Goal: Task Accomplishment & Management: Use online tool/utility

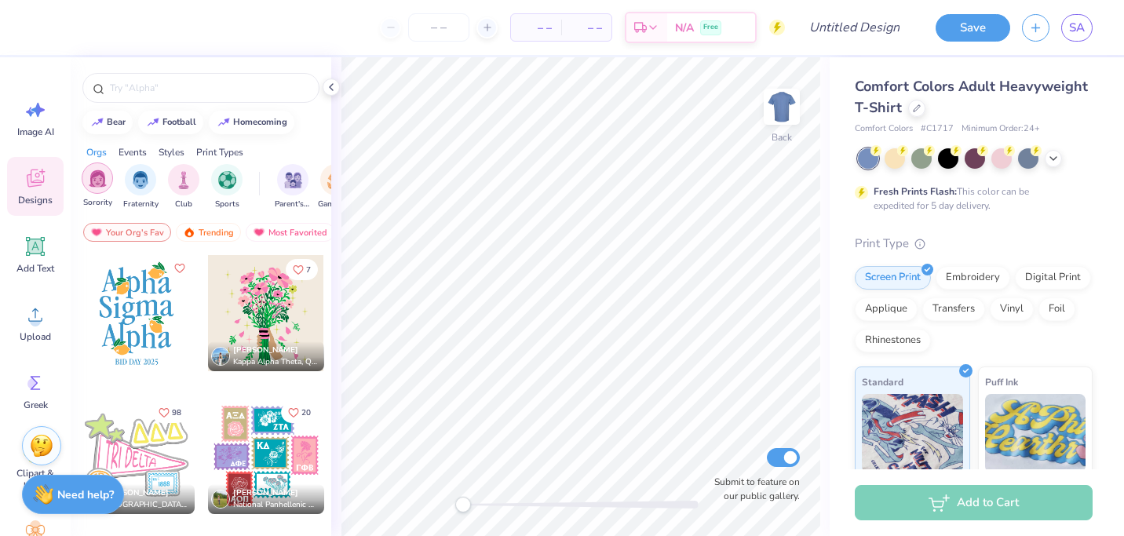
click at [102, 180] on img "filter for Sorority" at bounding box center [98, 179] width 18 height 18
click at [208, 232] on div "Trending" at bounding box center [208, 232] width 65 height 19
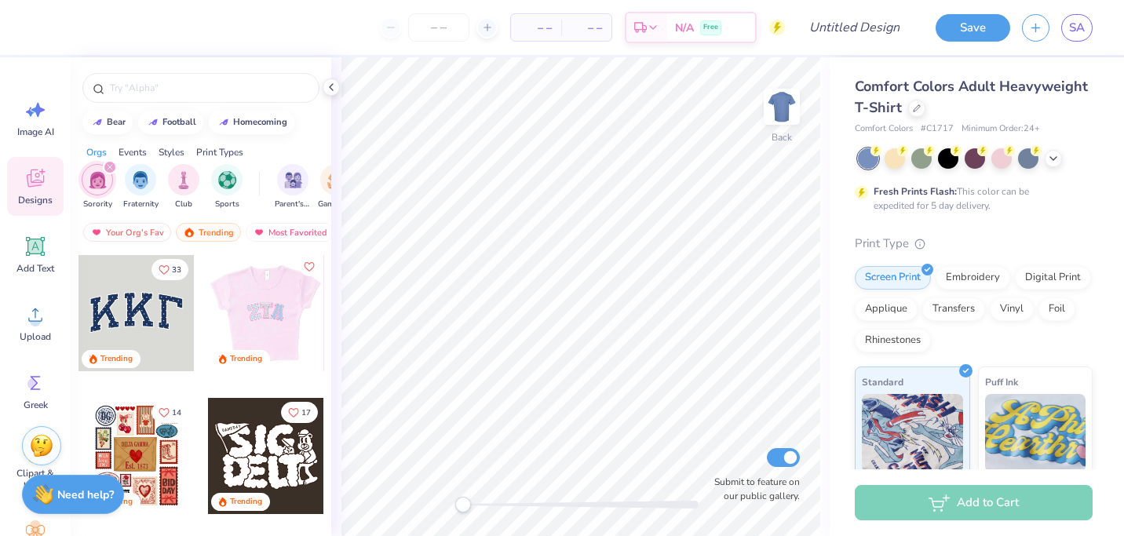
click at [309, 265] on icon "Like" at bounding box center [308, 266] width 11 height 11
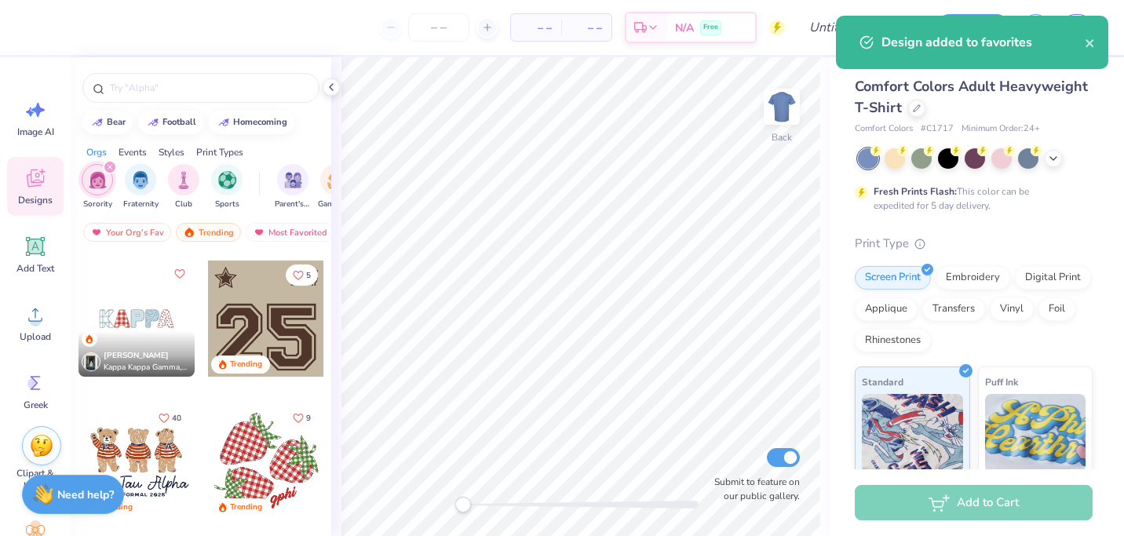
scroll to position [945, 0]
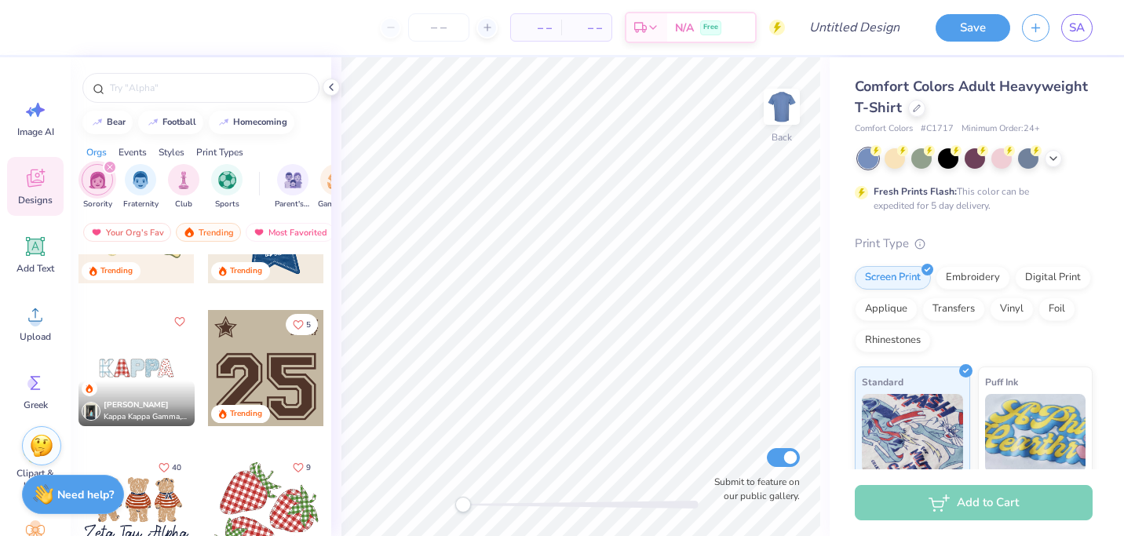
click at [179, 323] on icon "Like" at bounding box center [178, 321] width 11 height 11
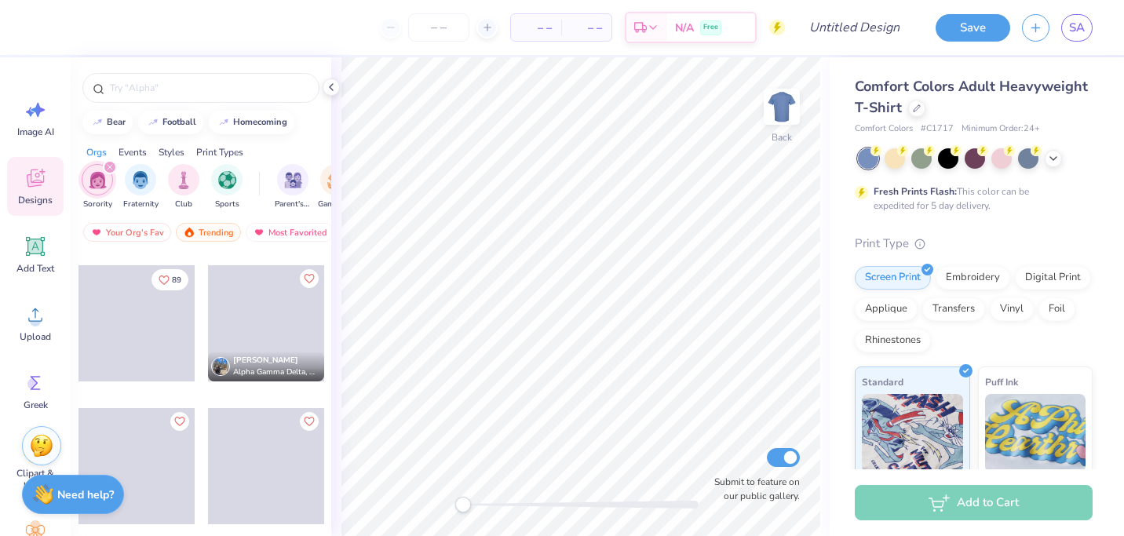
scroll to position [6274, 0]
click at [244, 75] on div at bounding box center [200, 88] width 237 height 30
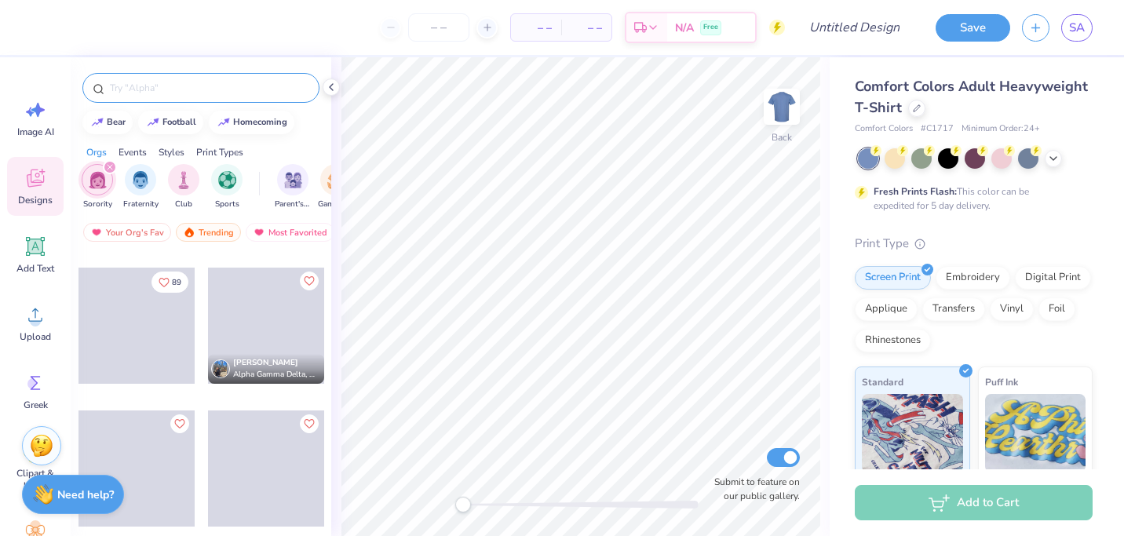
click at [247, 79] on div at bounding box center [200, 88] width 237 height 30
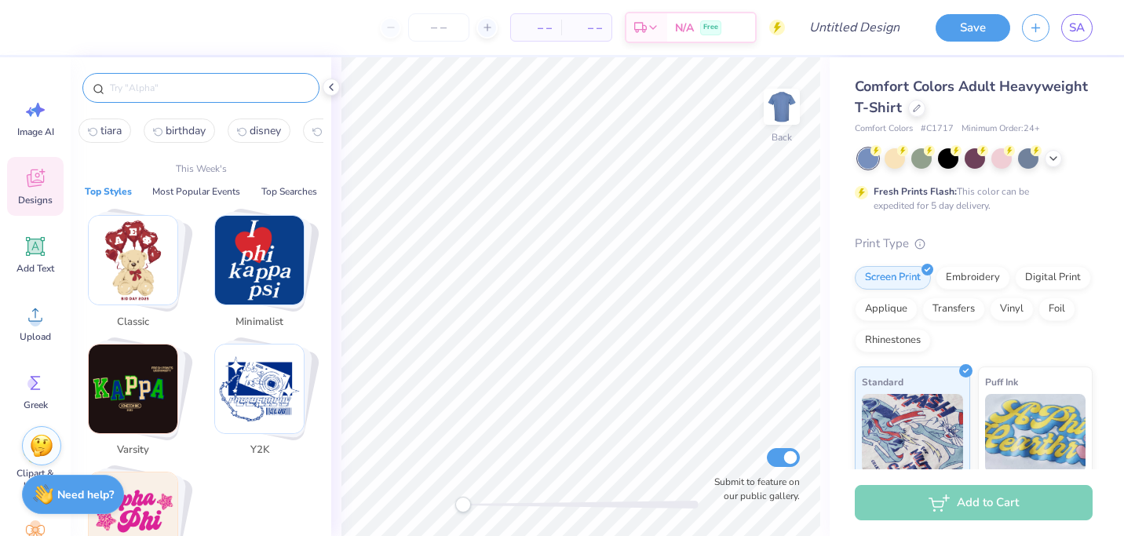
click at [247, 86] on input "text" at bounding box center [208, 88] width 201 height 16
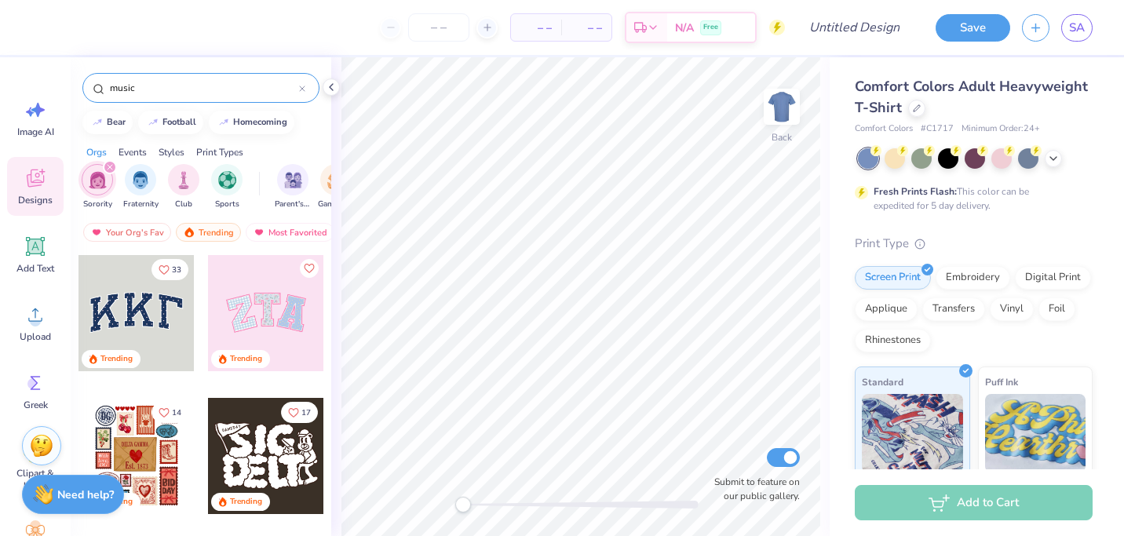
type input "music"
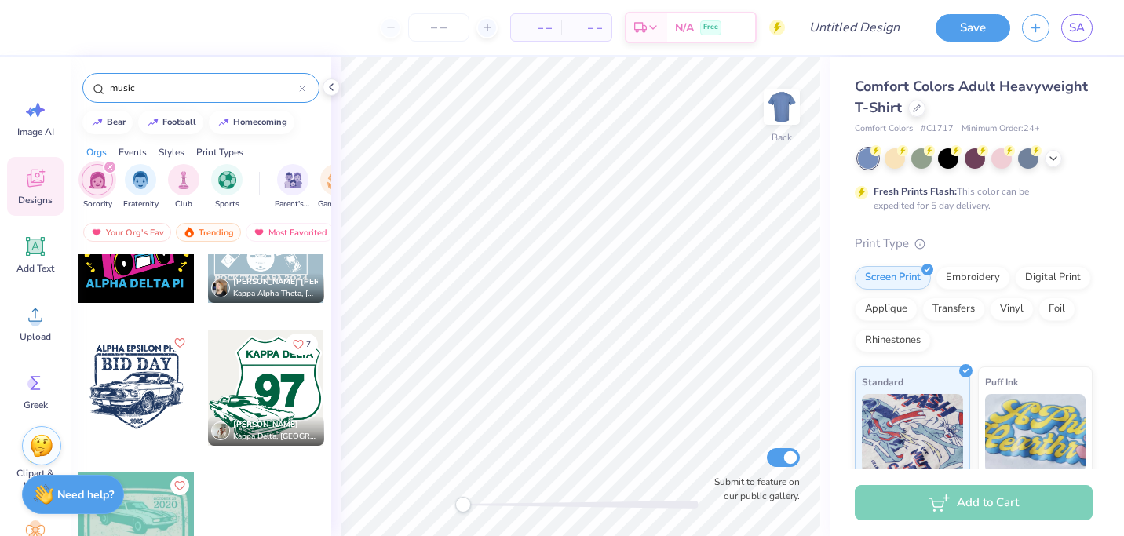
scroll to position [659, 0]
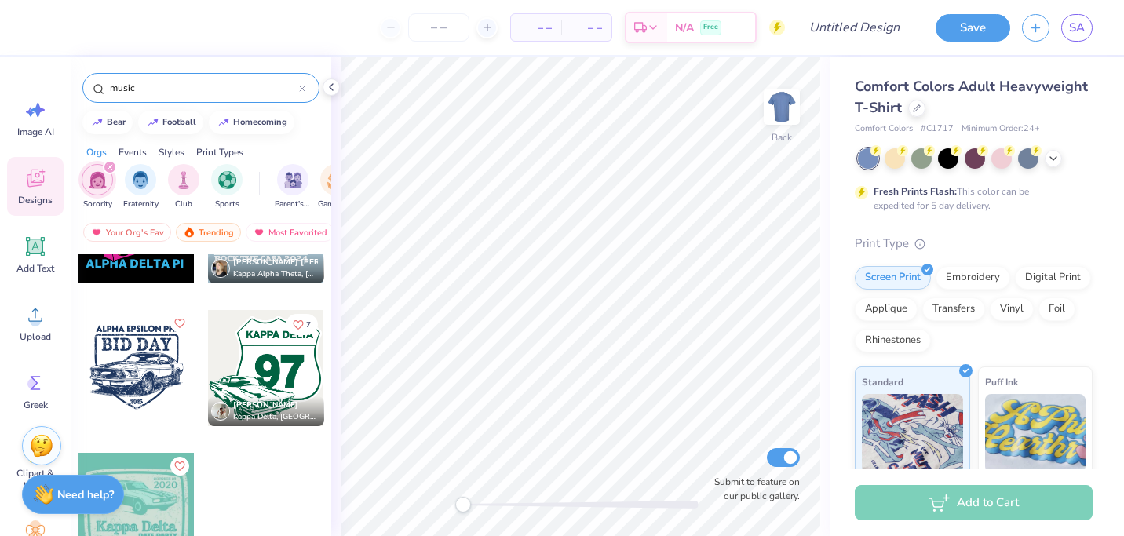
click at [110, 166] on icon "filter for Sorority" at bounding box center [110, 167] width 5 height 5
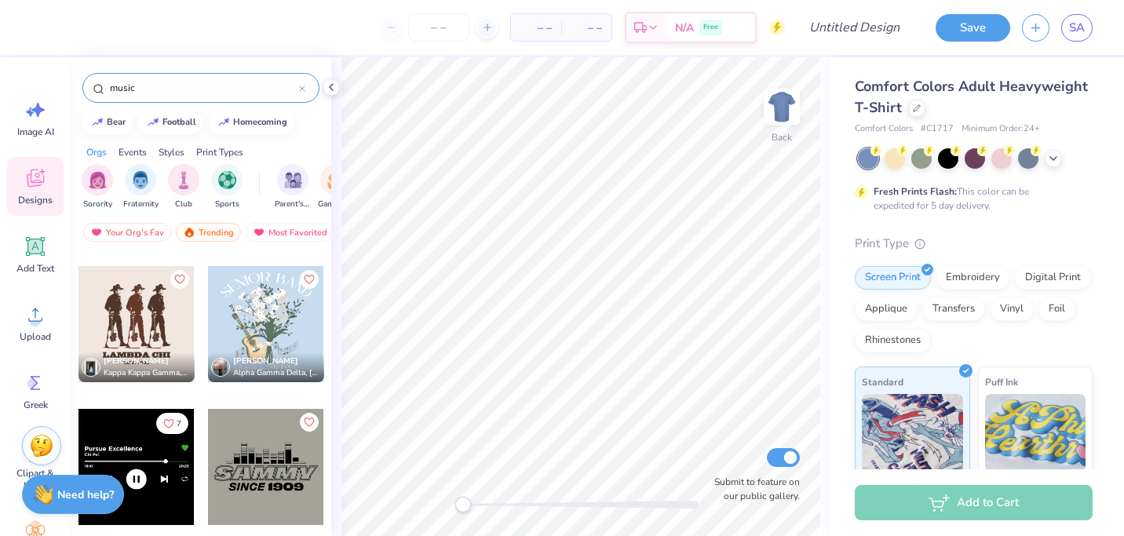
scroll to position [0, 0]
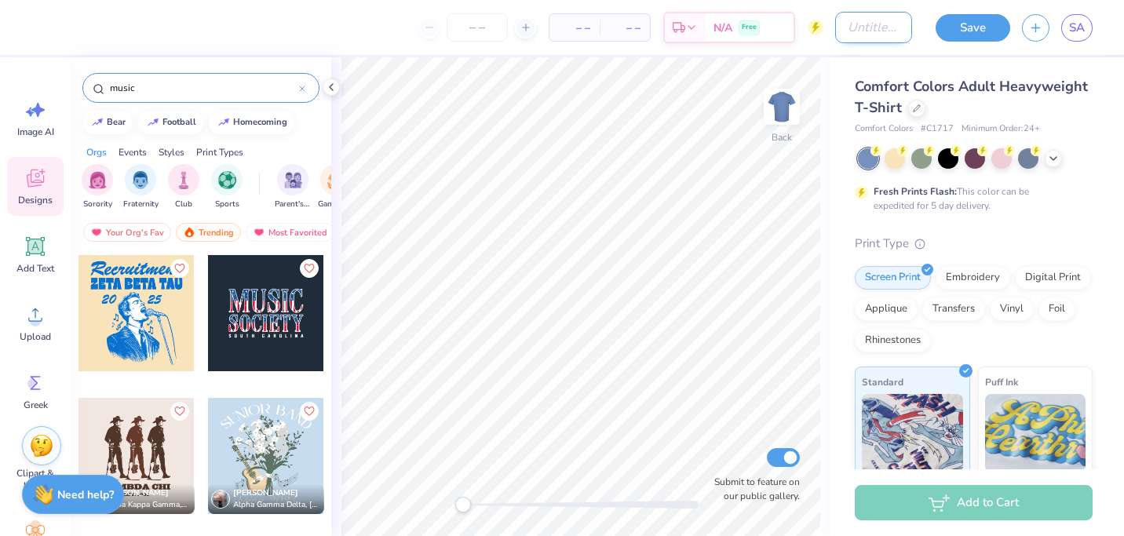
click at [838, 28] on input "Design Title" at bounding box center [873, 27] width 77 height 31
type input "trebs f25"
click at [918, 108] on icon at bounding box center [917, 107] width 8 height 8
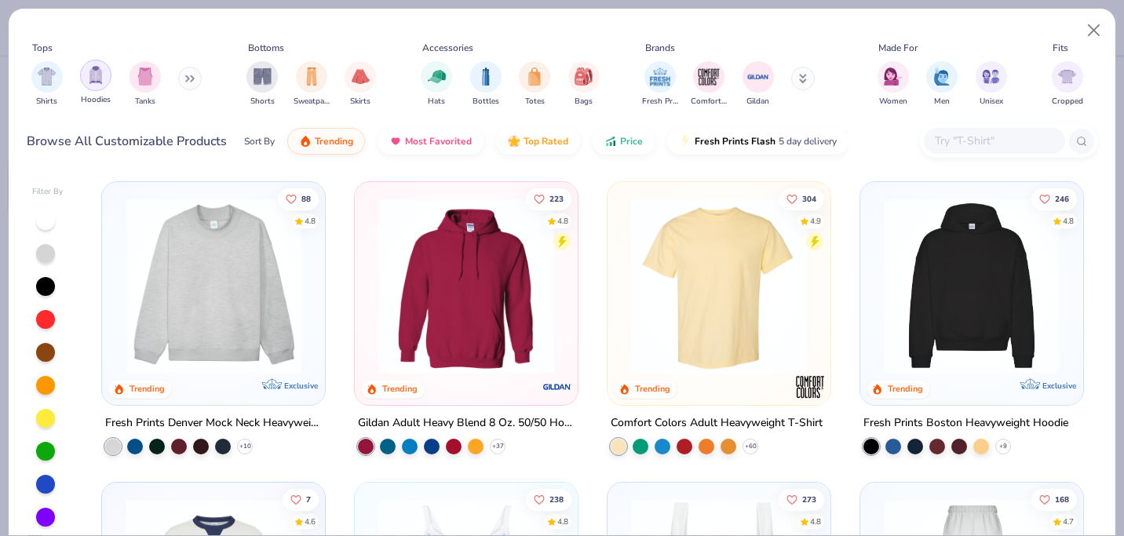
click at [107, 81] on div "filter for Hoodies" at bounding box center [95, 75] width 31 height 31
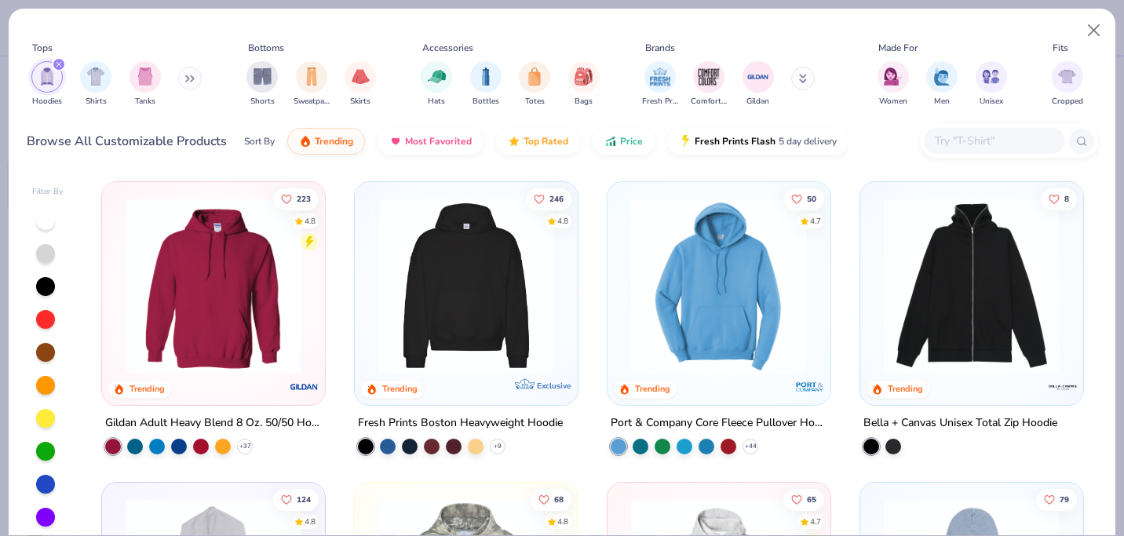
scroll to position [4, 0]
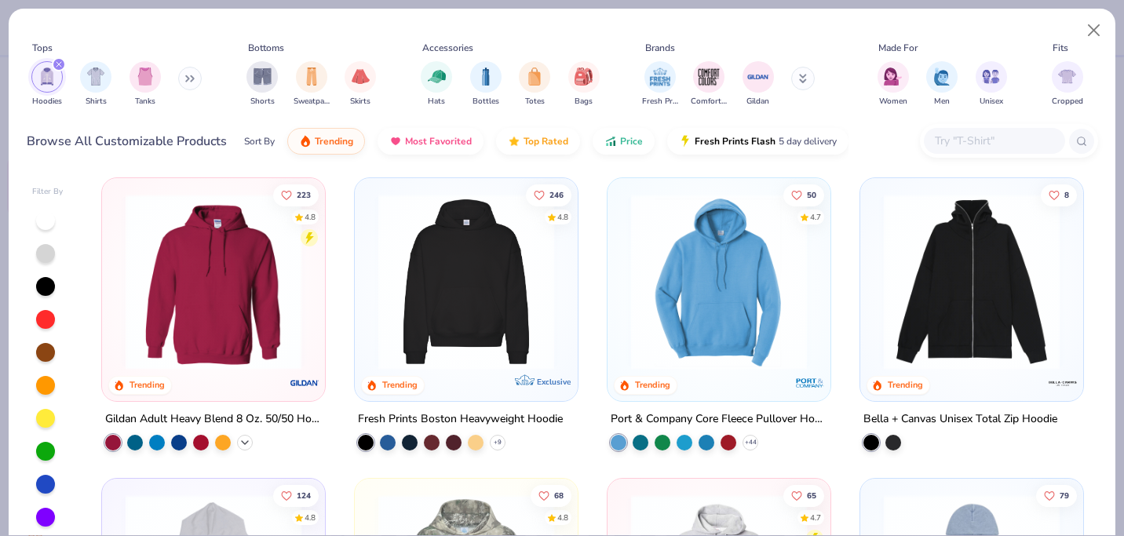
click at [248, 437] on icon at bounding box center [245, 442] width 13 height 13
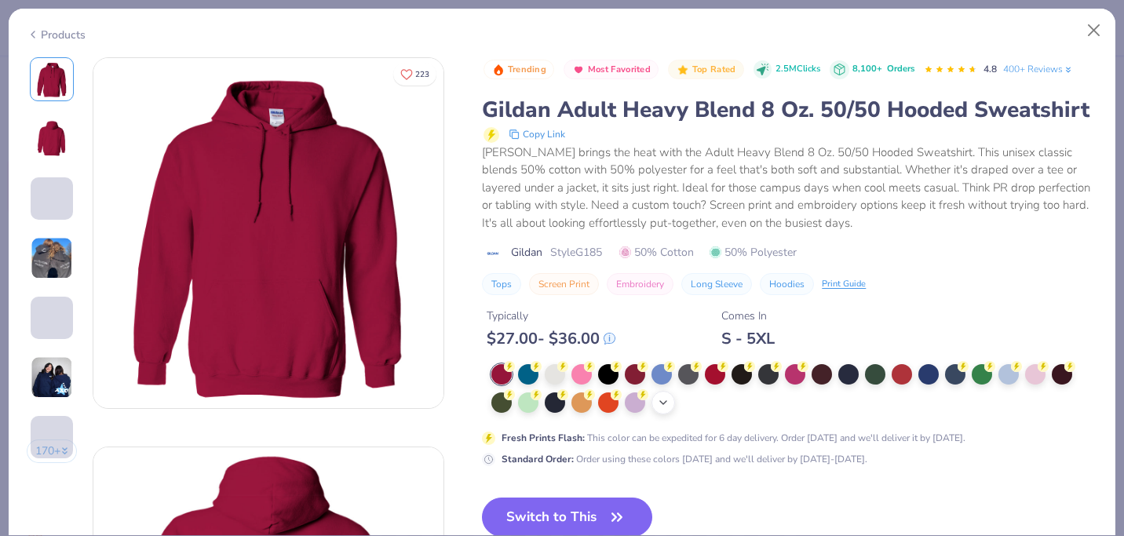
click at [666, 409] on div "+ 15" at bounding box center [664, 403] width 24 height 24
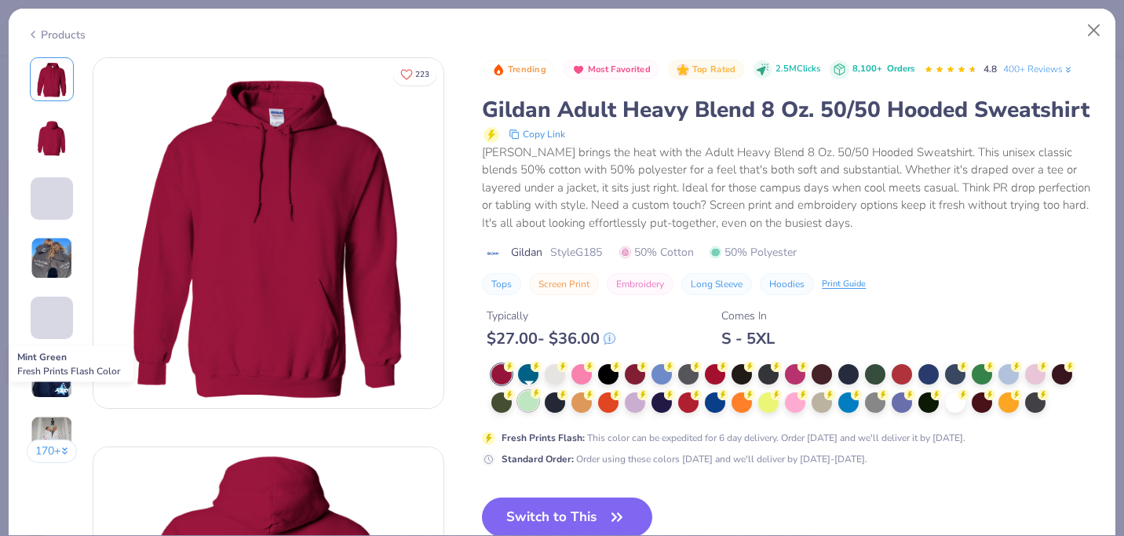
click at [526, 403] on div at bounding box center [528, 401] width 20 height 20
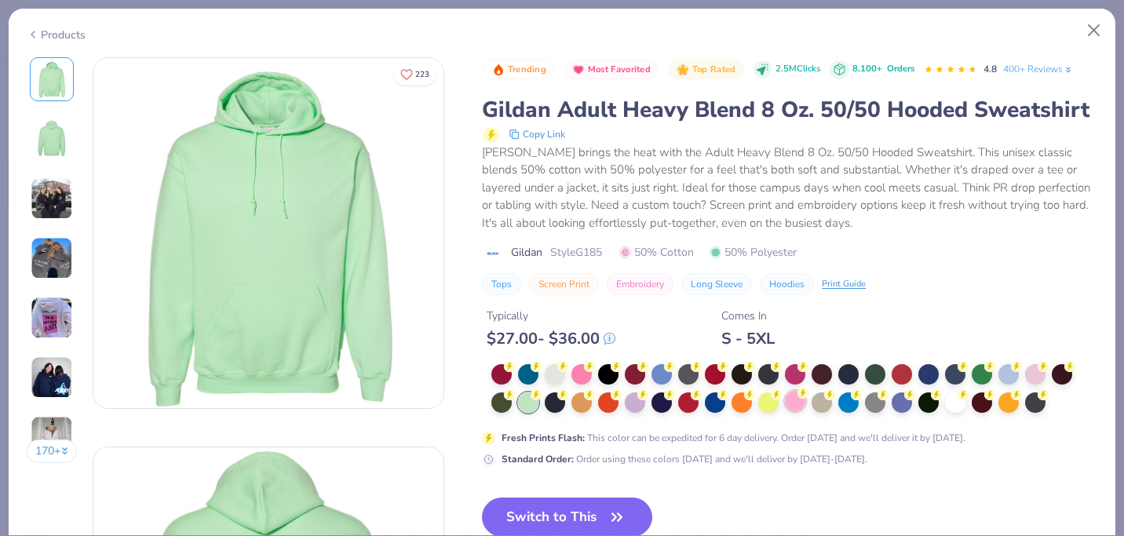
click at [797, 409] on div at bounding box center [795, 401] width 20 height 20
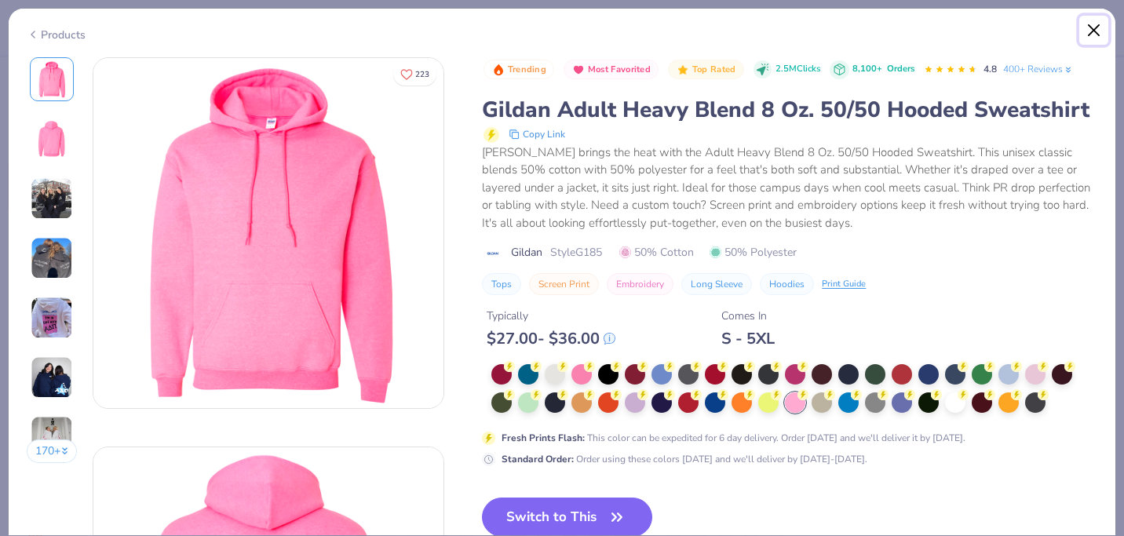
click at [1090, 30] on button "Close" at bounding box center [1094, 31] width 30 height 30
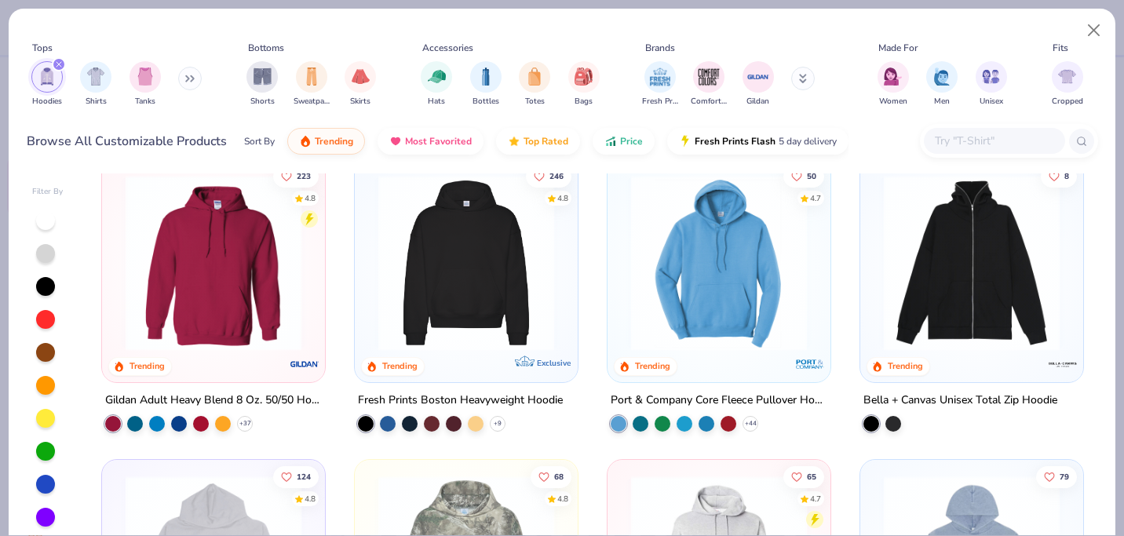
scroll to position [9, 0]
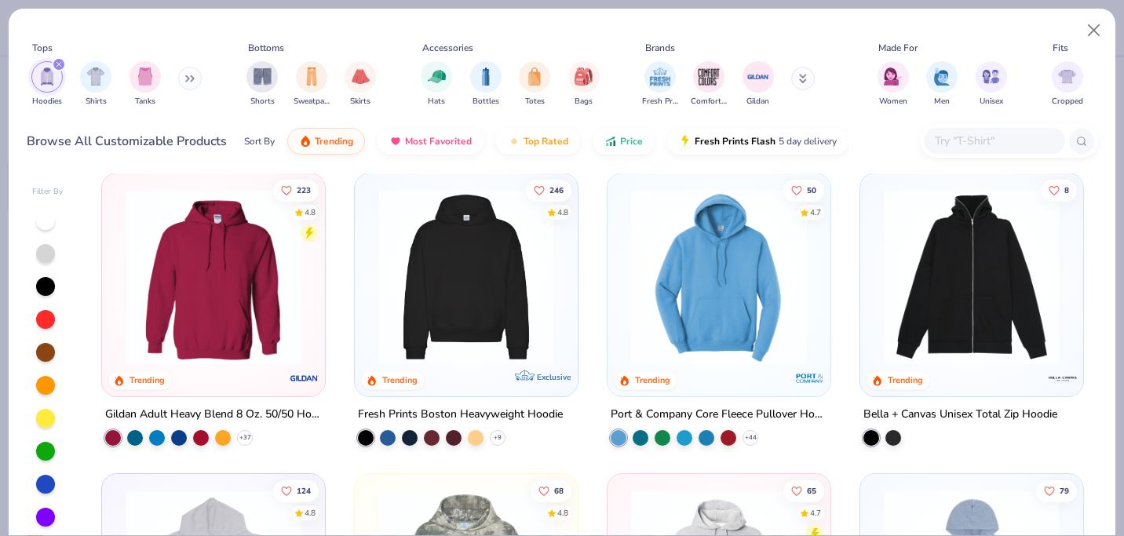
click at [473, 276] on img at bounding box center [467, 277] width 192 height 176
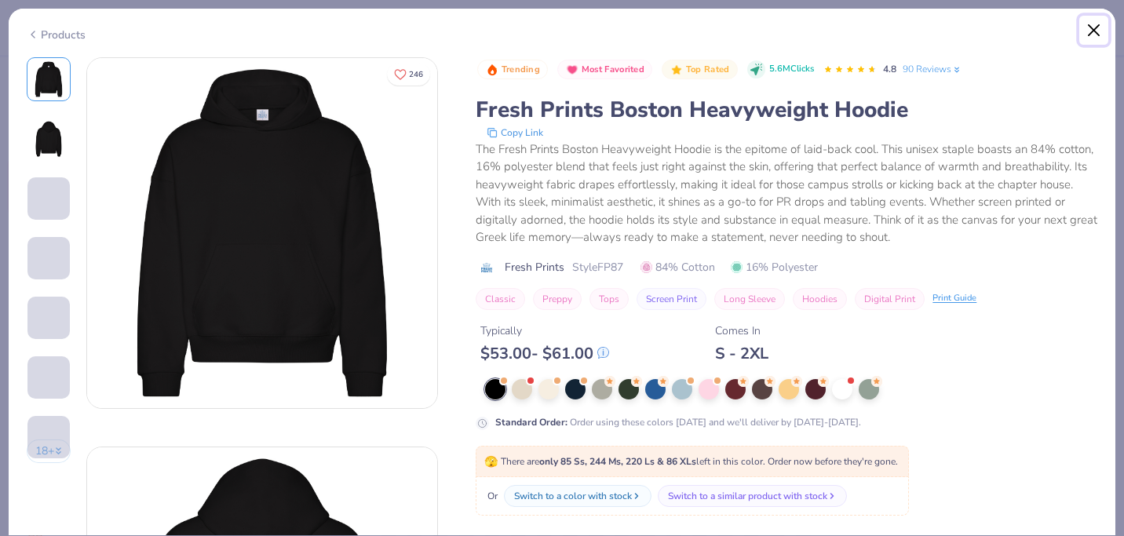
click at [1097, 28] on button "Close" at bounding box center [1094, 31] width 30 height 30
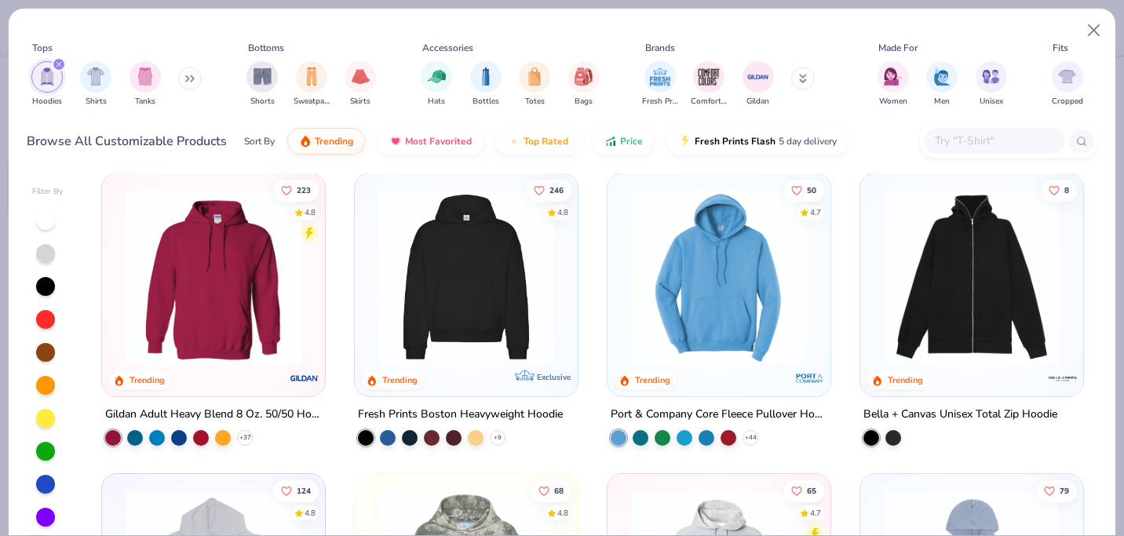
click at [708, 327] on img at bounding box center [719, 277] width 192 height 176
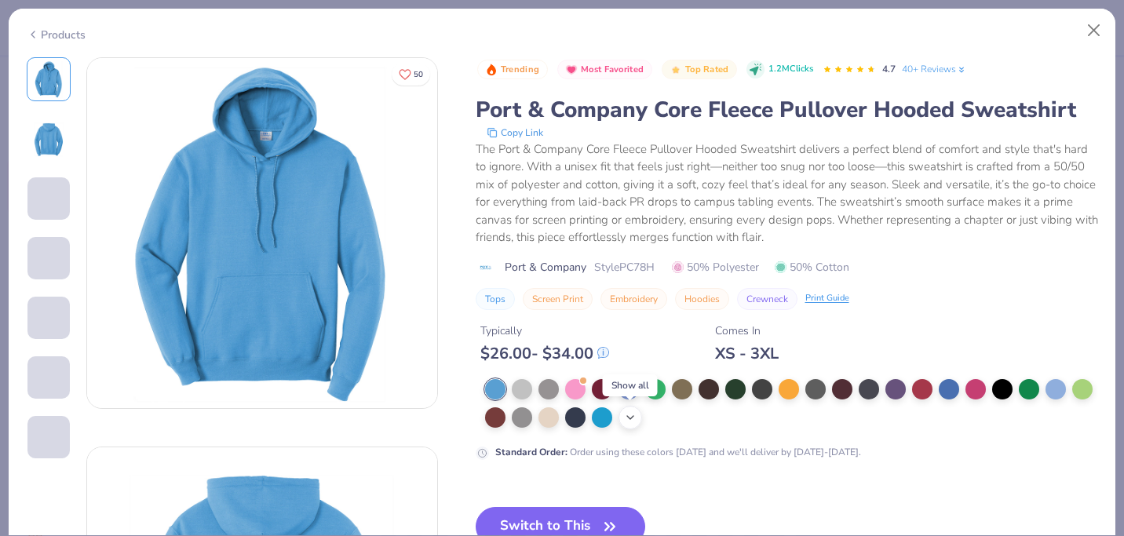
click at [630, 422] on icon at bounding box center [630, 417] width 13 height 13
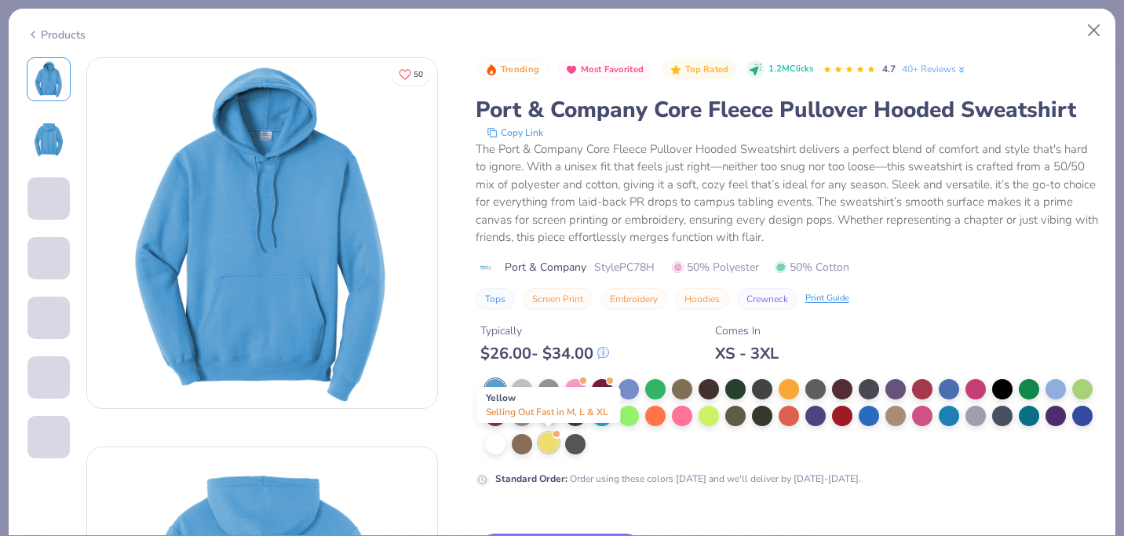
click at [548, 451] on div at bounding box center [549, 443] width 20 height 20
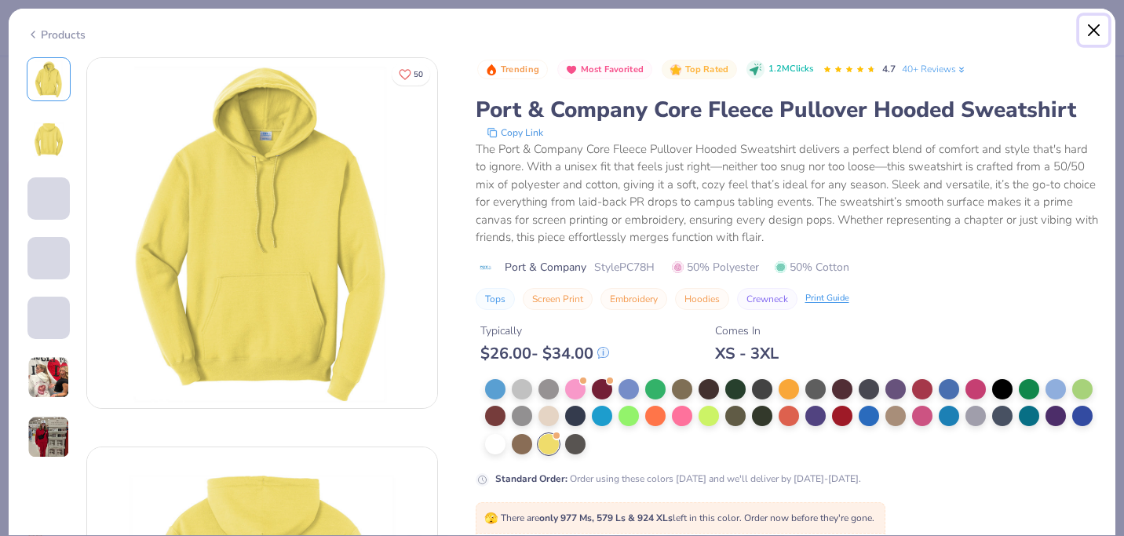
click at [1090, 33] on button "Close" at bounding box center [1094, 31] width 30 height 30
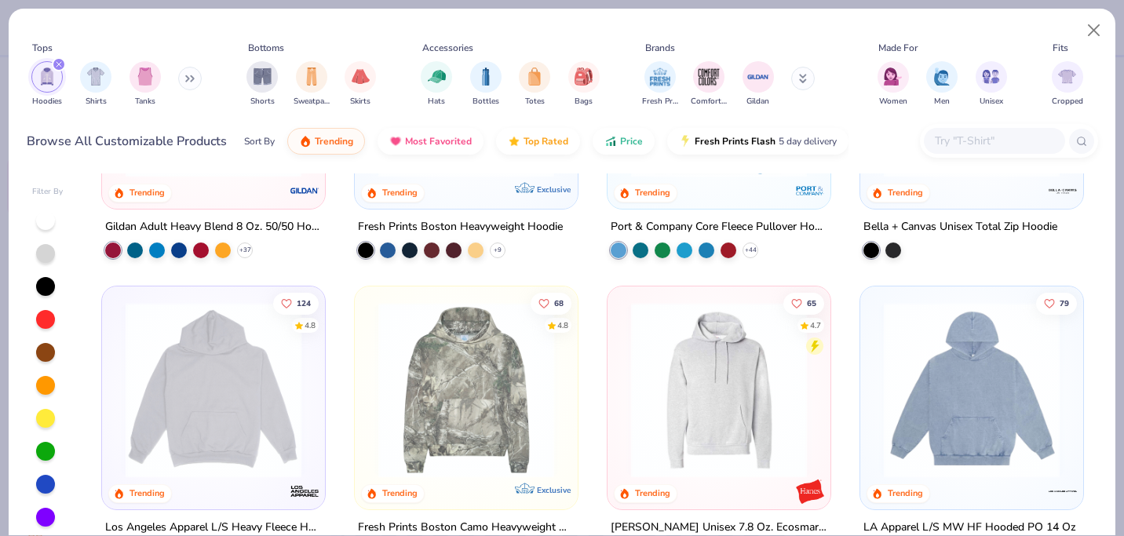
scroll to position [199, 0]
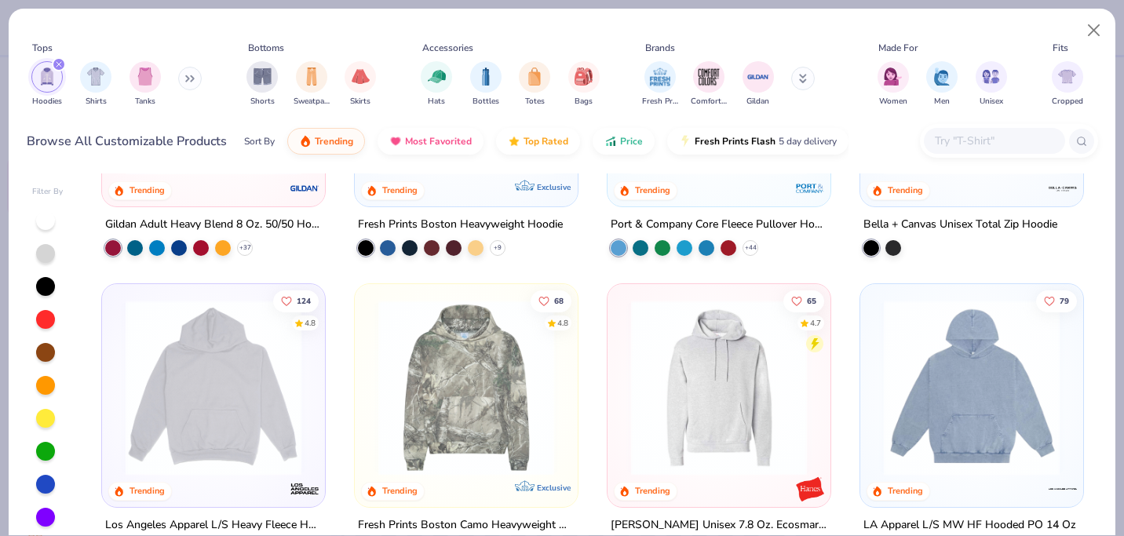
click at [261, 385] on img at bounding box center [214, 388] width 192 height 176
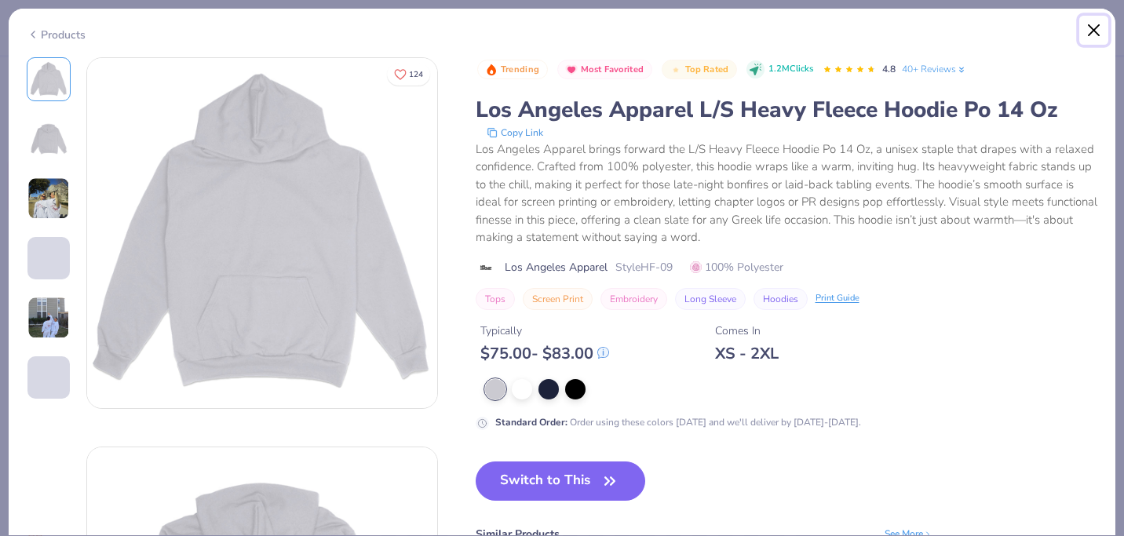
click at [1090, 34] on button "Close" at bounding box center [1094, 31] width 30 height 30
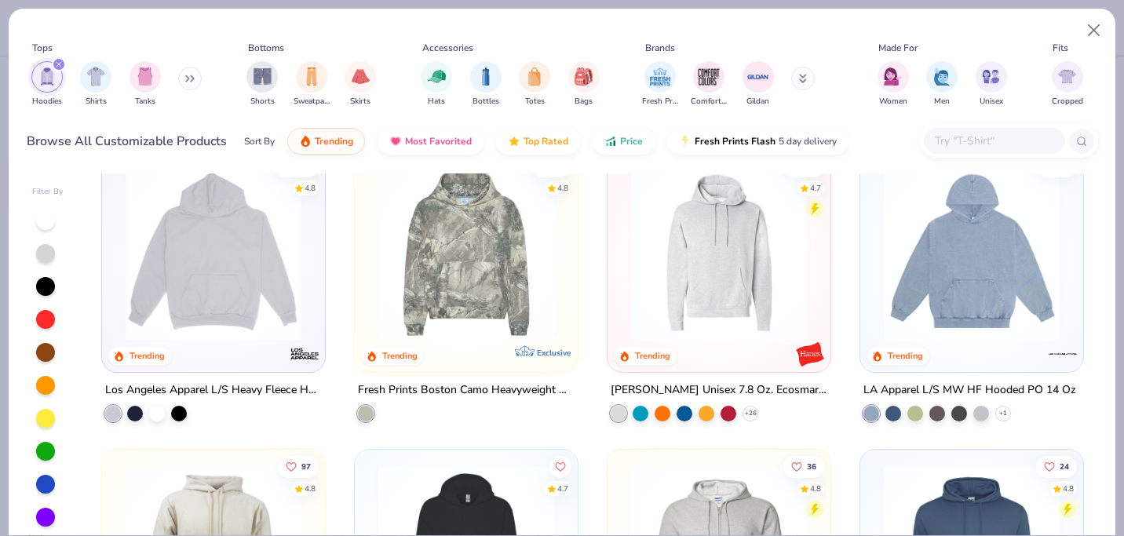
scroll to position [332, 0]
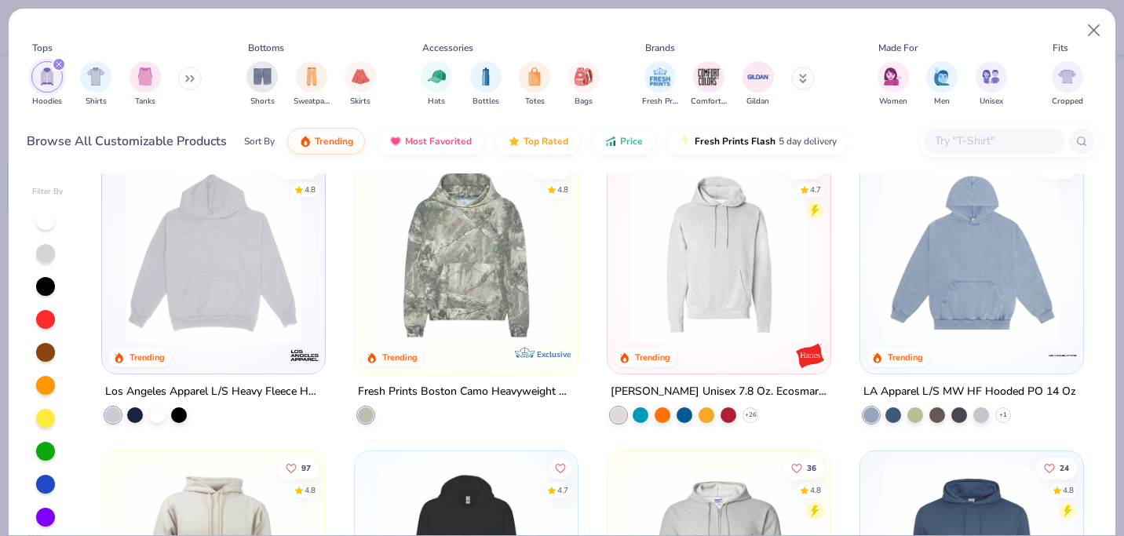
click at [716, 245] on img at bounding box center [719, 254] width 192 height 176
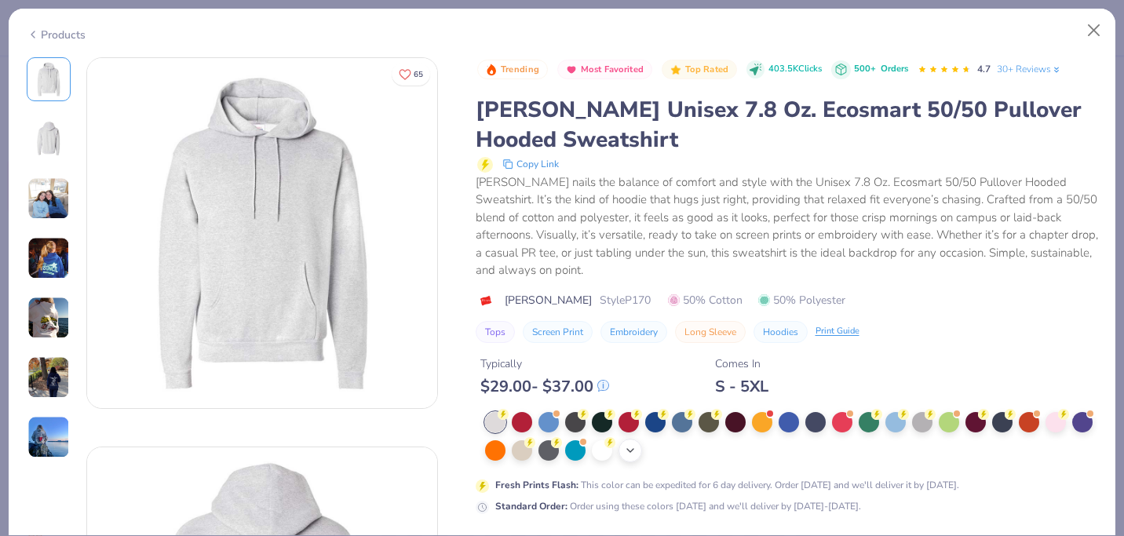
click at [630, 456] on icon at bounding box center [630, 450] width 13 height 13
click at [661, 454] on div at bounding box center [655, 449] width 20 height 20
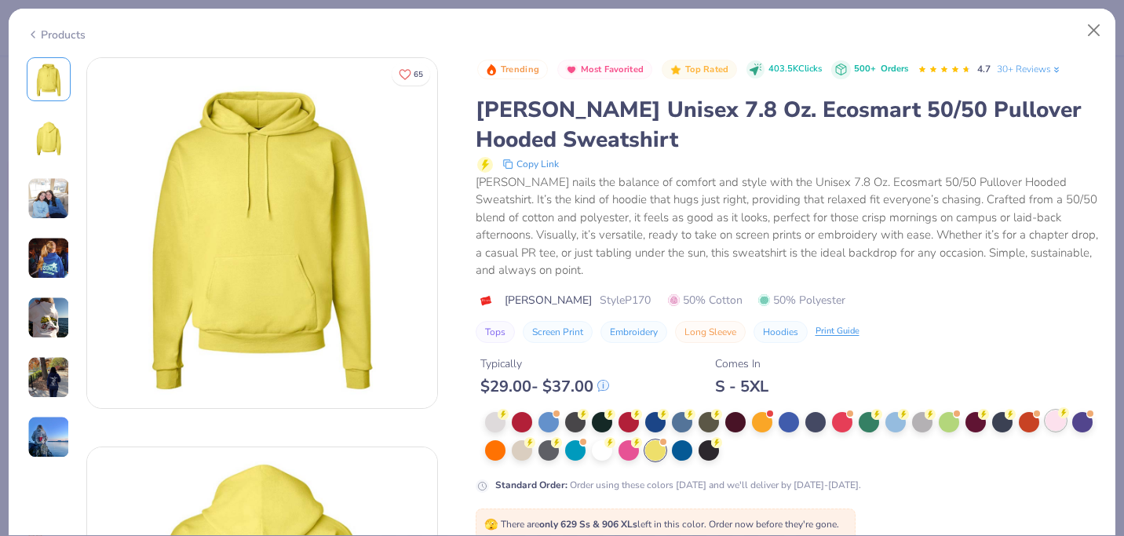
click at [1057, 424] on div at bounding box center [1056, 421] width 20 height 20
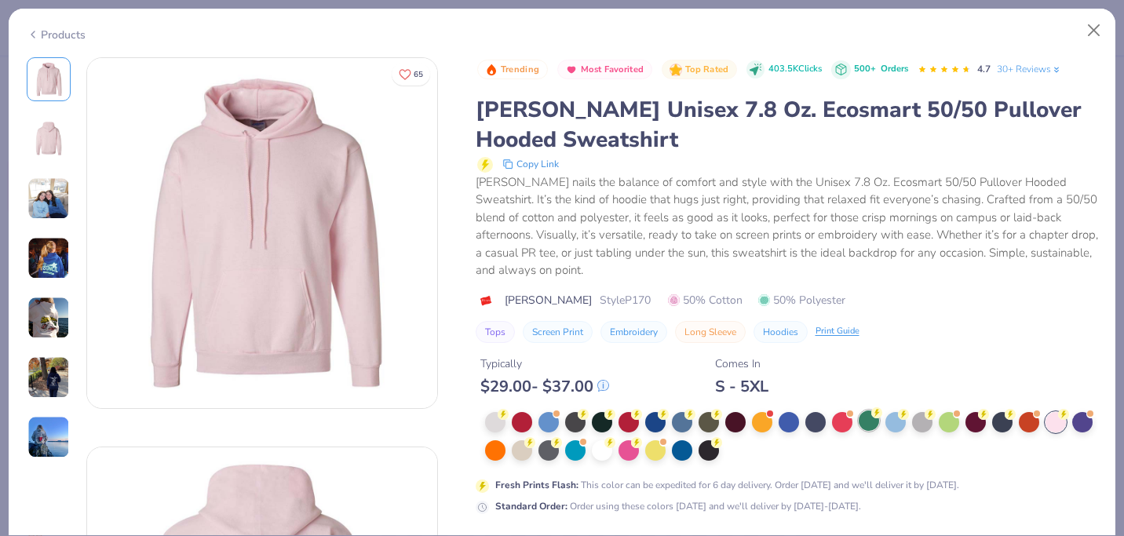
click at [871, 426] on div at bounding box center [869, 421] width 20 height 20
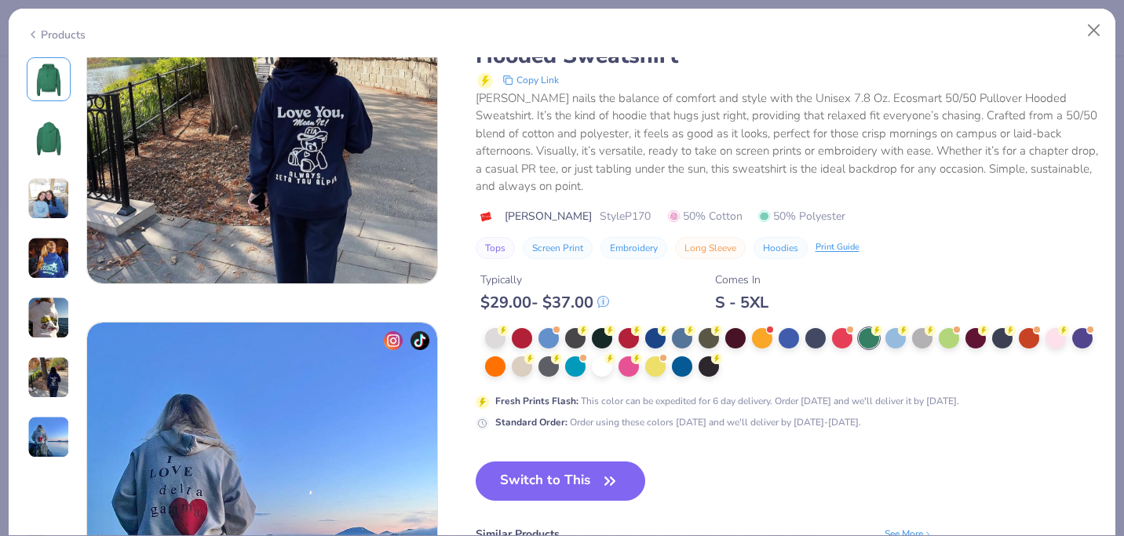
scroll to position [2071, 0]
click at [594, 474] on button "Switch to This" at bounding box center [561, 481] width 170 height 39
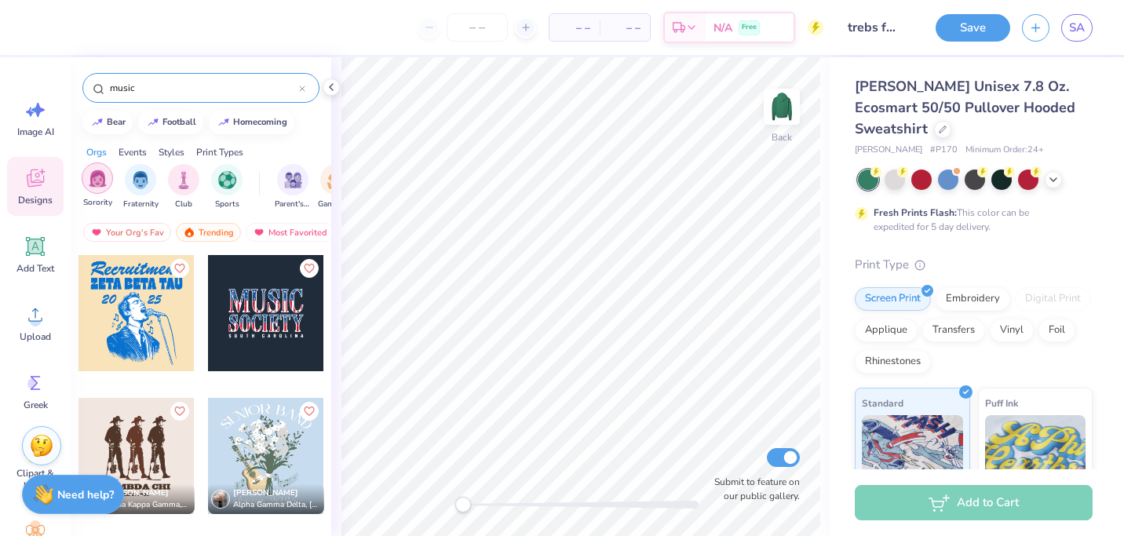
click at [92, 182] on img "filter for Sorority" at bounding box center [98, 179] width 18 height 18
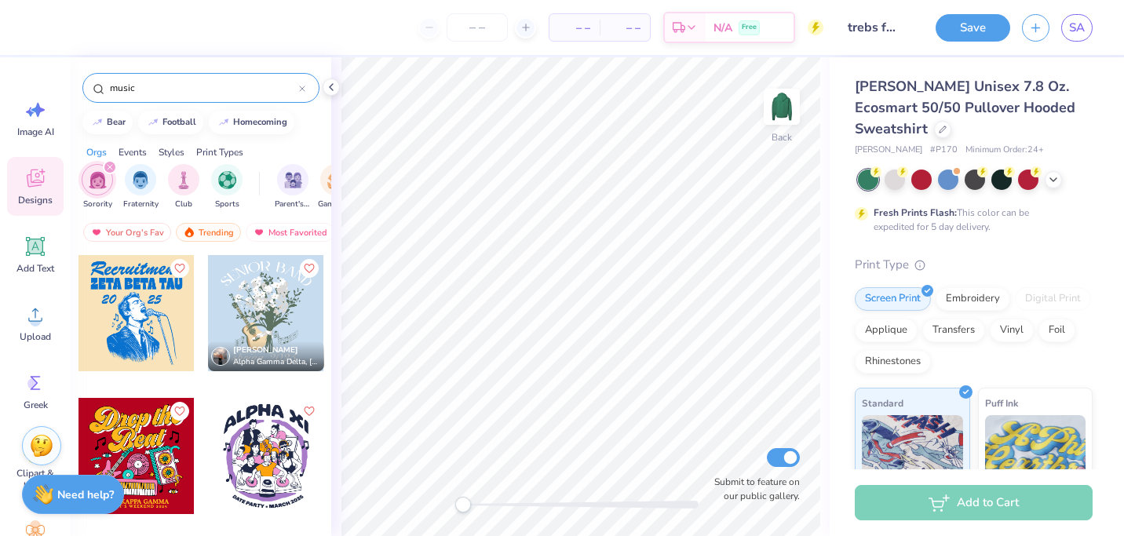
click at [308, 95] on div "music" at bounding box center [200, 88] width 237 height 30
click at [304, 93] on div at bounding box center [302, 88] width 6 height 14
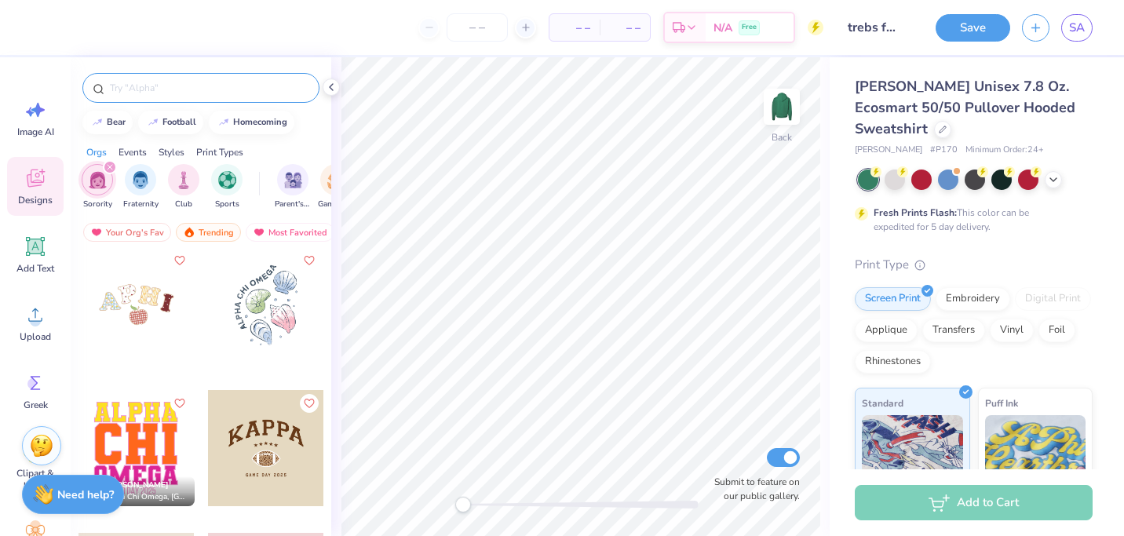
scroll to position [10146, 0]
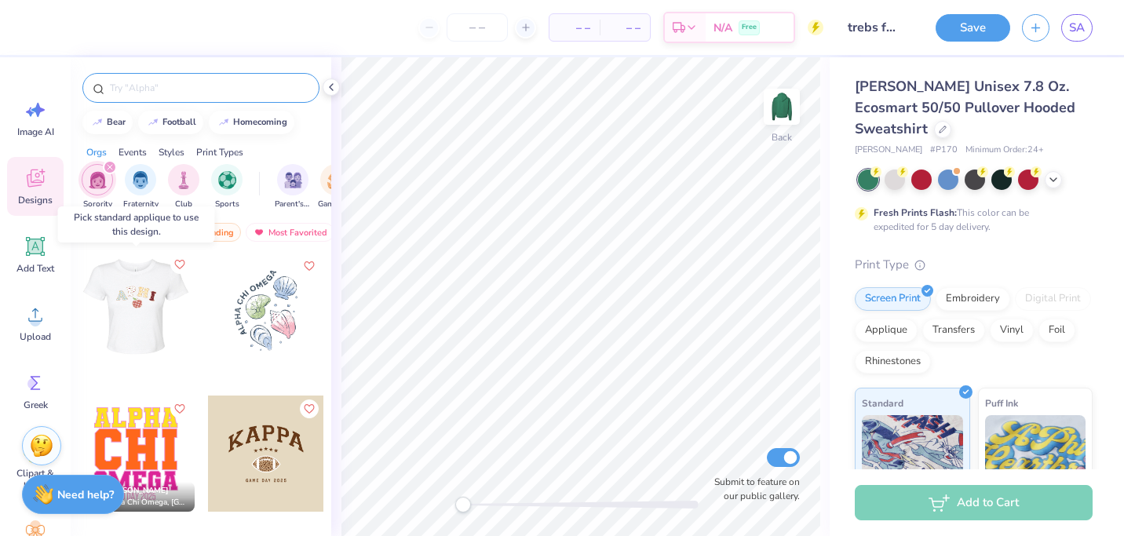
click at [181, 263] on icon "Like" at bounding box center [178, 264] width 11 height 11
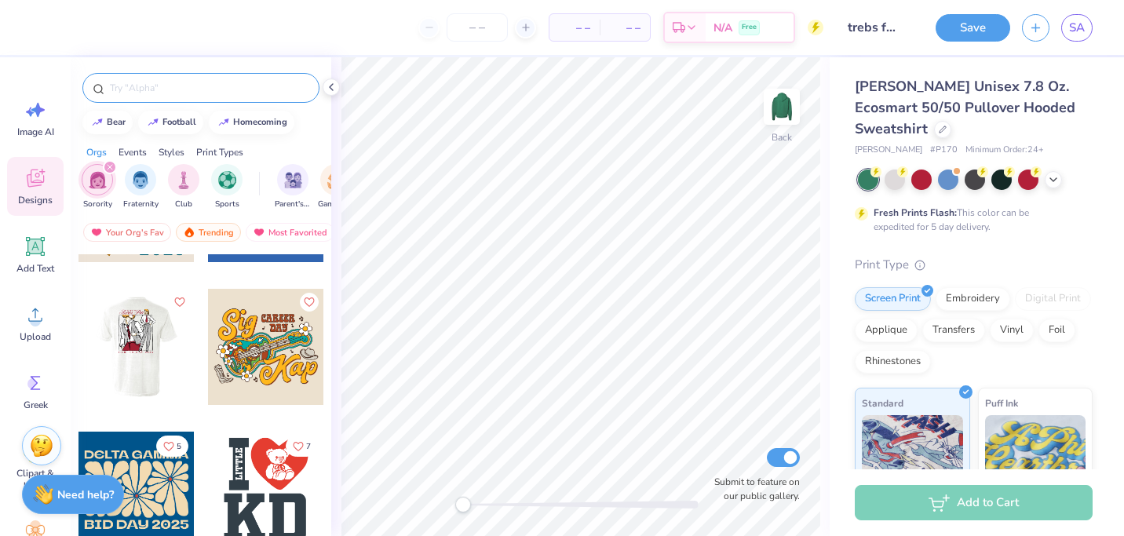
scroll to position [17393, 0]
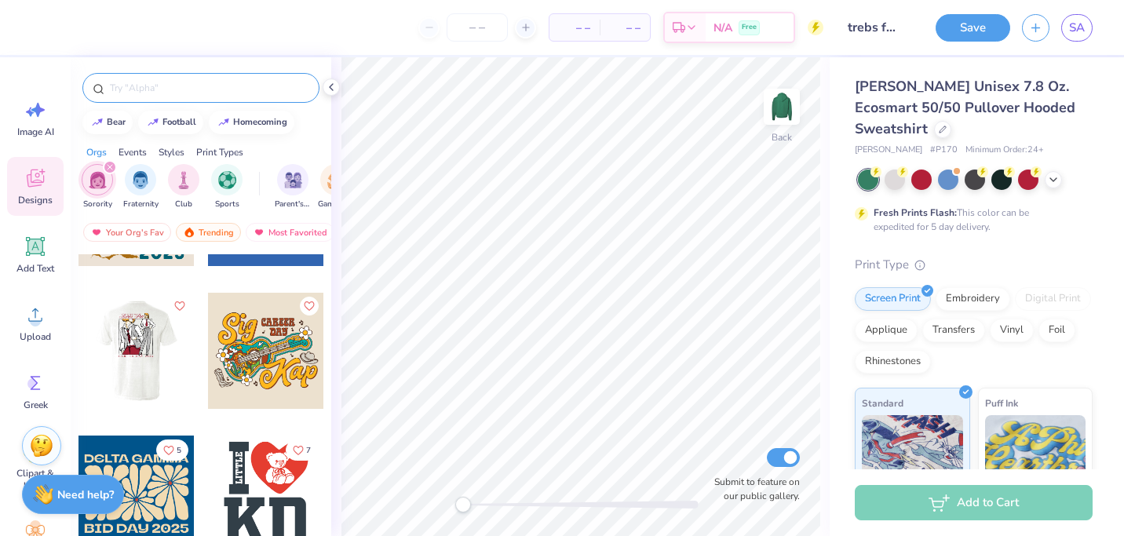
click at [232, 93] on input "text" at bounding box center [208, 88] width 201 height 16
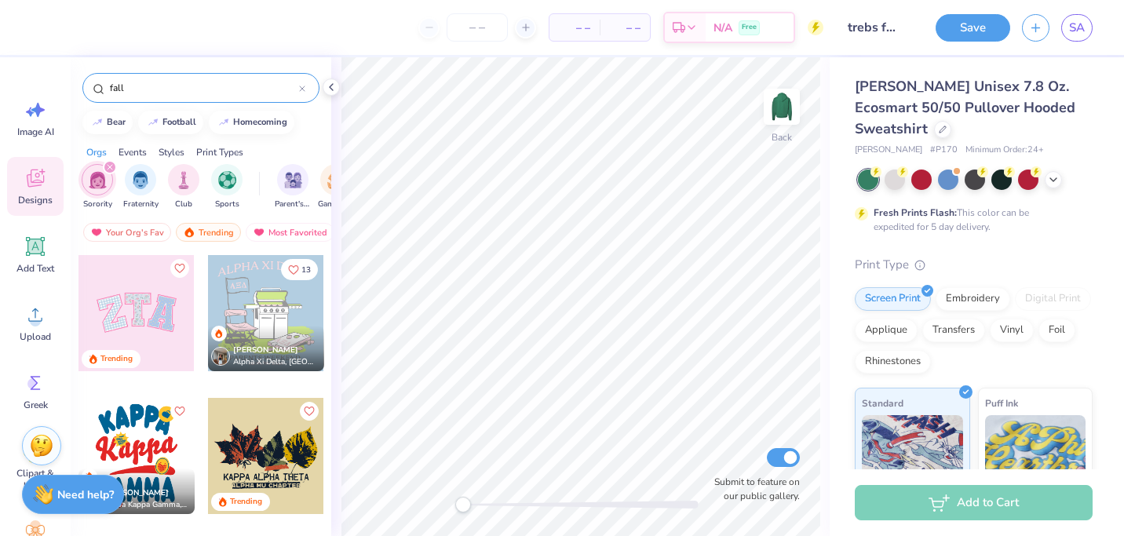
type input "fall"
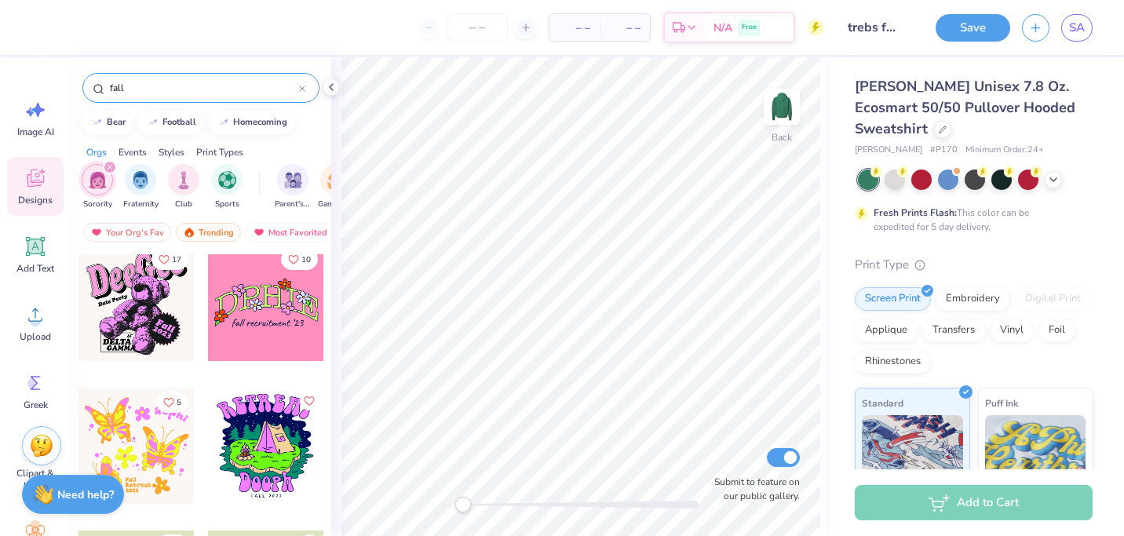
scroll to position [864, 0]
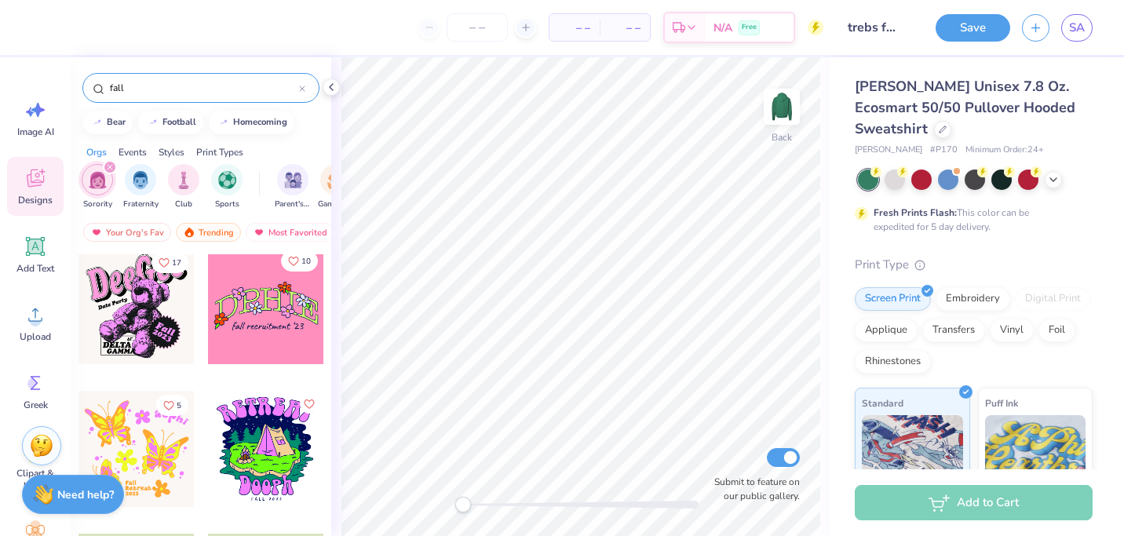
click at [301, 257] on button "10" at bounding box center [299, 260] width 37 height 21
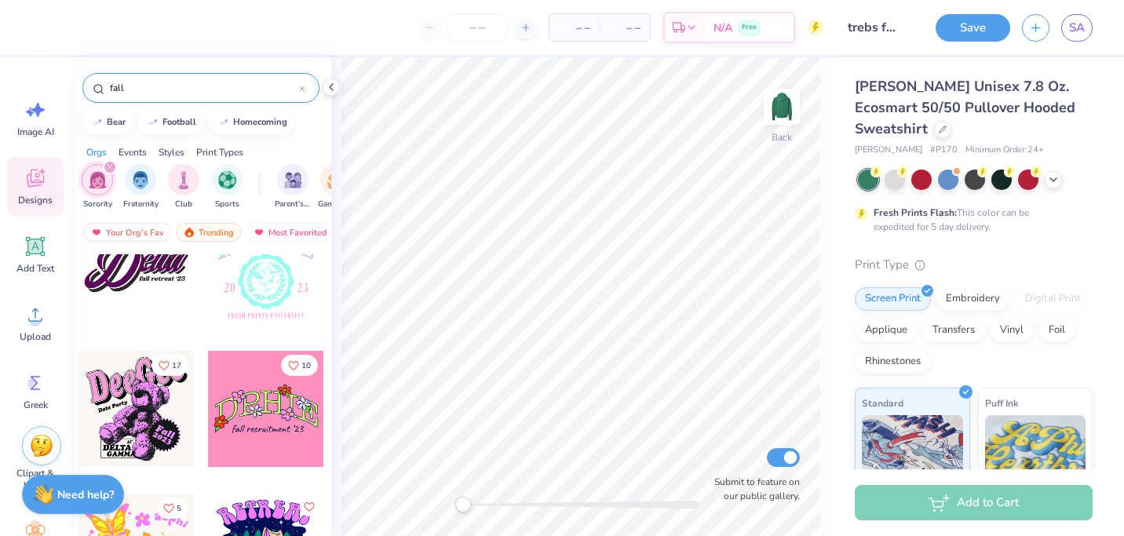
scroll to position [731, 0]
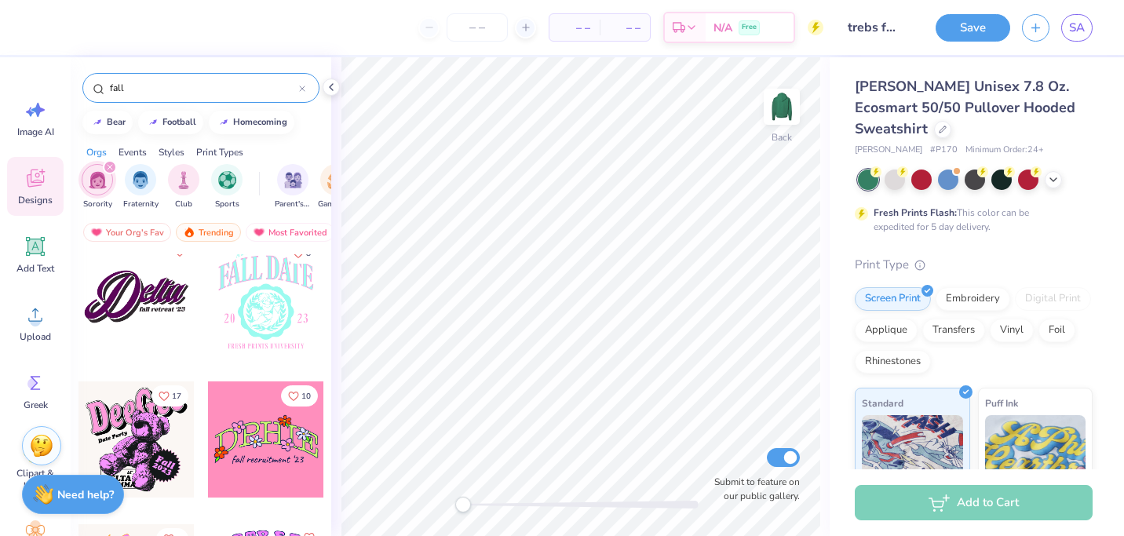
click at [250, 440] on div at bounding box center [266, 440] width 116 height 116
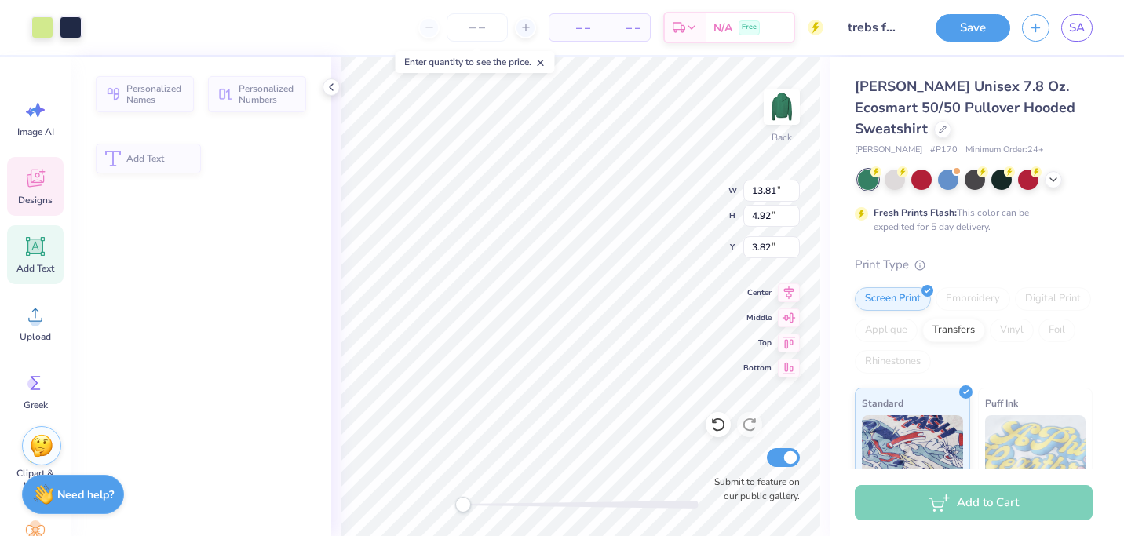
type input "13.81"
type input "4.92"
type input "3.82"
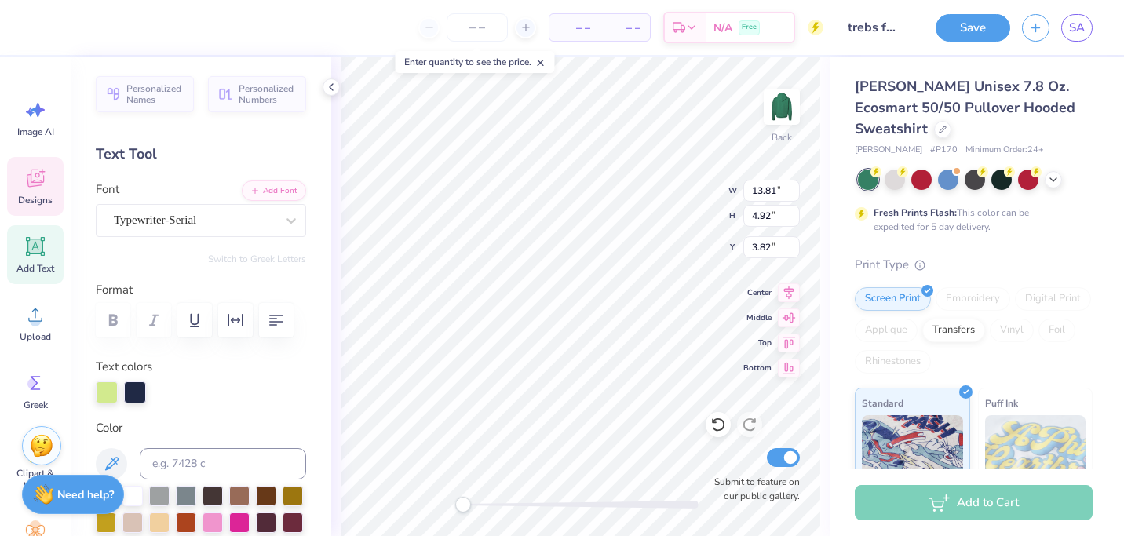
scroll to position [0, 0]
type textarea "TREBS"
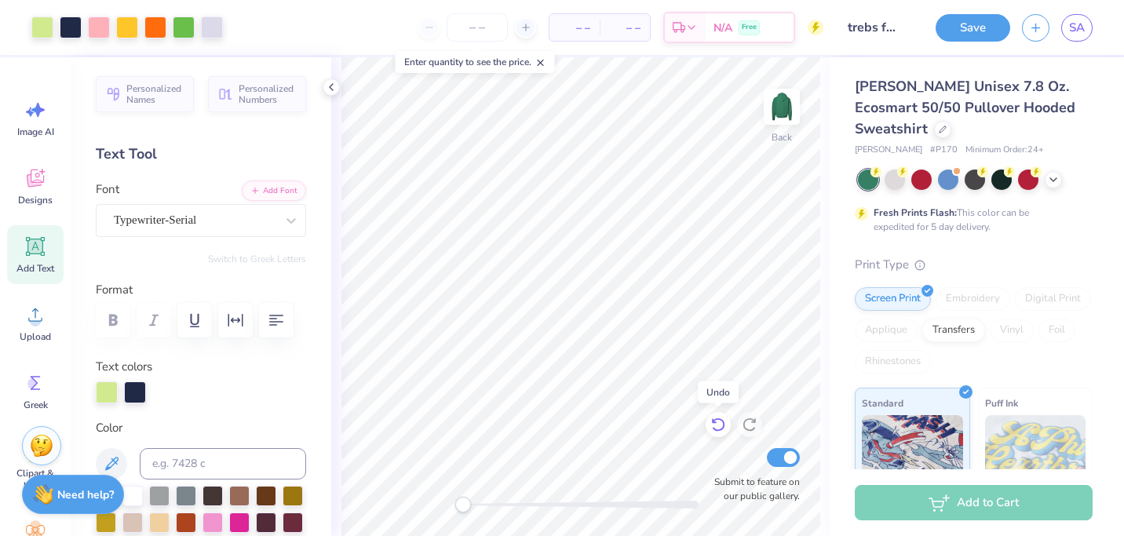
click at [718, 425] on icon at bounding box center [718, 425] width 16 height 16
type input "4.90"
type input "4.10"
click at [49, 31] on div at bounding box center [42, 26] width 22 height 22
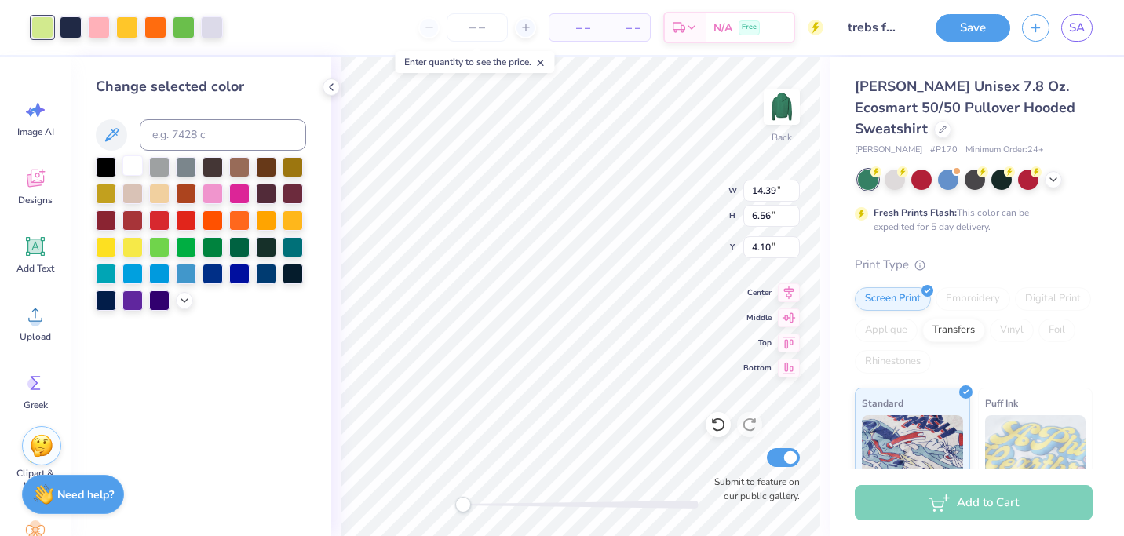
click at [130, 158] on div at bounding box center [132, 165] width 20 height 20
click at [76, 29] on div at bounding box center [71, 26] width 22 height 22
click at [130, 31] on div at bounding box center [127, 26] width 22 height 22
click at [111, 248] on div at bounding box center [106, 246] width 20 height 20
click at [159, 19] on div at bounding box center [155, 26] width 22 height 22
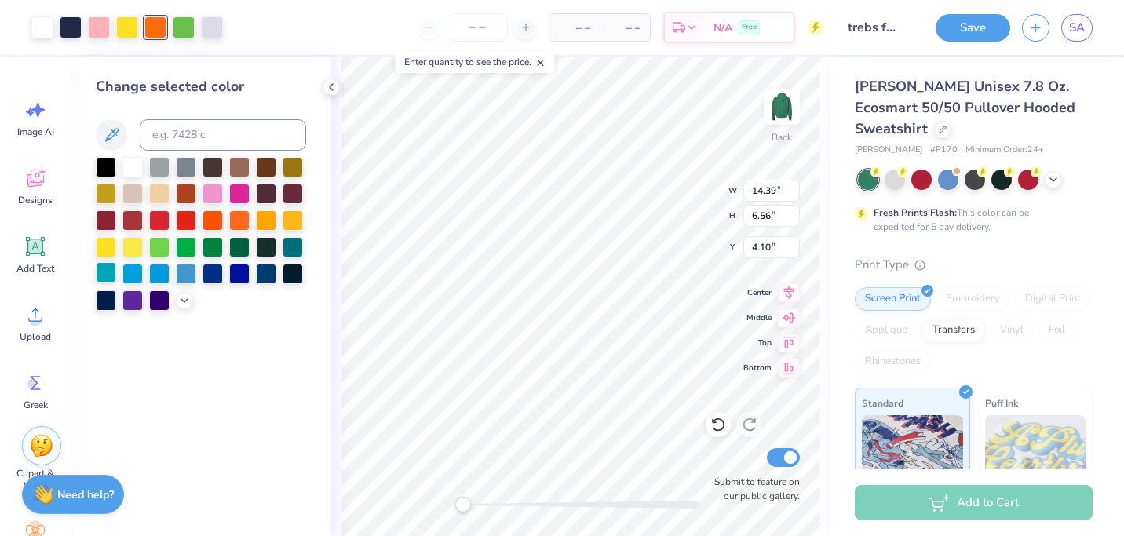
click at [115, 272] on div at bounding box center [106, 272] width 20 height 20
click at [210, 199] on div at bounding box center [213, 192] width 20 height 20
click at [246, 333] on div "Change selected color" at bounding box center [201, 296] width 261 height 479
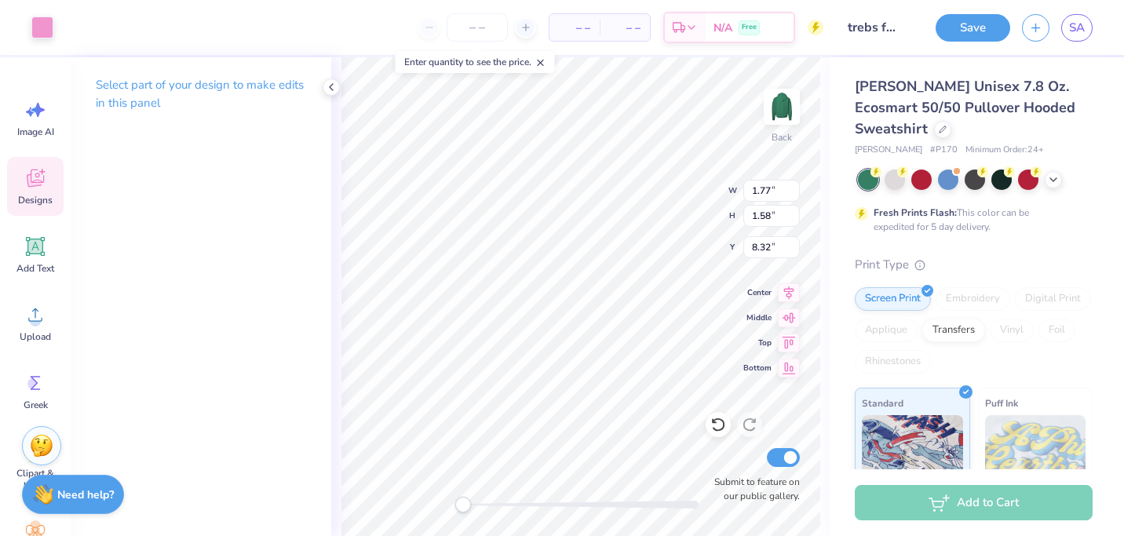
type input "1.92"
type input "2.31"
type input "8.15"
click at [715, 432] on icon at bounding box center [718, 425] width 16 height 16
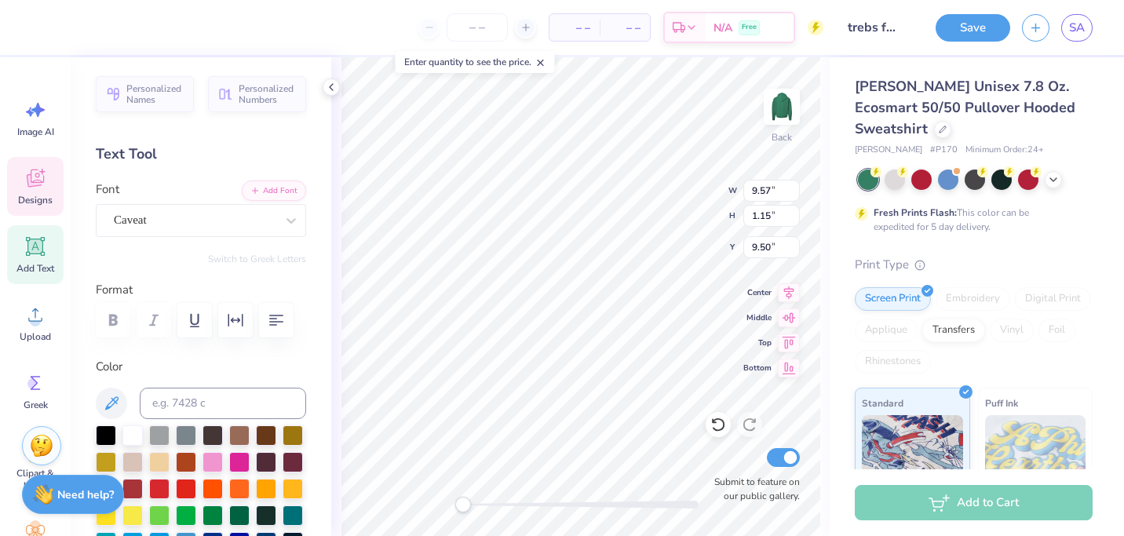
scroll to position [0, 0]
type textarea "est. 2007"
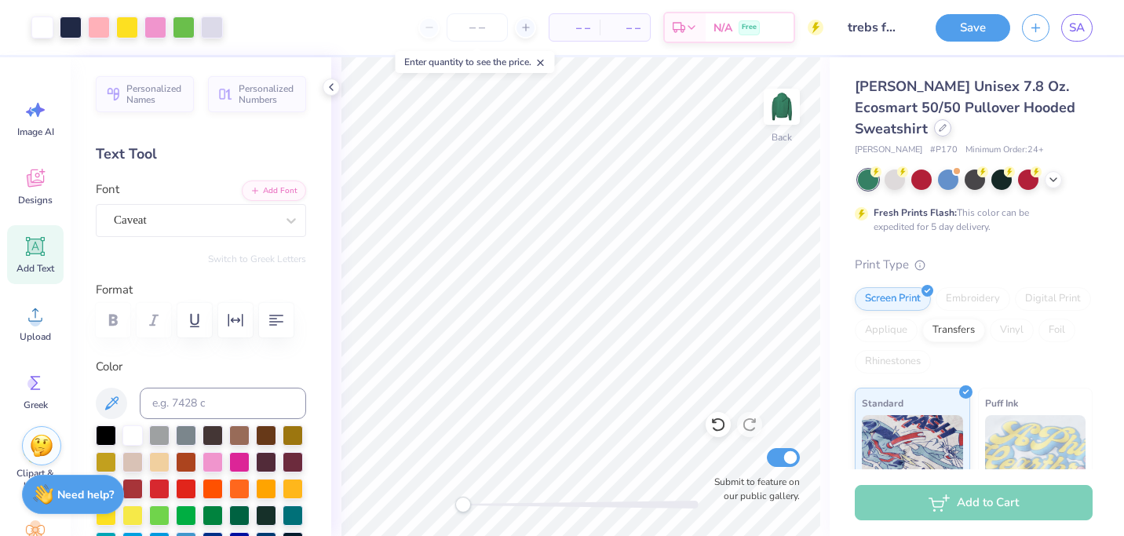
click at [939, 130] on icon at bounding box center [943, 128] width 8 height 8
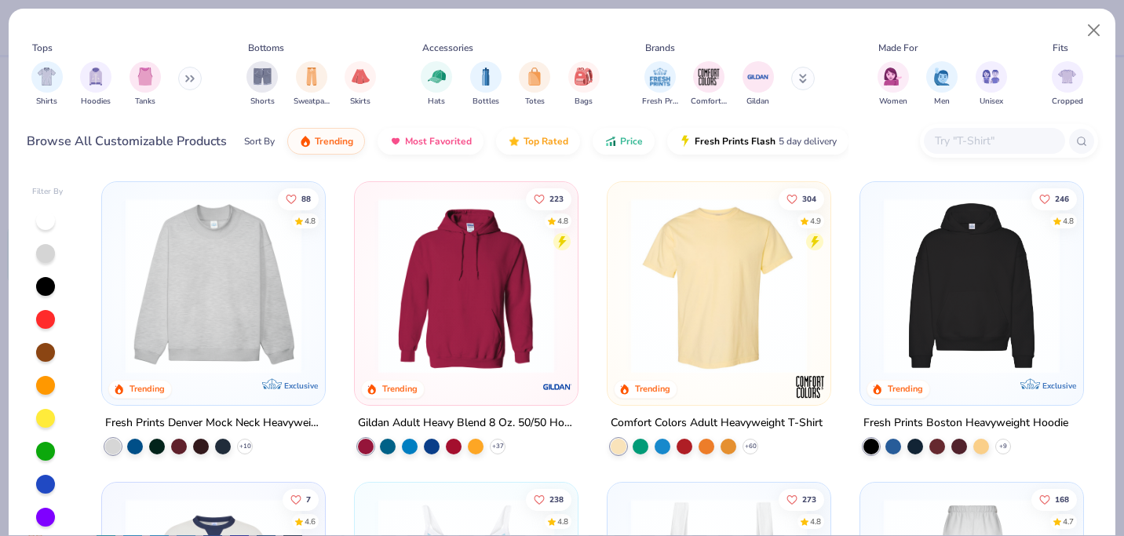
scroll to position [4, 0]
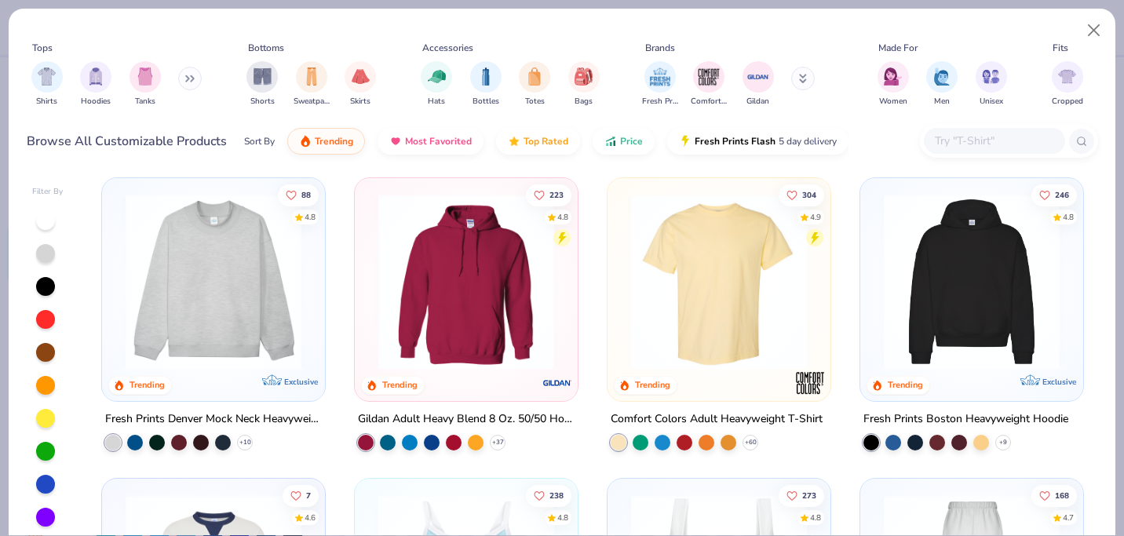
click at [180, 70] on div "Shirts Hoodies Tanks" at bounding box center [117, 84] width 181 height 58
click at [187, 79] on button at bounding box center [190, 79] width 24 height 24
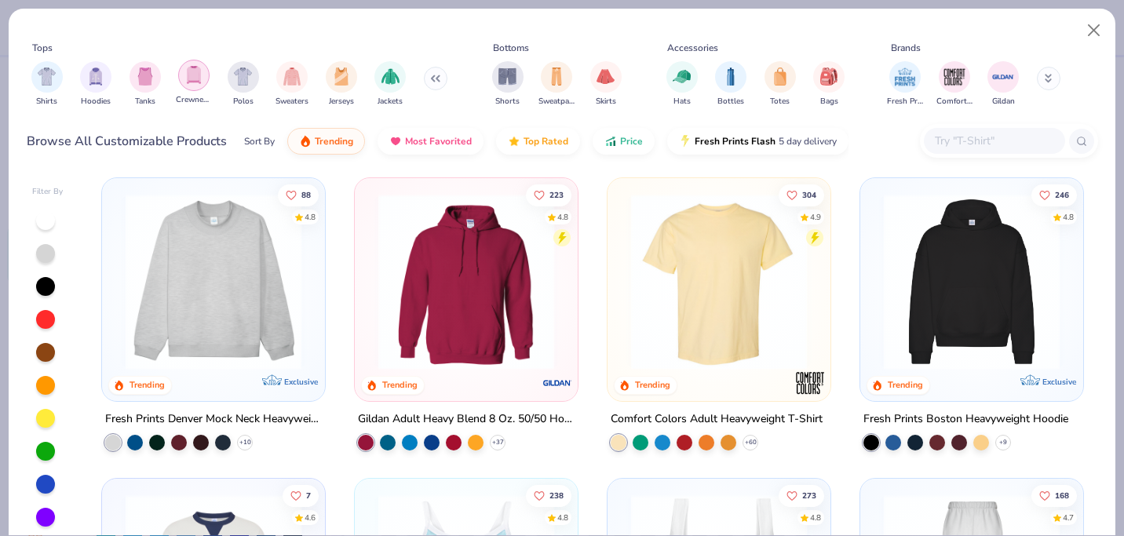
click at [193, 79] on img "filter for Crewnecks" at bounding box center [193, 75] width 17 height 18
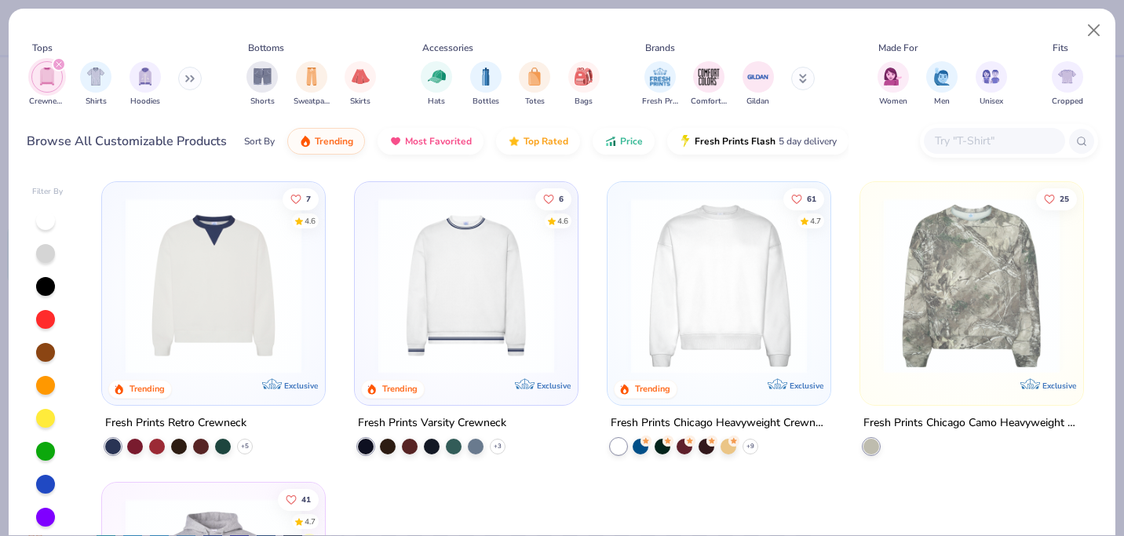
click at [733, 242] on img at bounding box center [719, 286] width 192 height 176
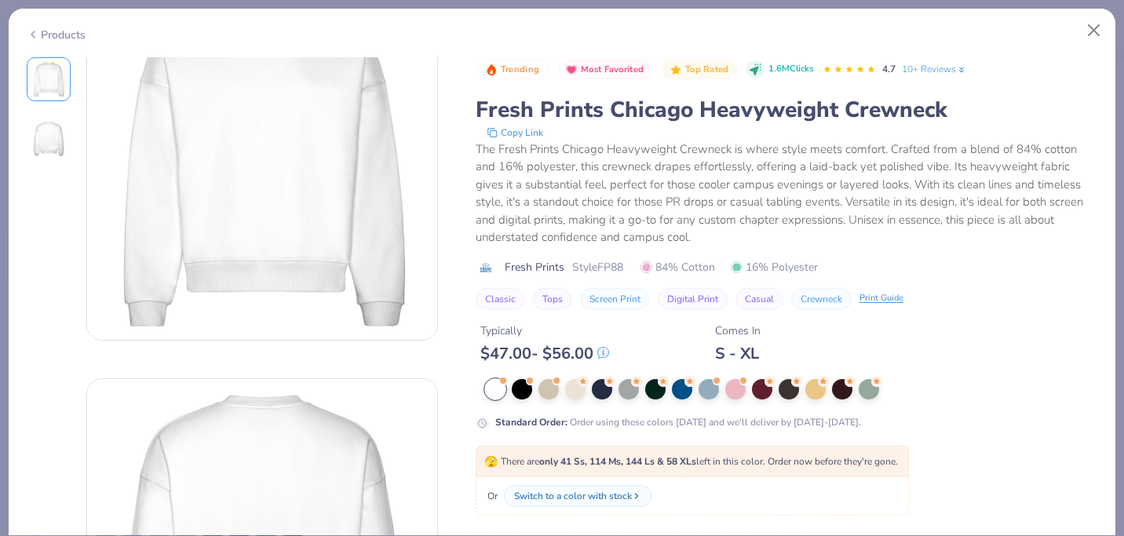
scroll to position [97, 0]
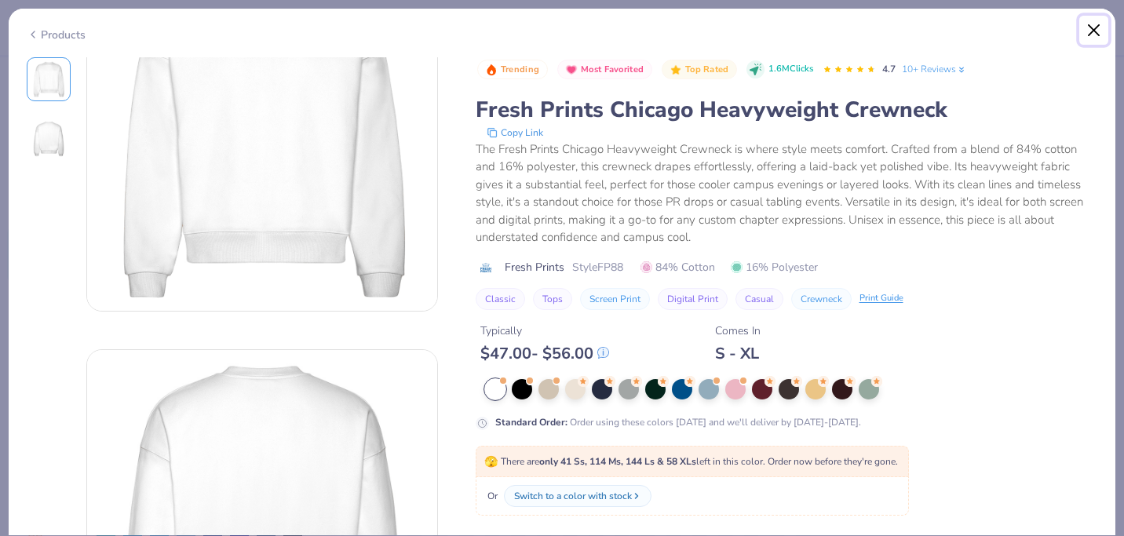
click at [1092, 38] on button "Close" at bounding box center [1094, 31] width 30 height 30
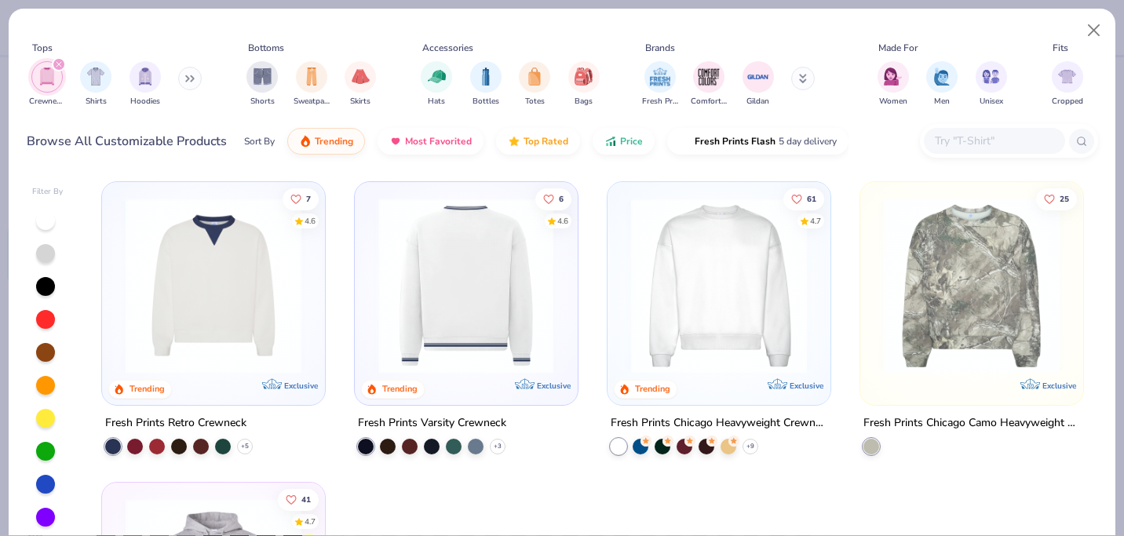
click at [523, 305] on img at bounding box center [467, 286] width 192 height 176
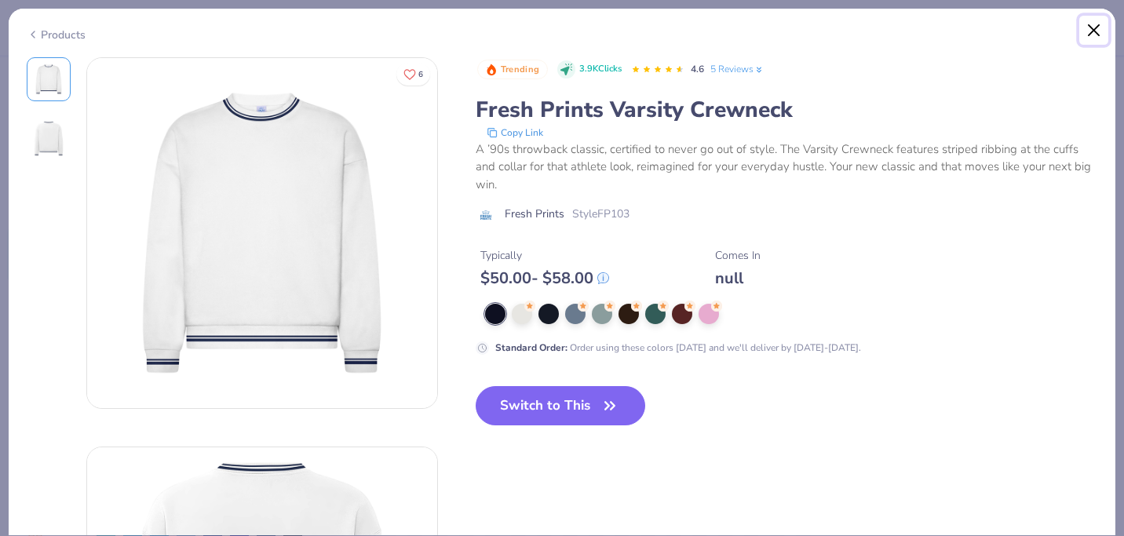
click at [1094, 34] on button "Close" at bounding box center [1094, 31] width 30 height 30
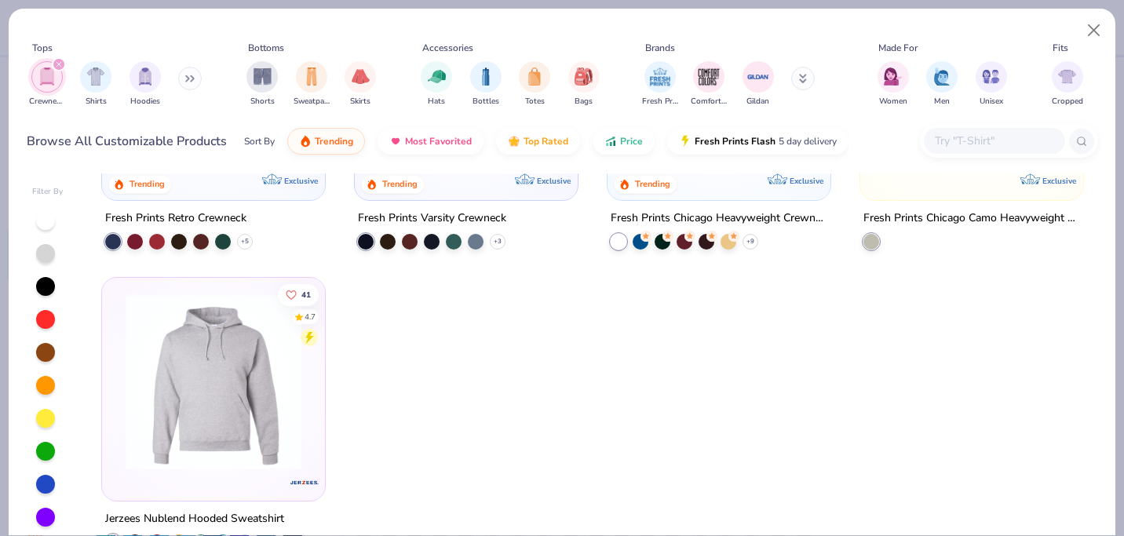
scroll to position [40, 0]
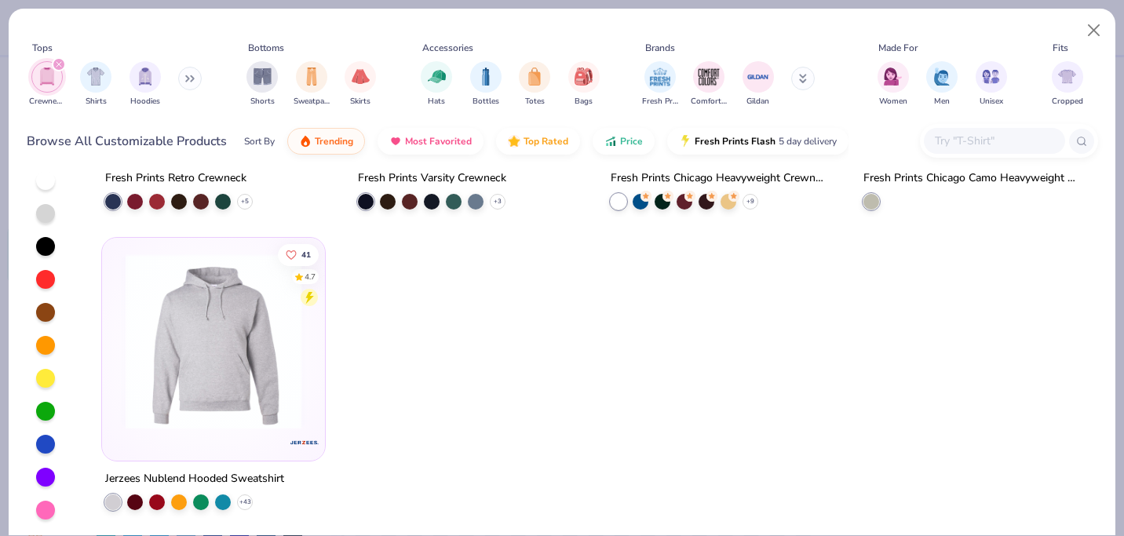
click at [64, 66] on div "filter for Crewnecks" at bounding box center [59, 64] width 14 height 14
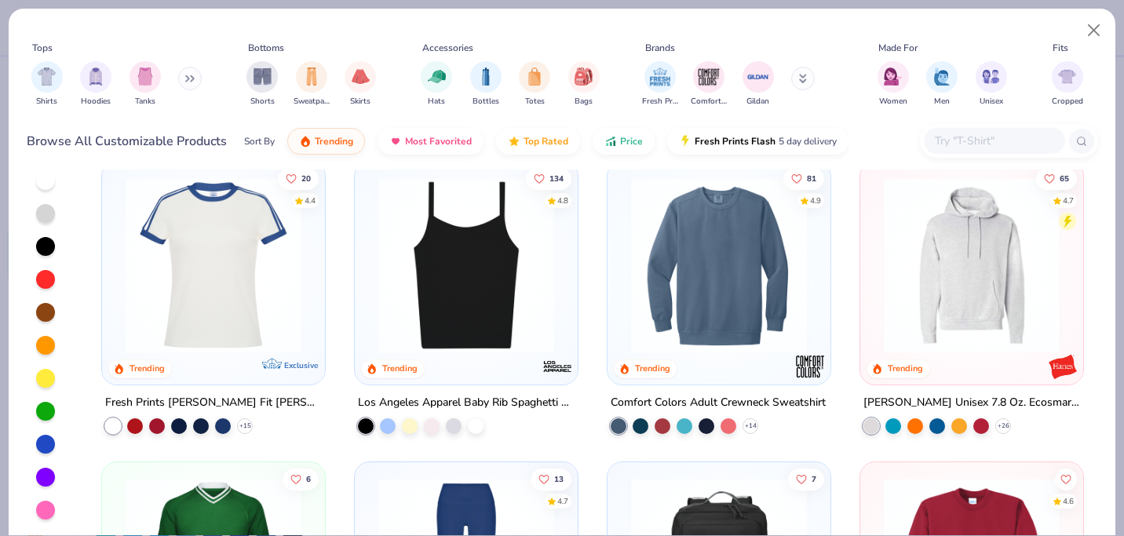
scroll to position [2385, 0]
click at [770, 267] on img at bounding box center [719, 265] width 192 height 176
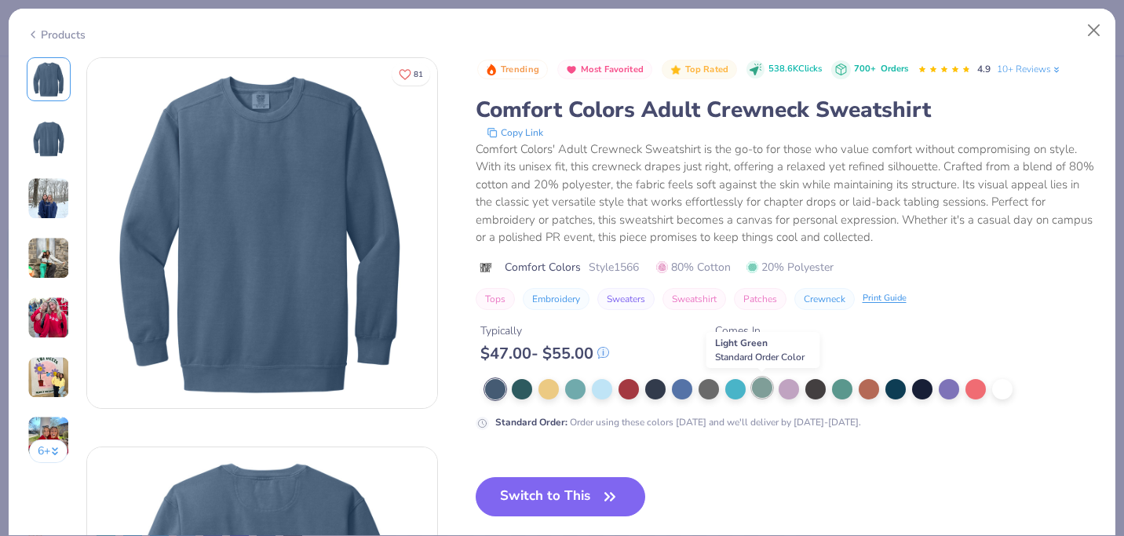
click at [763, 388] on div at bounding box center [762, 388] width 20 height 20
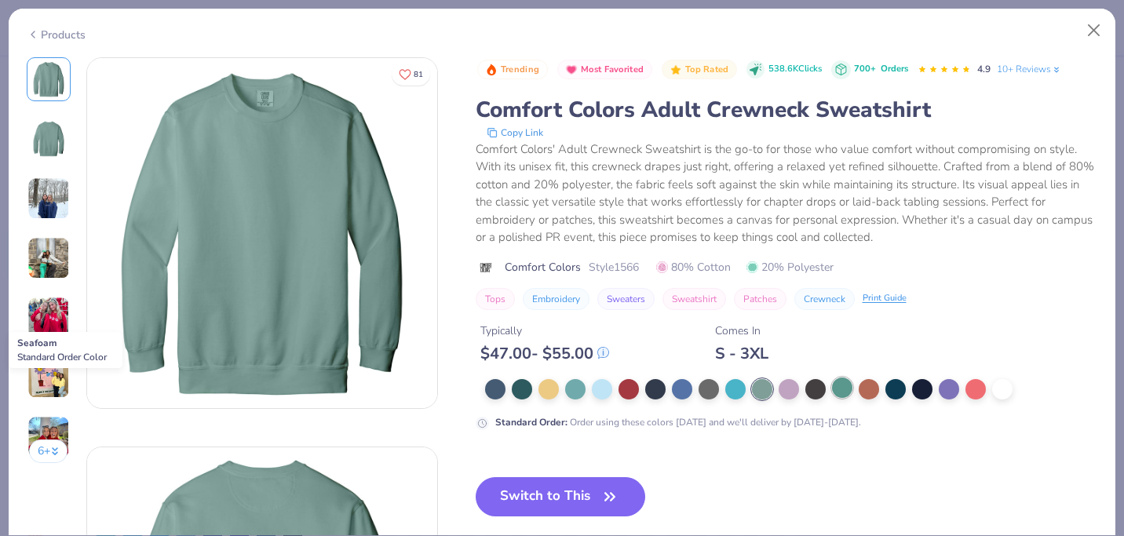
click at [844, 389] on div at bounding box center [842, 388] width 20 height 20
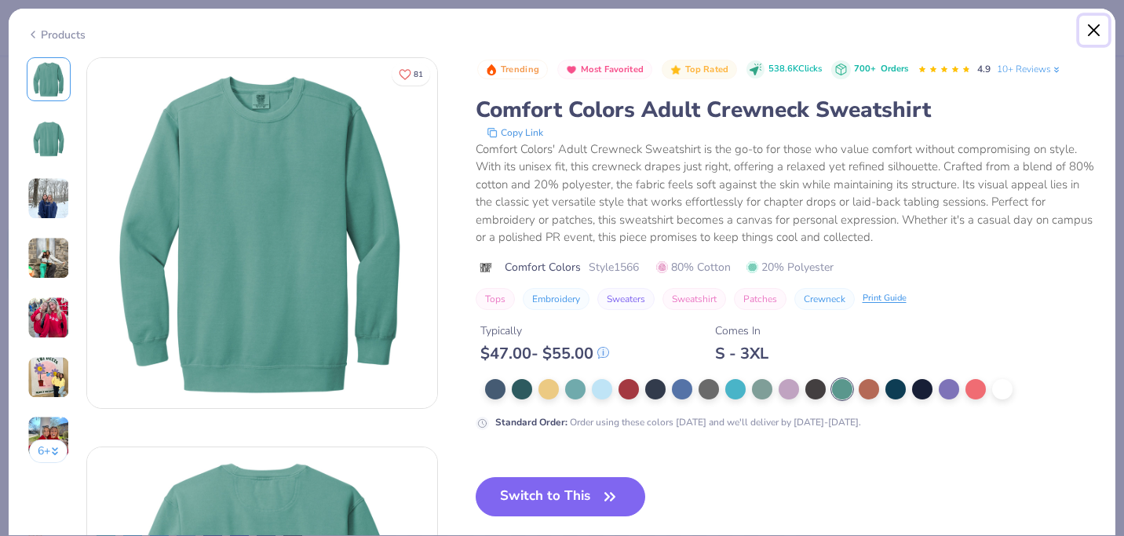
click at [1091, 31] on button "Close" at bounding box center [1094, 31] width 30 height 30
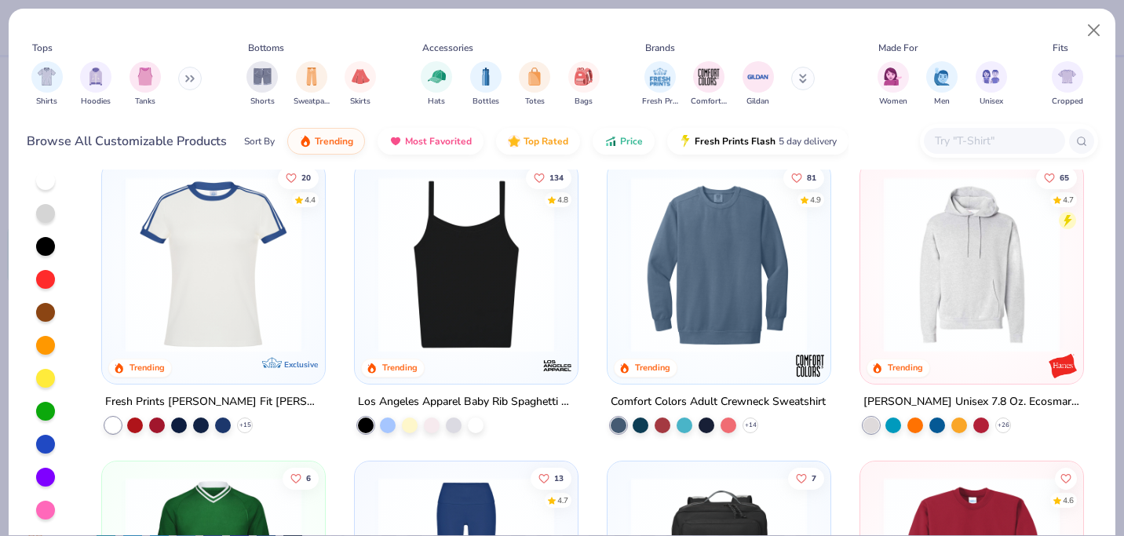
scroll to position [2387, 0]
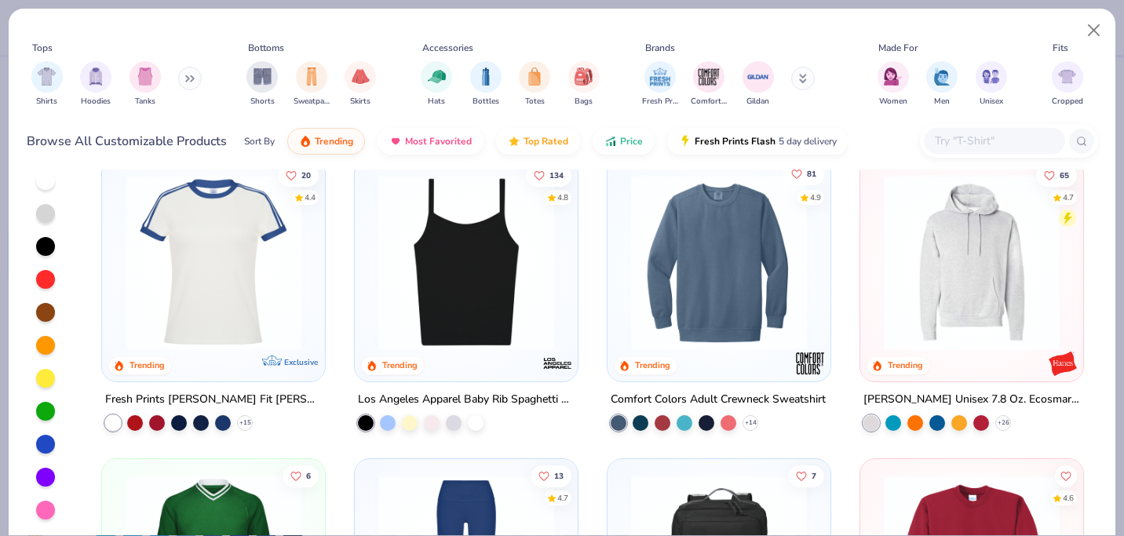
click at [809, 175] on span "81" at bounding box center [811, 174] width 9 height 8
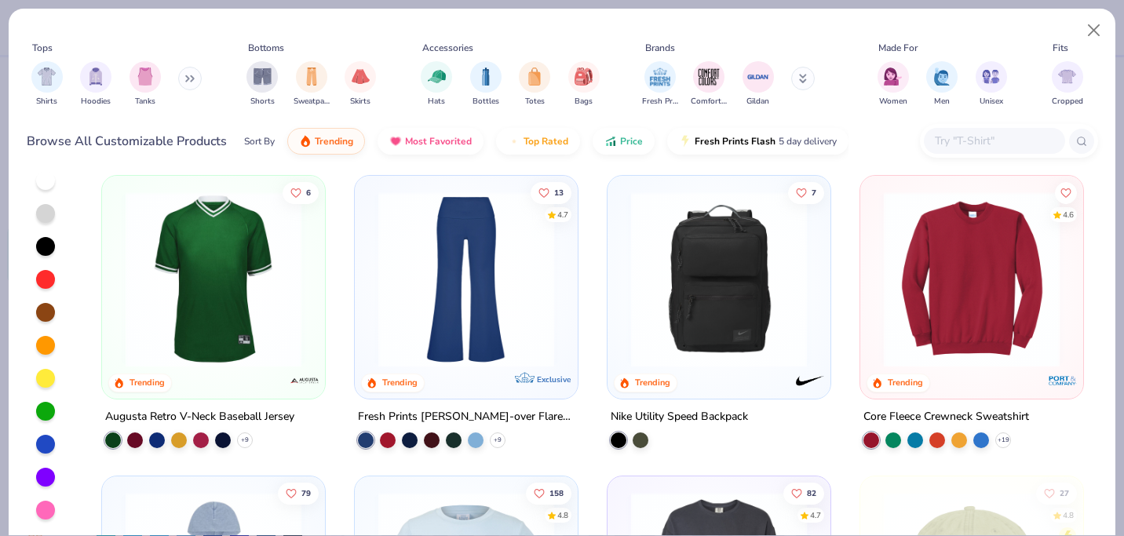
scroll to position [2673, 0]
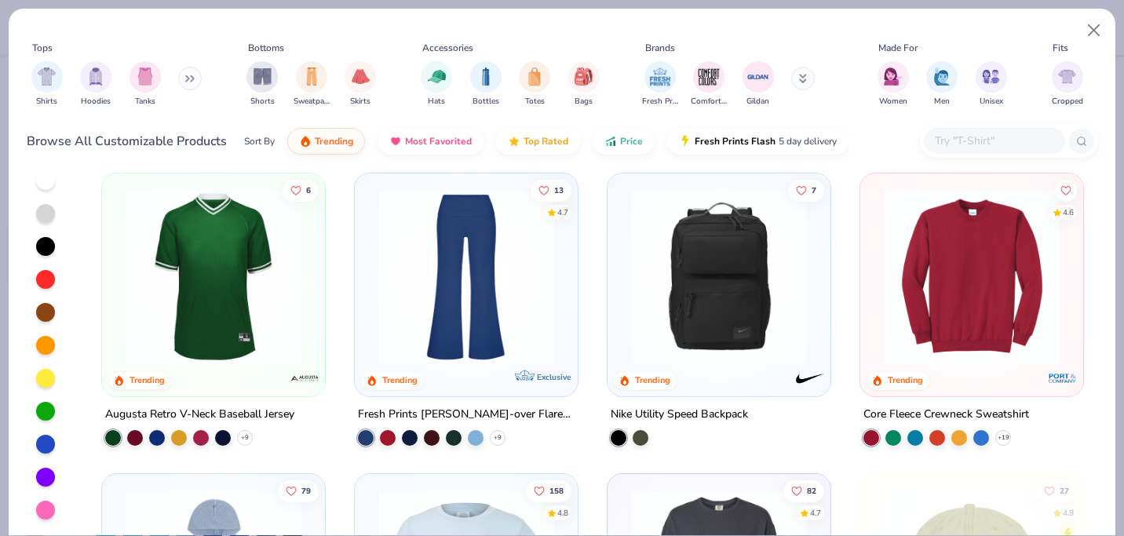
click at [1013, 240] on img at bounding box center [972, 277] width 192 height 176
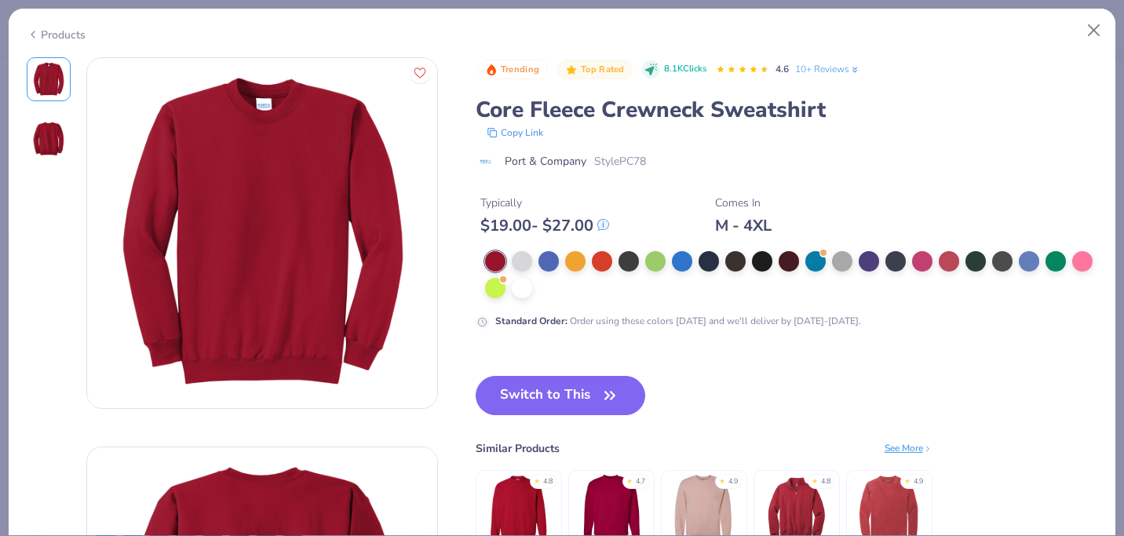
click at [834, 68] on link "10+ Reviews" at bounding box center [827, 69] width 65 height 14
click at [1052, 265] on div at bounding box center [1056, 260] width 20 height 20
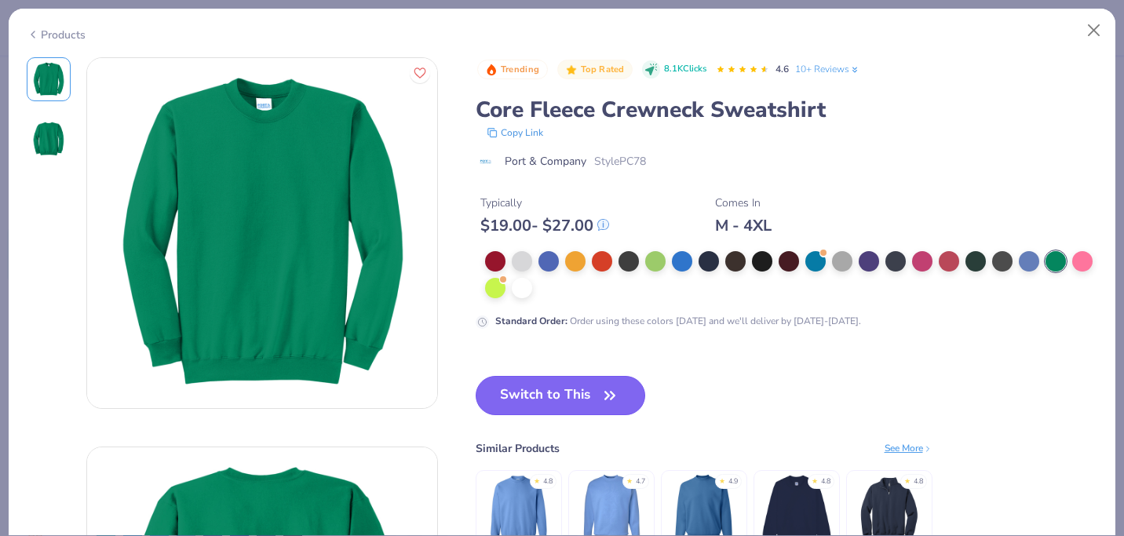
click at [564, 394] on button "Switch to This" at bounding box center [561, 395] width 170 height 39
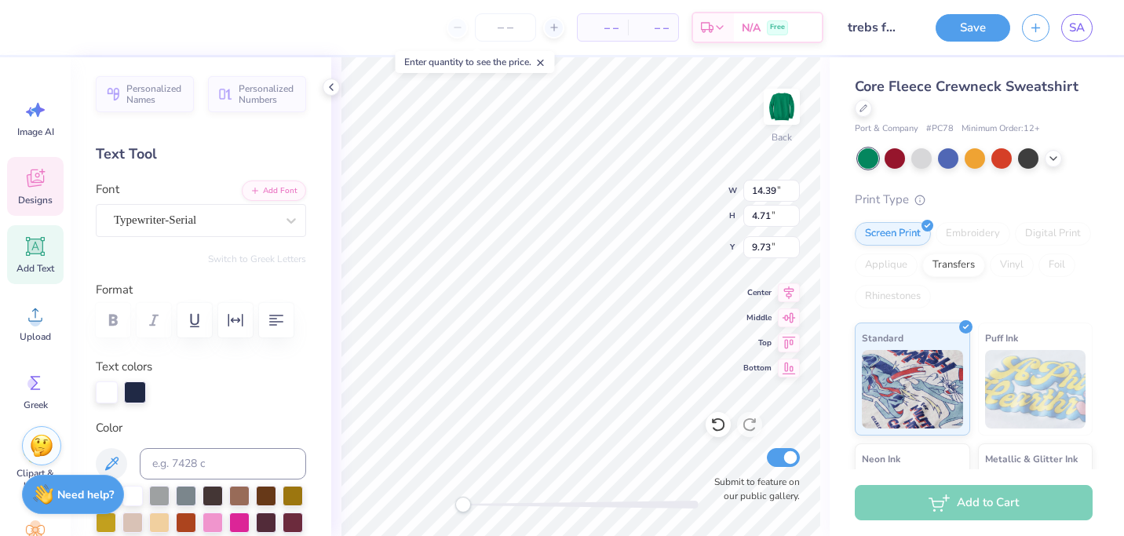
type input "9.73"
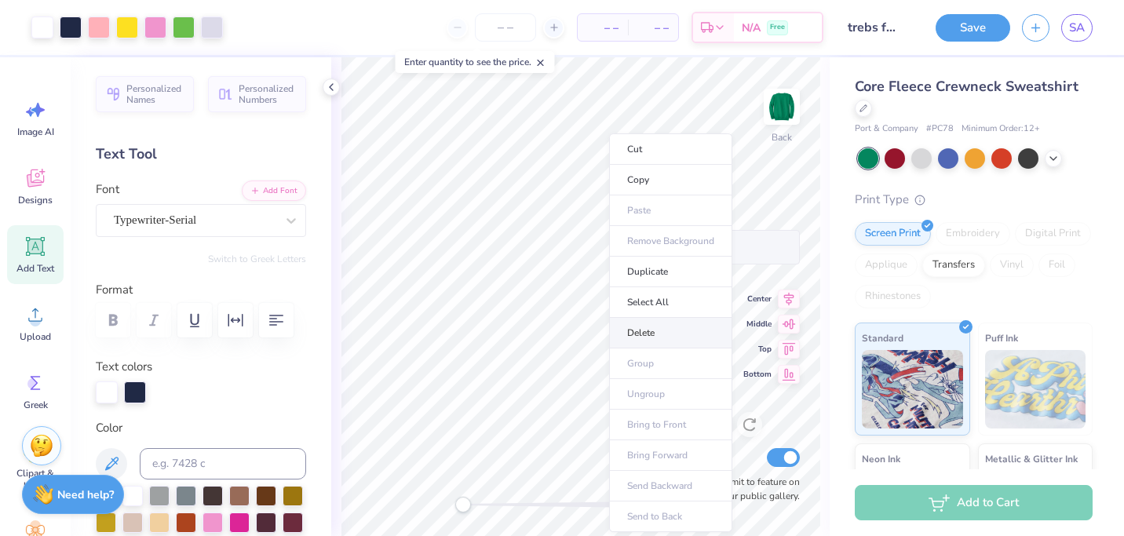
click at [655, 333] on li "Delete" at bounding box center [670, 333] width 123 height 31
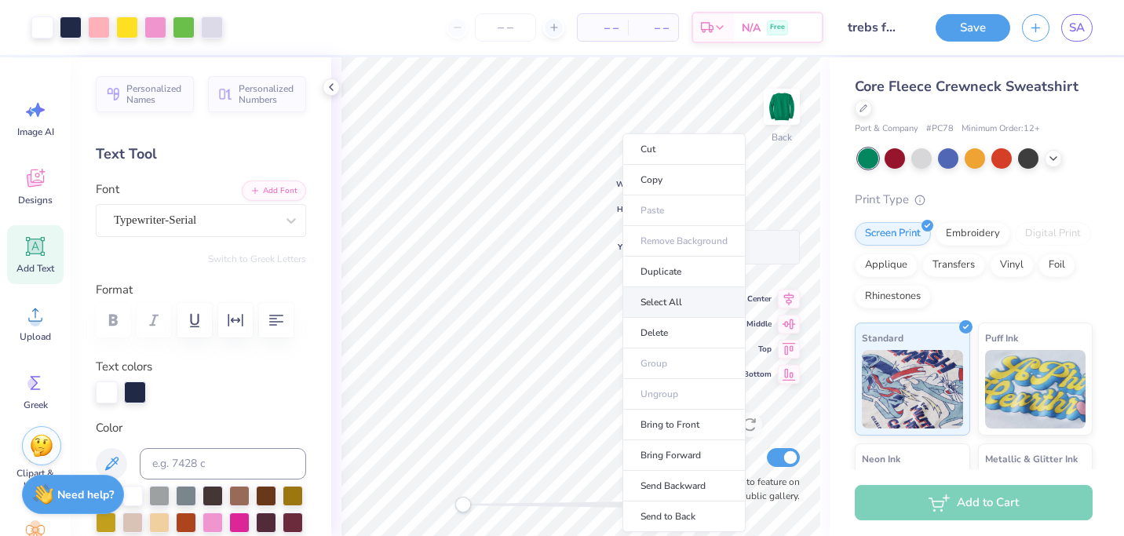
click at [672, 305] on li "Select All" at bounding box center [684, 302] width 123 height 31
click at [655, 334] on li "Delete" at bounding box center [683, 333] width 123 height 31
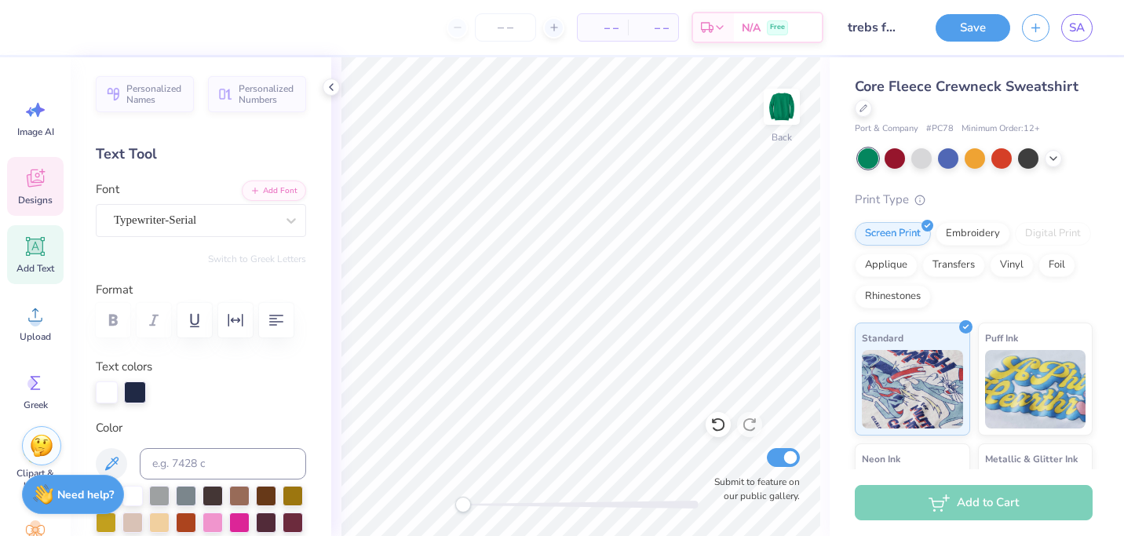
click at [52, 177] on div "Designs" at bounding box center [35, 186] width 57 height 59
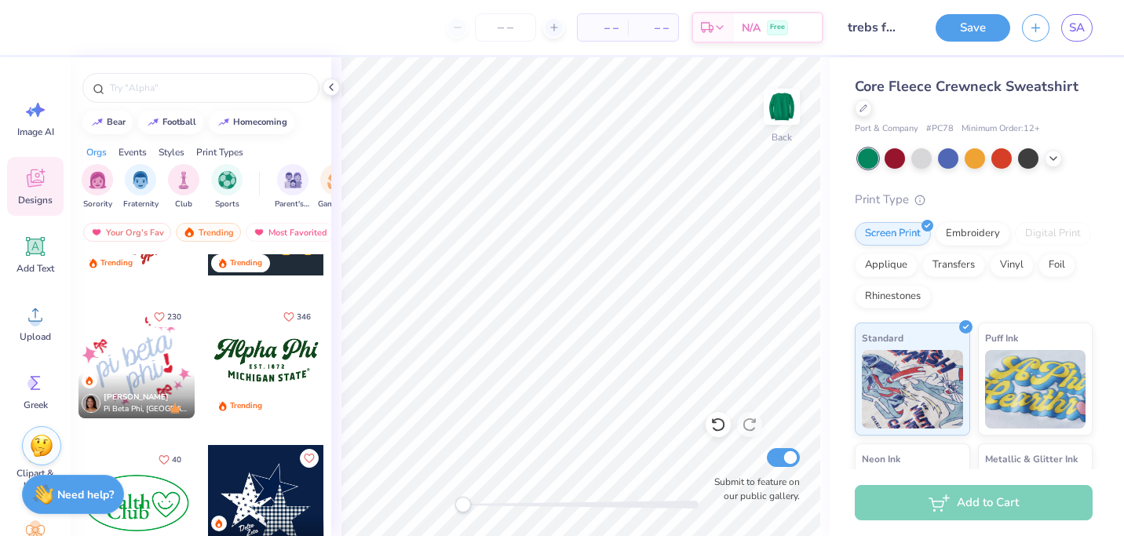
scroll to position [1951, 0]
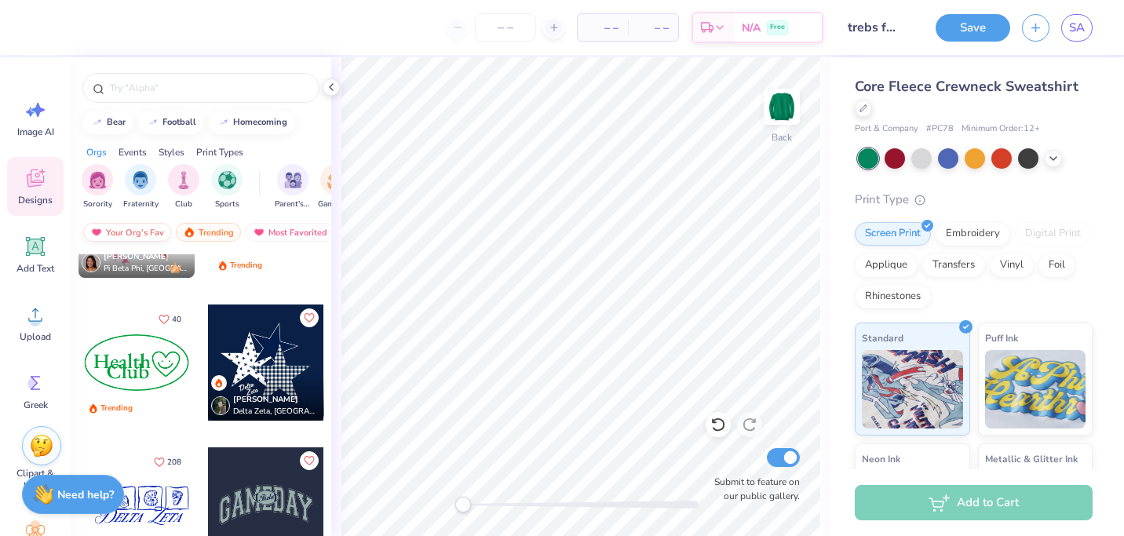
click at [143, 231] on div "Your Org's Fav" at bounding box center [127, 232] width 88 height 19
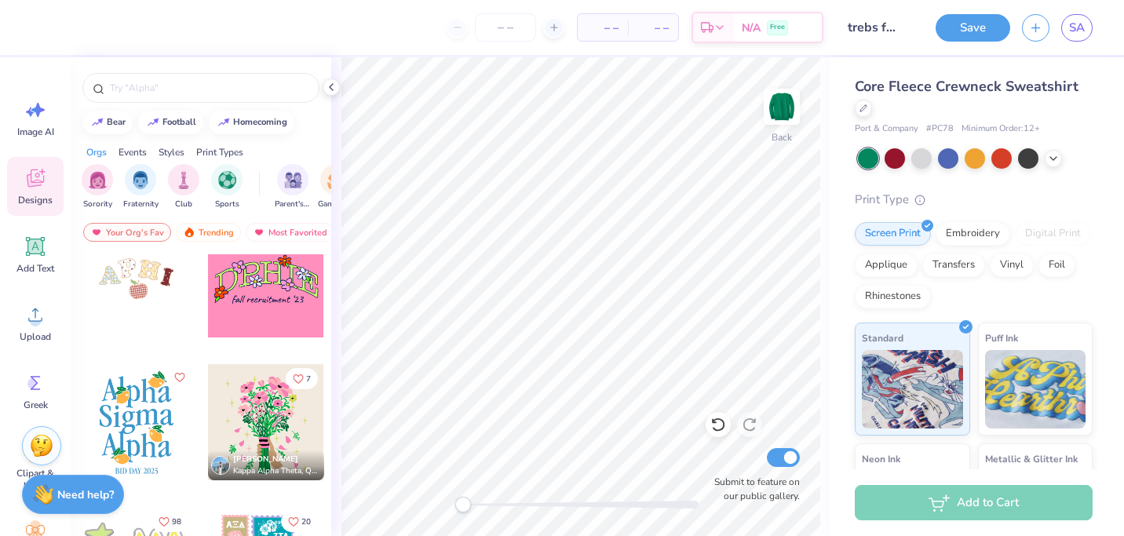
scroll to position [197, 0]
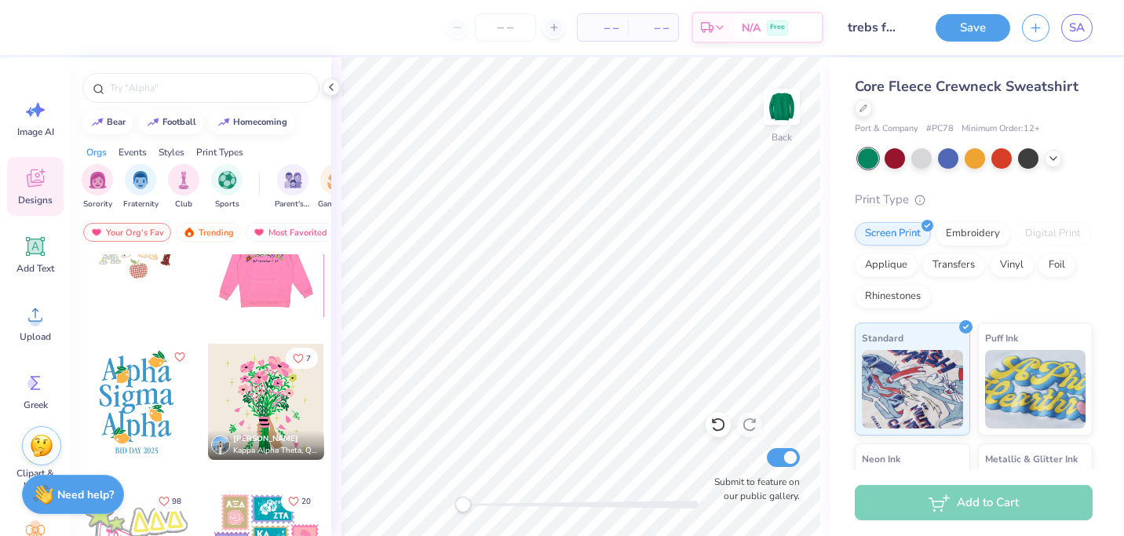
click at [208, 298] on div at bounding box center [150, 259] width 116 height 116
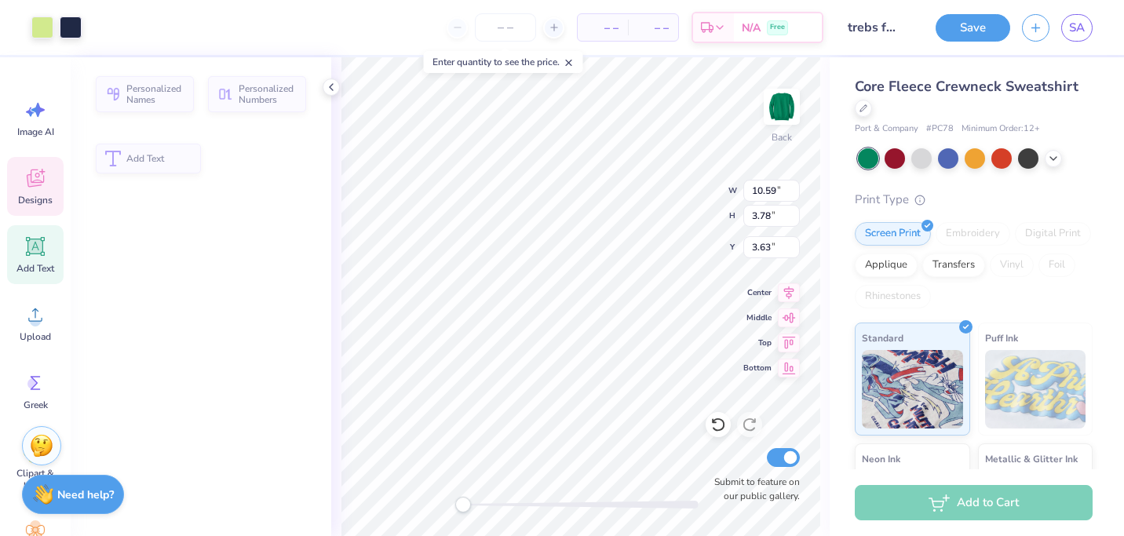
type input "10.59"
type input "3.78"
type input "3.63"
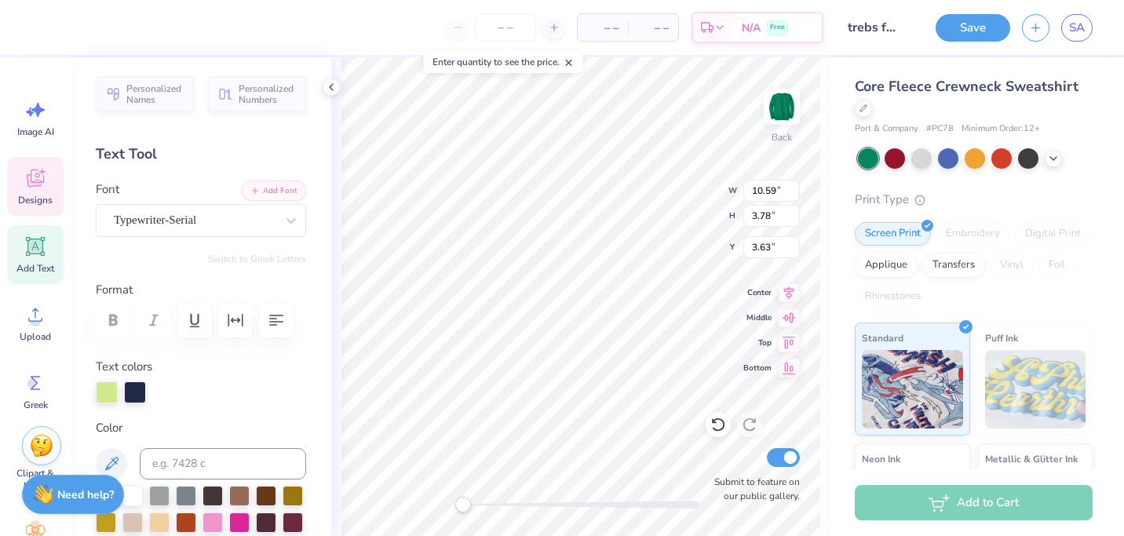
scroll to position [0, 0]
type textarea "TREBS"
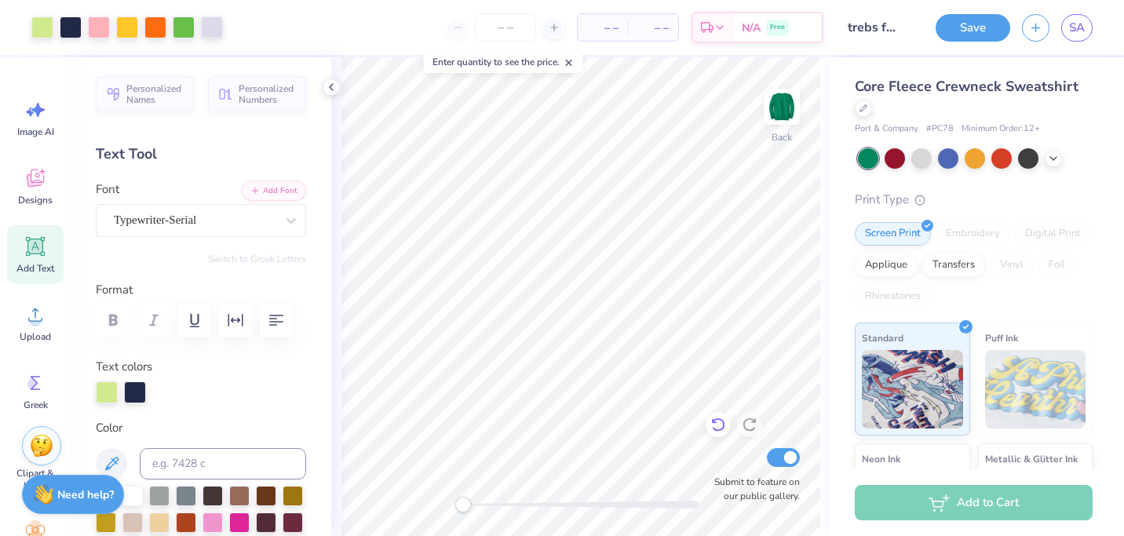
click at [717, 425] on icon at bounding box center [718, 425] width 16 height 16
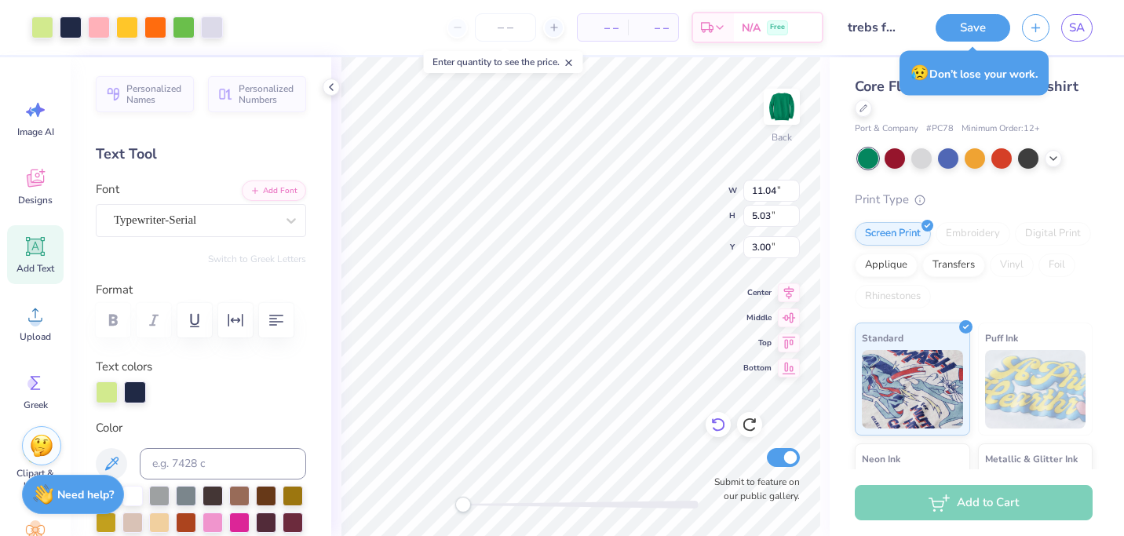
type input "14.28"
type input "5.93"
type input "2.20"
type input "3.00"
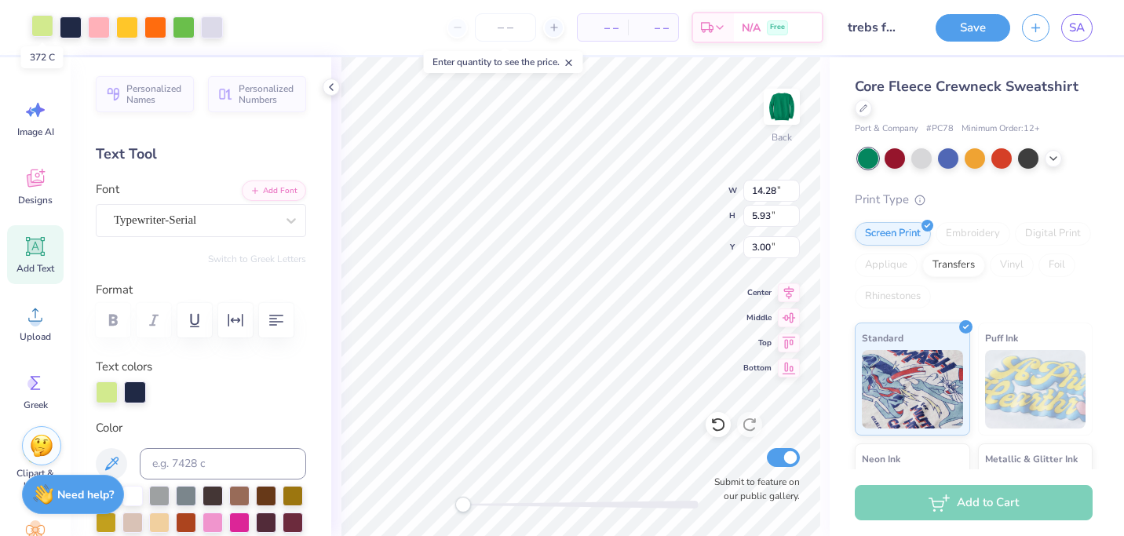
click at [31, 27] on div at bounding box center [42, 26] width 22 height 22
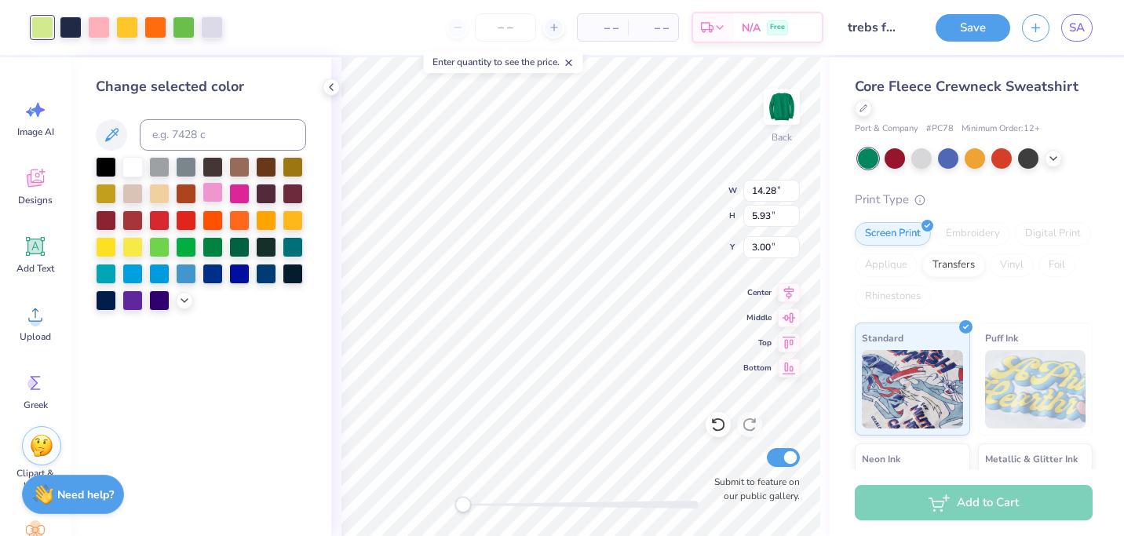
click at [210, 198] on div at bounding box center [213, 192] width 20 height 20
click at [132, 192] on div at bounding box center [132, 192] width 20 height 20
click at [132, 169] on div at bounding box center [132, 165] width 20 height 20
click at [159, 31] on div at bounding box center [155, 26] width 22 height 22
click at [212, 246] on div at bounding box center [213, 246] width 20 height 20
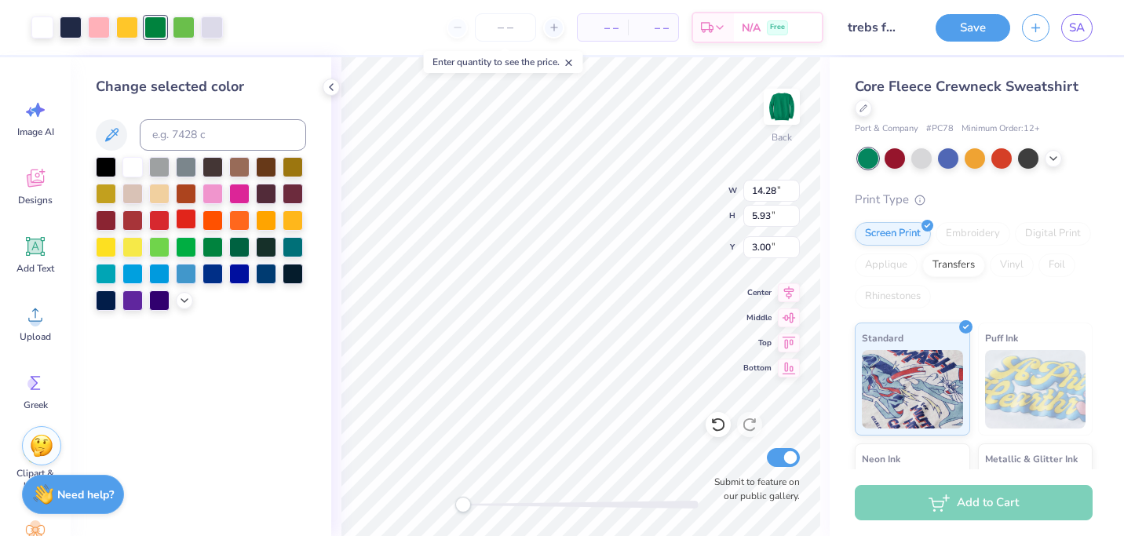
click at [184, 223] on div at bounding box center [186, 219] width 20 height 20
click at [144, 212] on div at bounding box center [201, 234] width 210 height 154
click at [138, 242] on div at bounding box center [132, 246] width 20 height 20
click at [126, 253] on div at bounding box center [132, 246] width 20 height 20
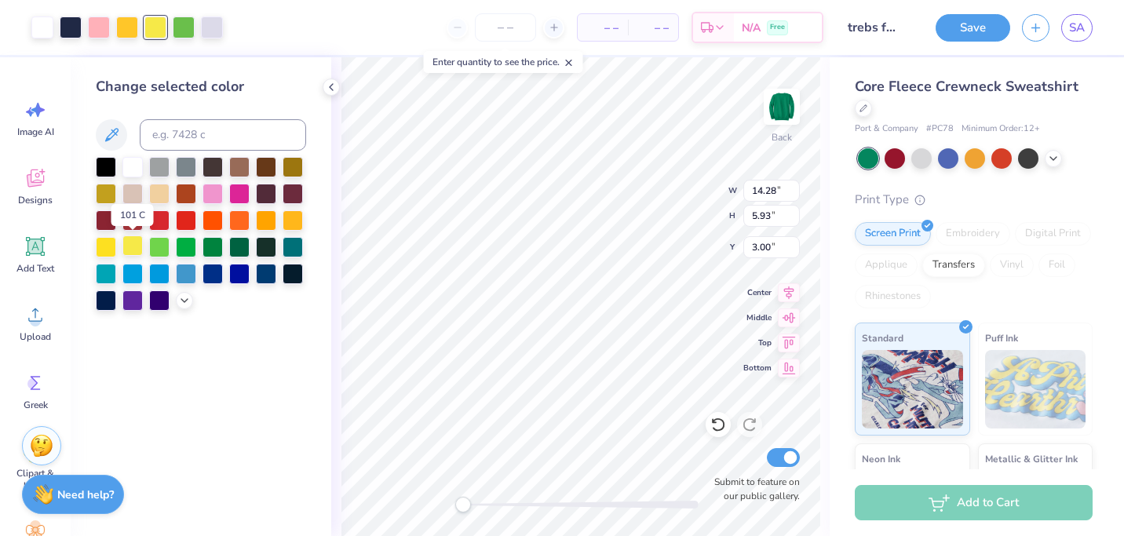
click at [126, 253] on div at bounding box center [132, 246] width 20 height 20
click at [232, 352] on div "Change selected color" at bounding box center [201, 296] width 261 height 479
click at [331, 90] on icon at bounding box center [331, 87] width 13 height 13
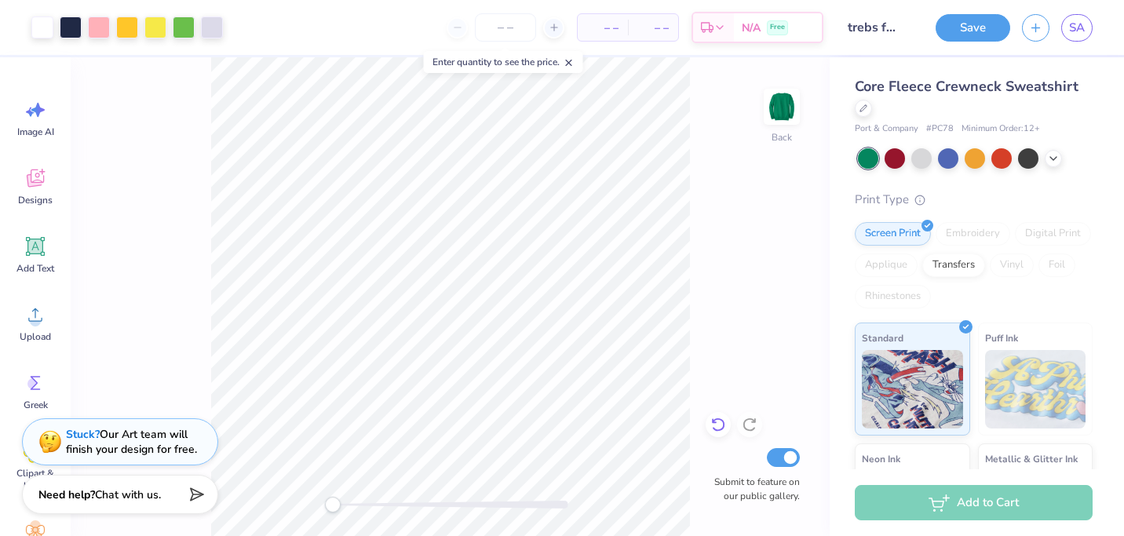
click at [716, 425] on icon at bounding box center [718, 425] width 16 height 16
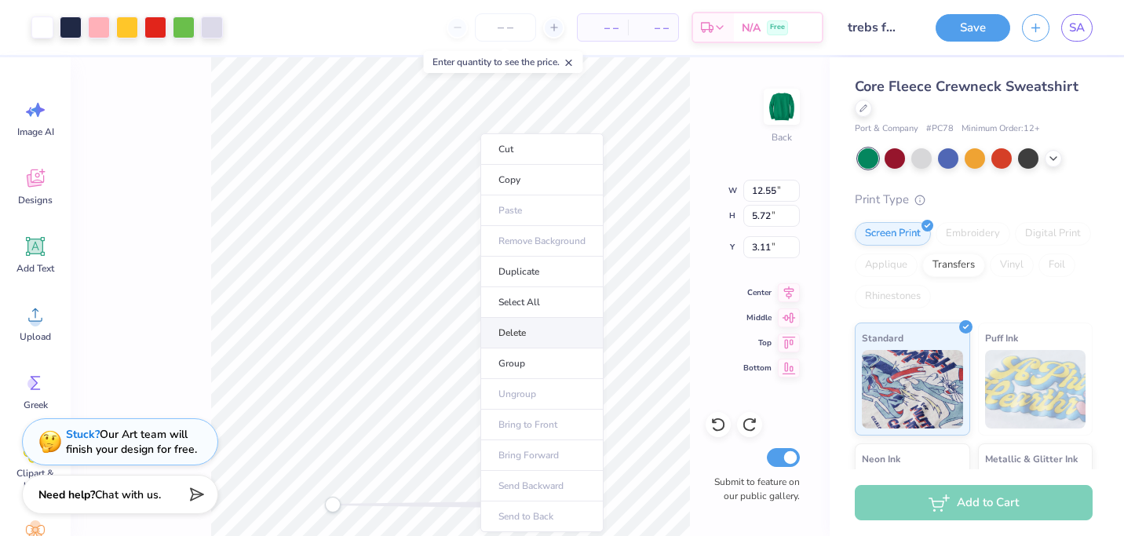
click at [511, 342] on li "Delete" at bounding box center [541, 333] width 123 height 31
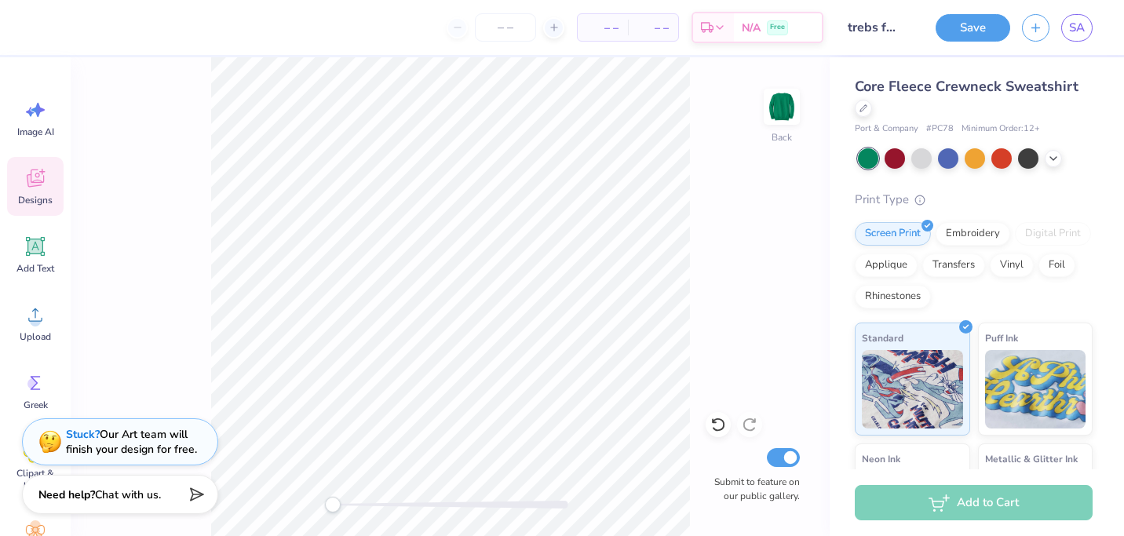
click at [35, 190] on div "Designs" at bounding box center [35, 186] width 57 height 59
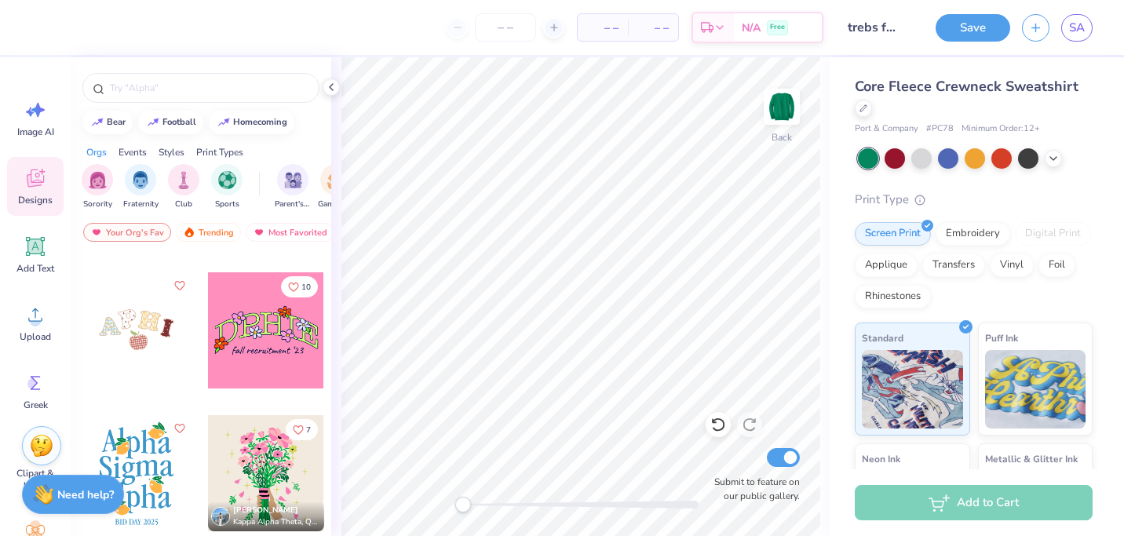
scroll to position [0, 0]
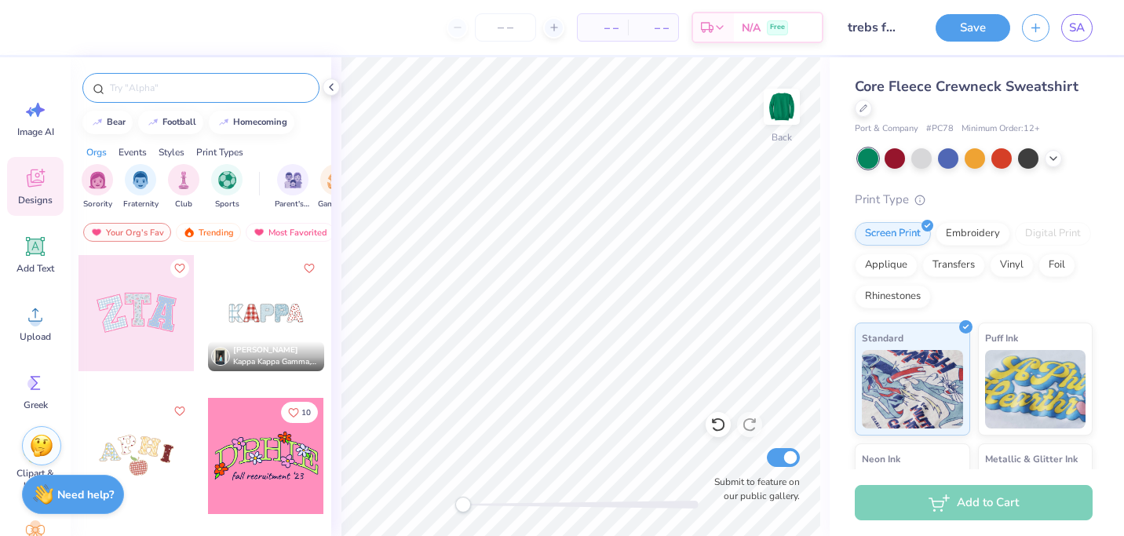
click at [166, 97] on div at bounding box center [200, 88] width 237 height 30
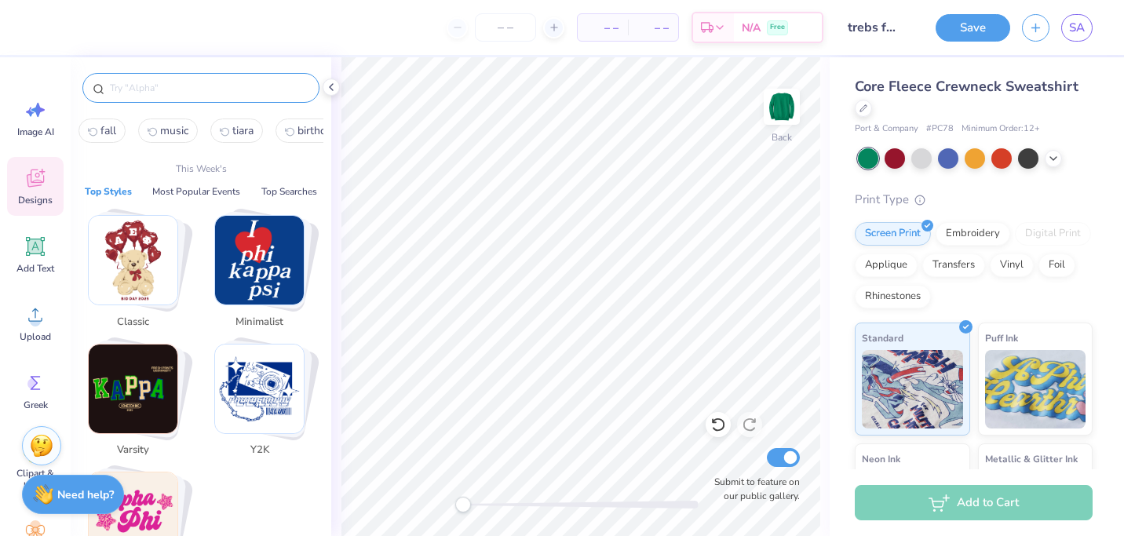
click at [167, 91] on input "text" at bounding box center [208, 88] width 201 height 16
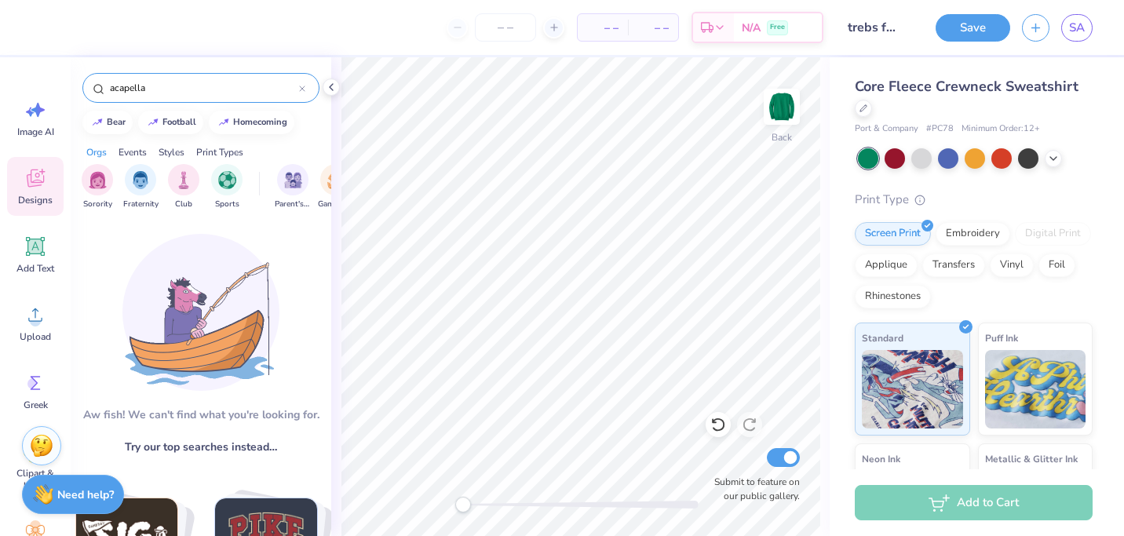
type input "acapella"
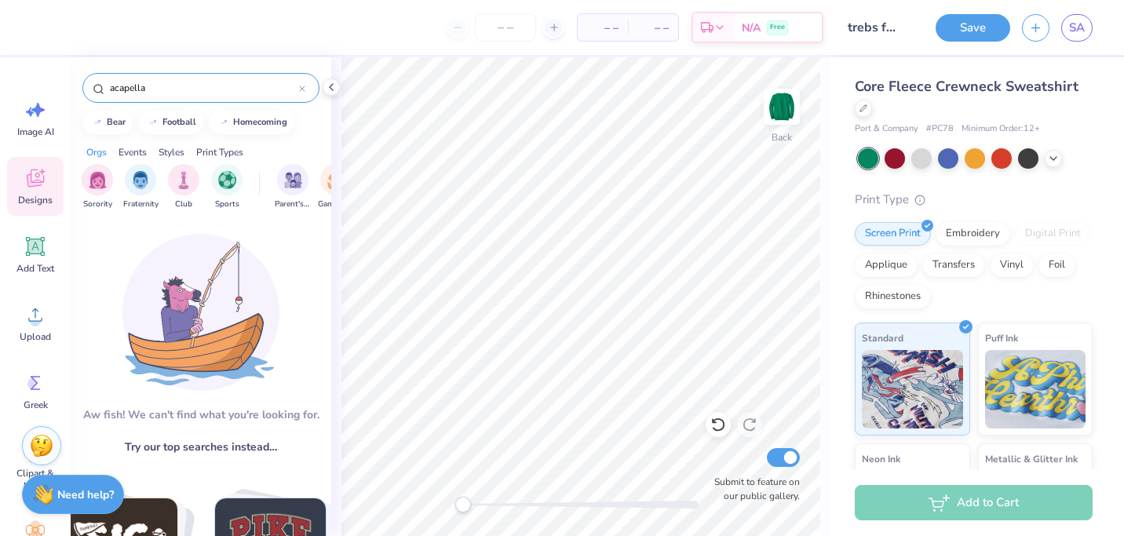
click at [309, 89] on div "acapella" at bounding box center [200, 88] width 237 height 30
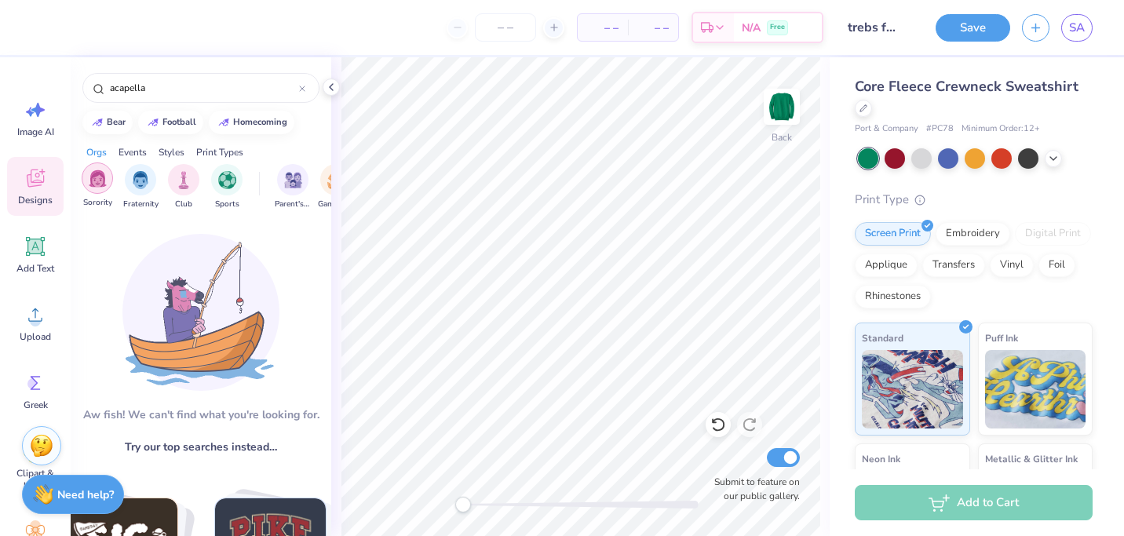
click at [107, 185] on div "filter for Sorority" at bounding box center [97, 177] width 31 height 31
click at [304, 89] on icon at bounding box center [302, 89] width 6 height 6
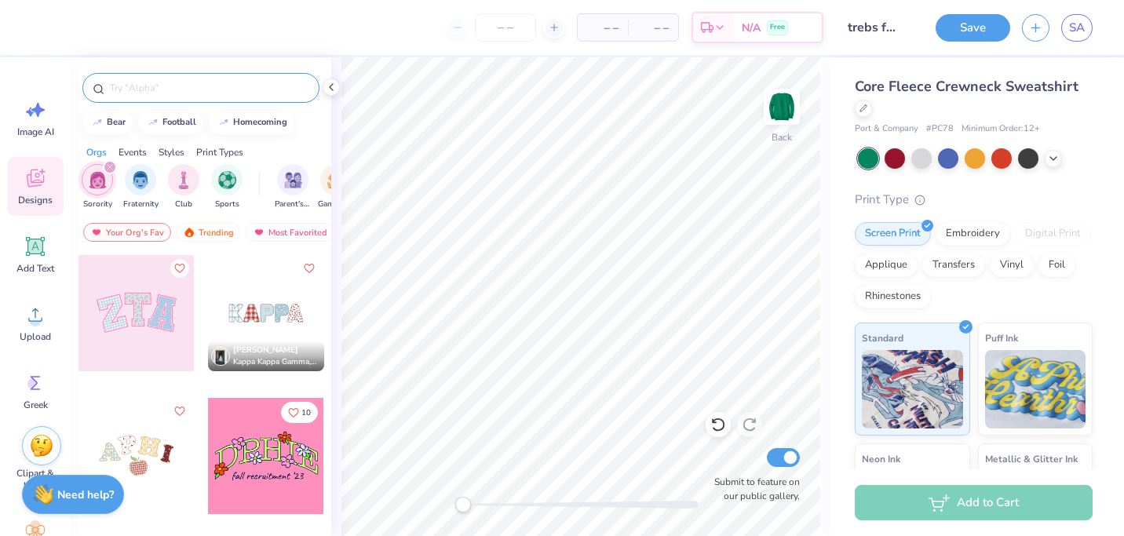
scroll to position [231, 0]
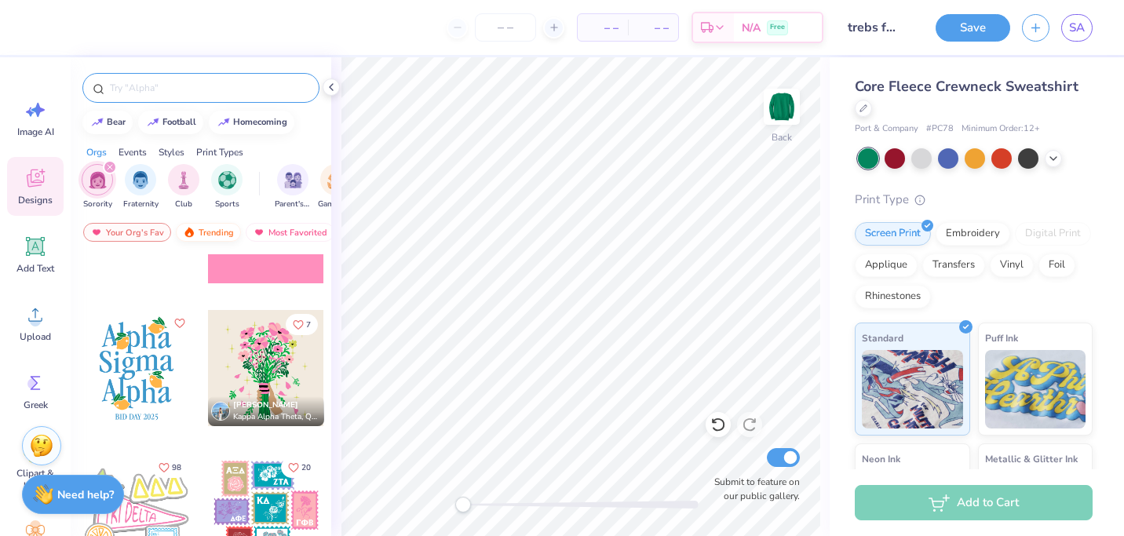
click at [221, 227] on div "Trending" at bounding box center [208, 232] width 65 height 19
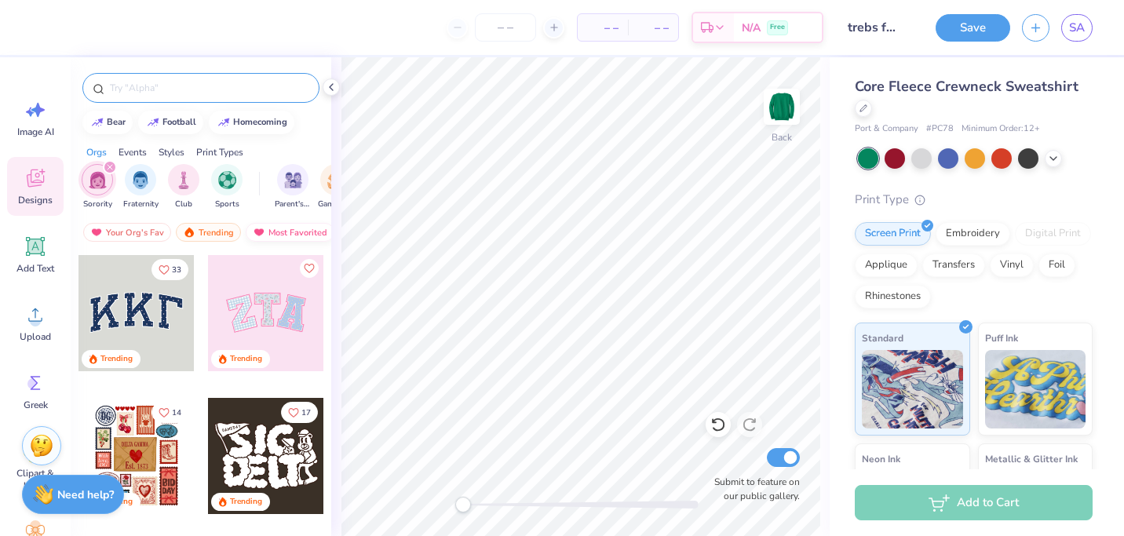
click at [279, 238] on div "Most Favorited" at bounding box center [290, 232] width 89 height 19
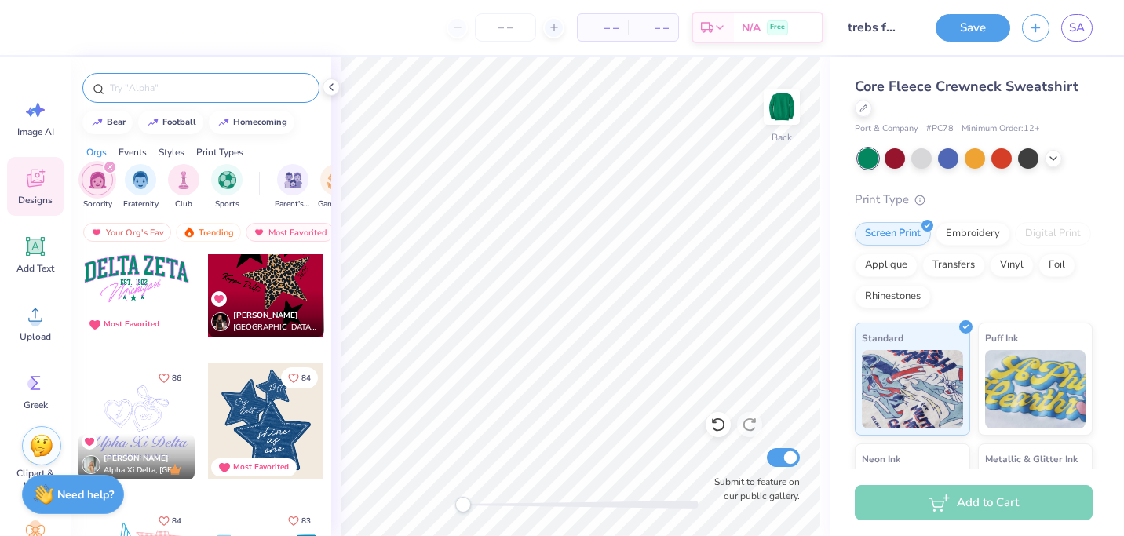
scroll to position [2459, 0]
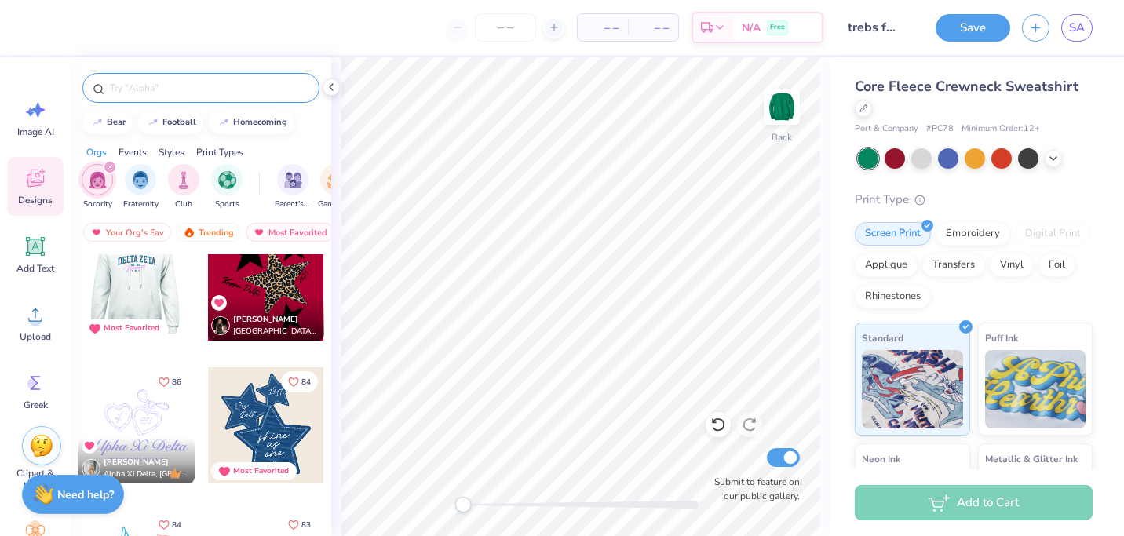
click at [141, 287] on div at bounding box center [136, 283] width 116 height 116
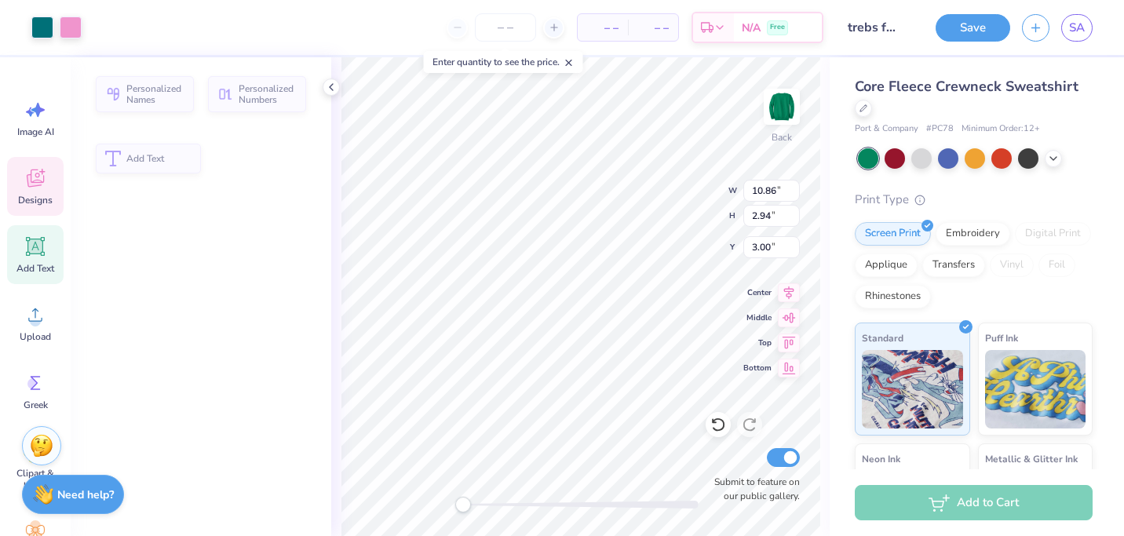
type input "2.94"
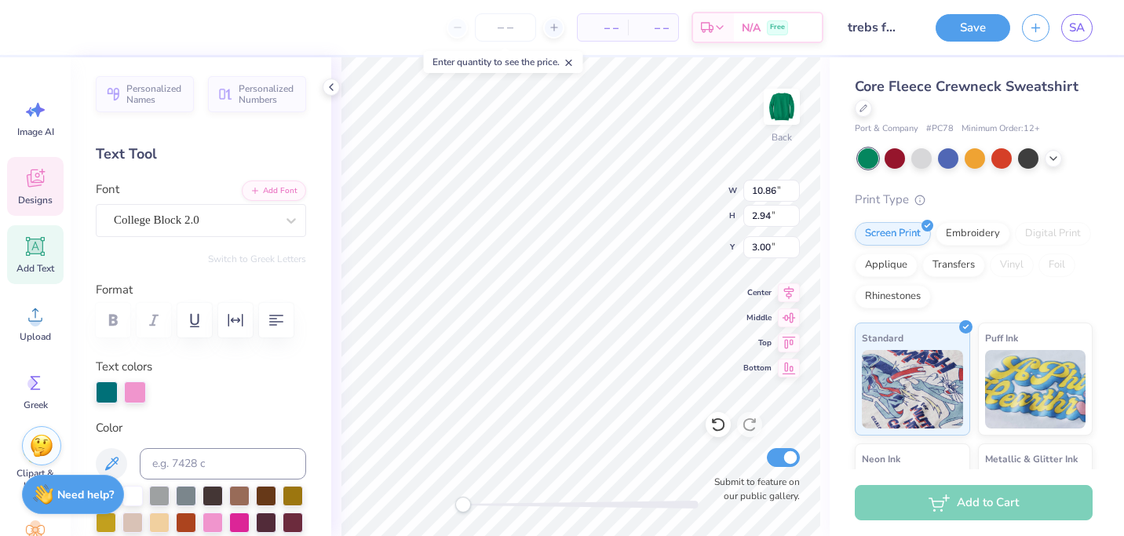
scroll to position [0, 0]
type textarea "TCNJ TREBS"
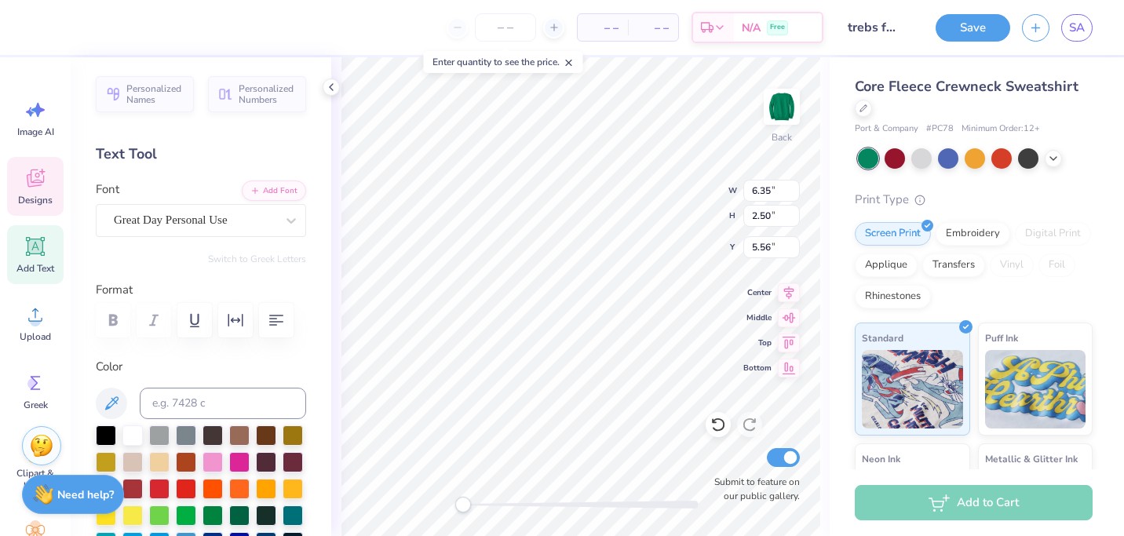
type input "2.82"
type input "0.55"
type input "5.62"
type textarea "EST. !2007"
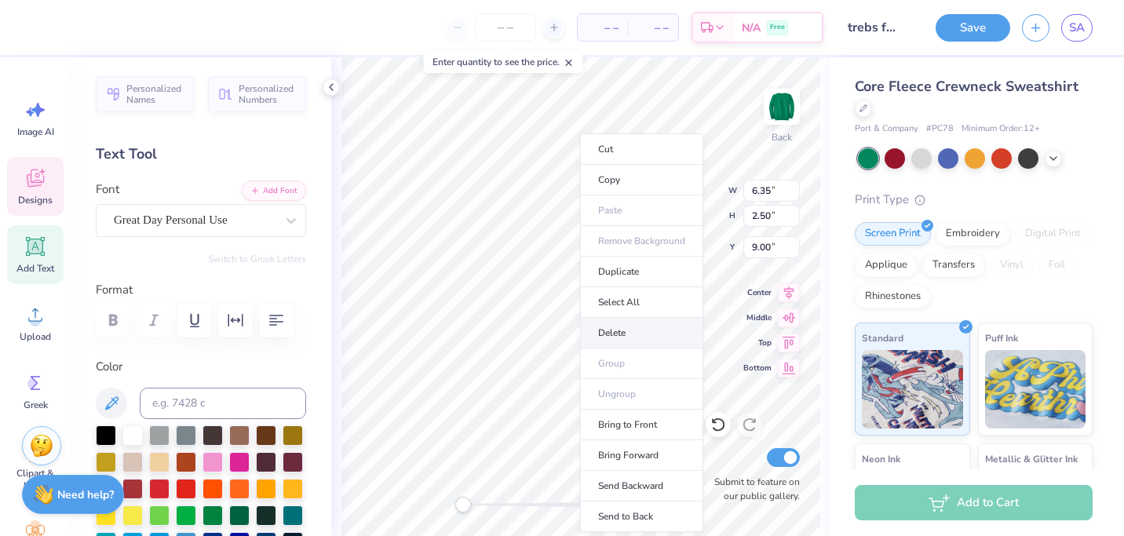
click at [626, 332] on li "Delete" at bounding box center [641, 333] width 123 height 31
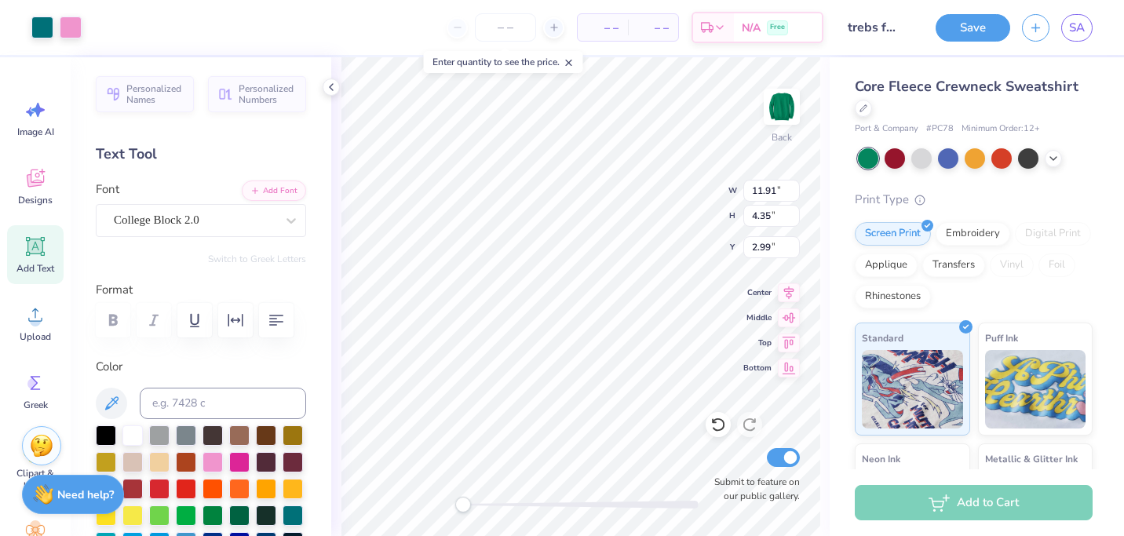
type input "4.87"
type input "2.11"
type input "5.99"
click at [710, 425] on icon at bounding box center [718, 425] width 16 height 16
type input "14.27"
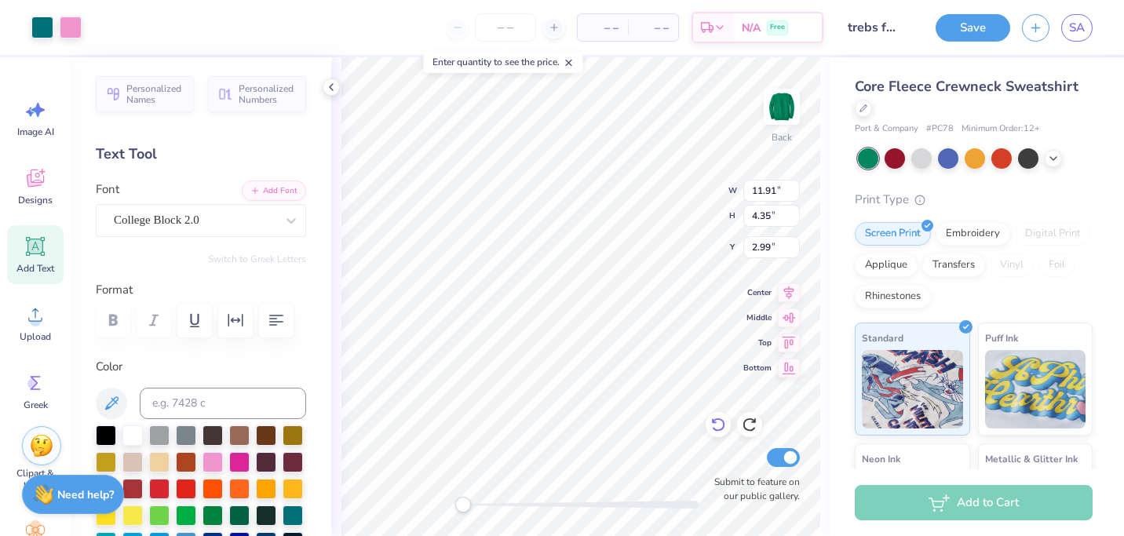
type input "4.95"
type input "2.43"
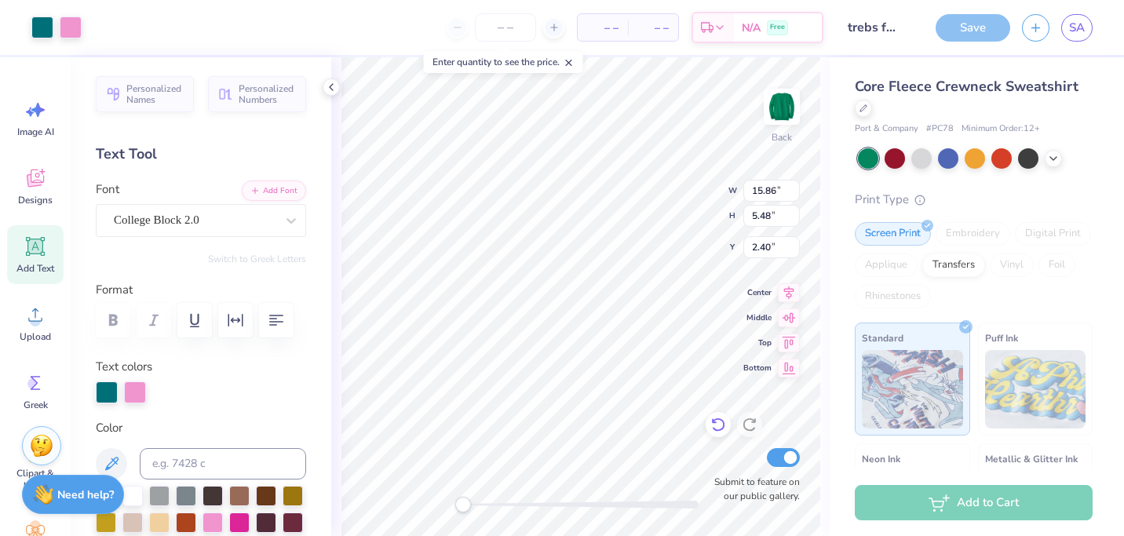
type input "15.86"
type input "5.48"
type input "2.40"
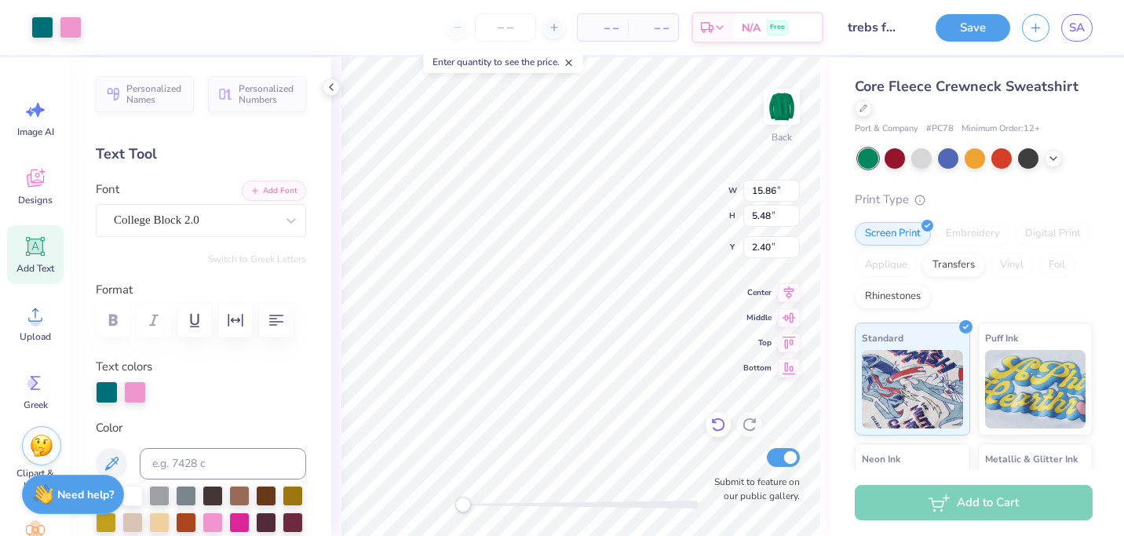
type input "13.51"
type input "4.89"
type input "3.00"
click at [35, 39] on div "Art colors" at bounding box center [41, 27] width 82 height 55
click at [38, 33] on div at bounding box center [42, 26] width 22 height 22
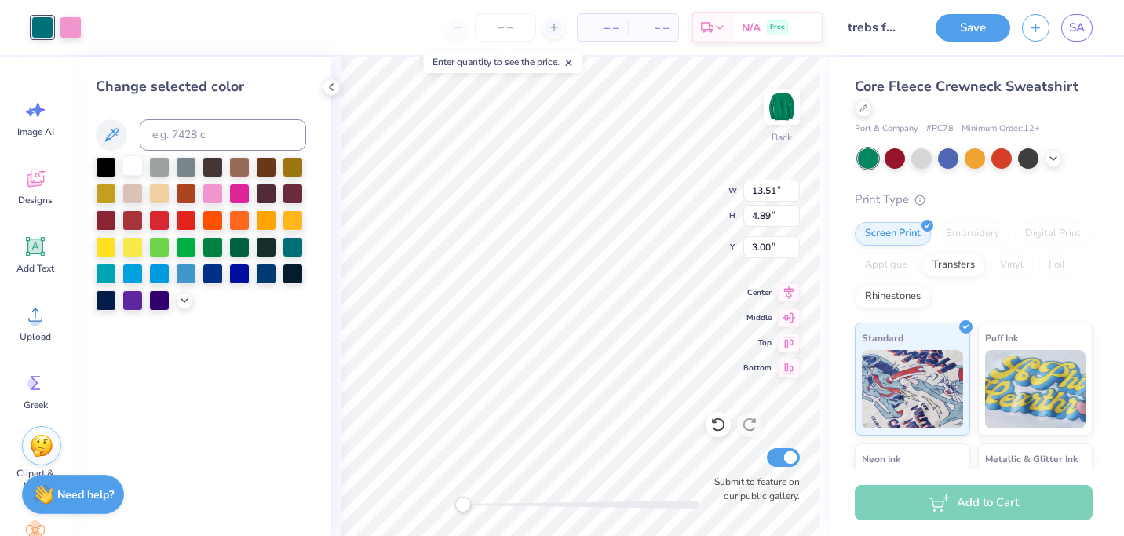
click at [132, 163] on div at bounding box center [132, 165] width 20 height 20
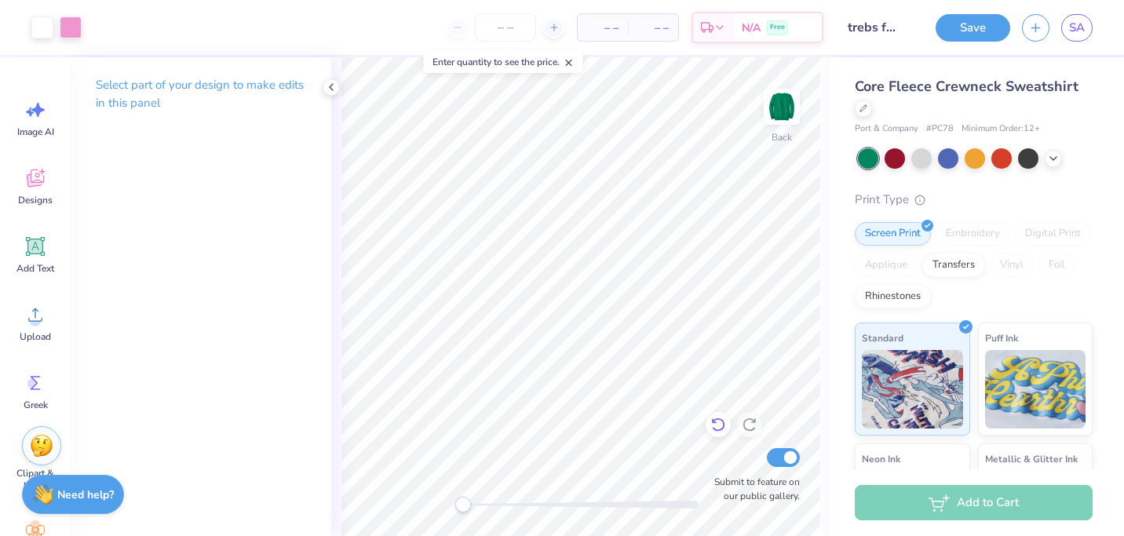
click at [713, 427] on icon at bounding box center [718, 425] width 16 height 16
click at [600, 31] on div "Art colors – – Per Item – – Total Est. Delivery N/A Free Design Title trebs f25…" at bounding box center [562, 268] width 1124 height 536
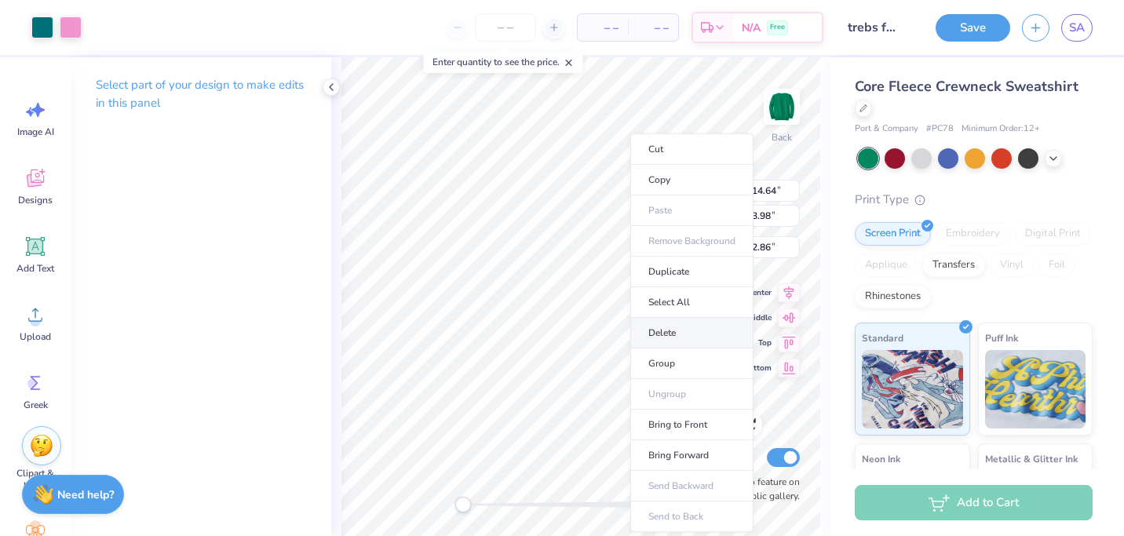
click at [708, 336] on li "Delete" at bounding box center [691, 333] width 123 height 31
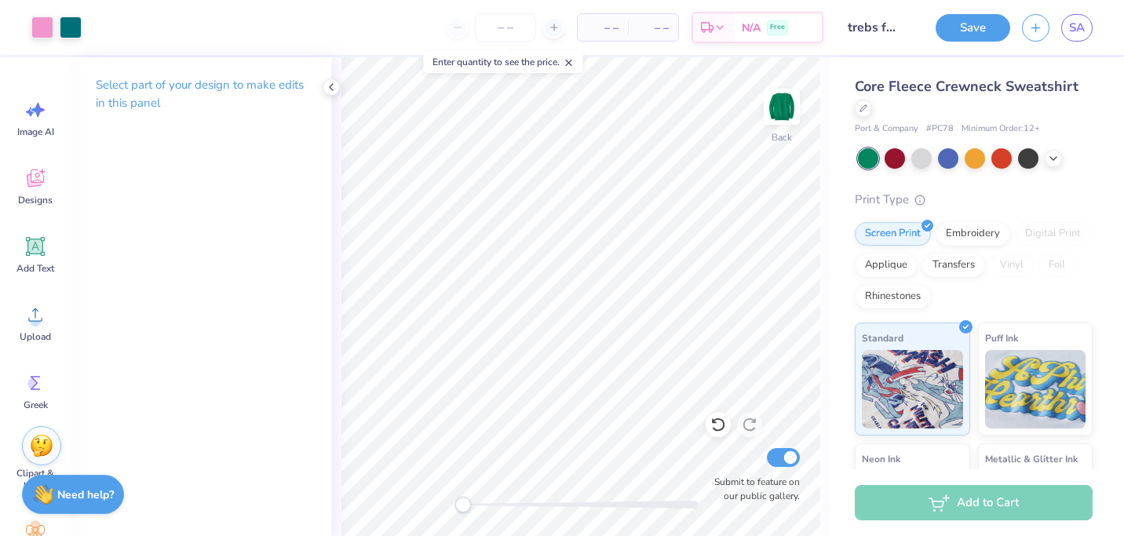
click at [839, 486] on div "Art colors – – Per Item – – Total Est. Delivery N/A Free Design Title trebs f25…" at bounding box center [562, 268] width 1124 height 536
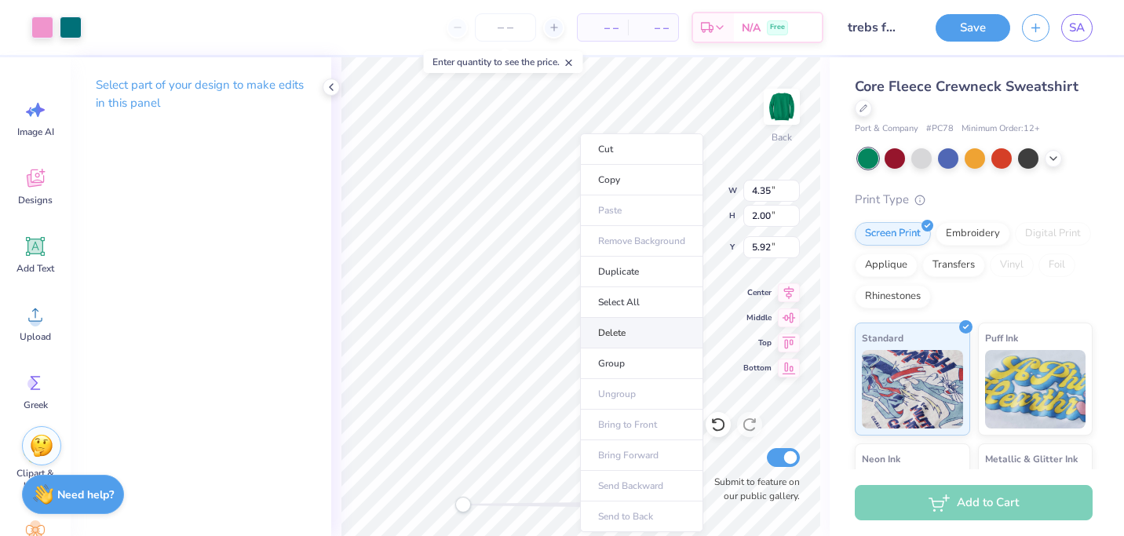
click at [639, 327] on li "Delete" at bounding box center [641, 333] width 123 height 31
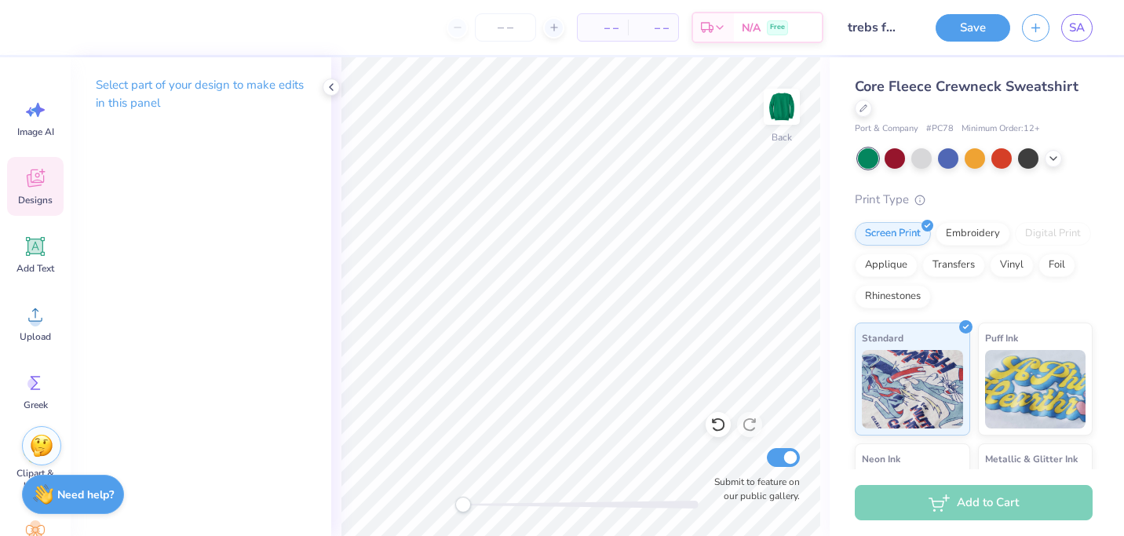
click at [31, 177] on icon at bounding box center [35, 179] width 17 height 18
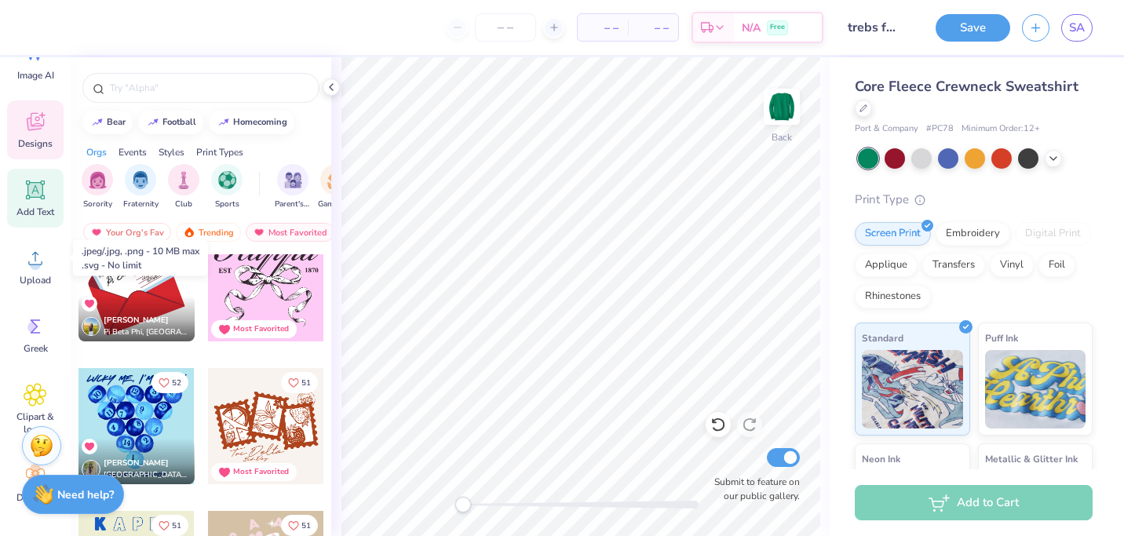
scroll to position [65, 0]
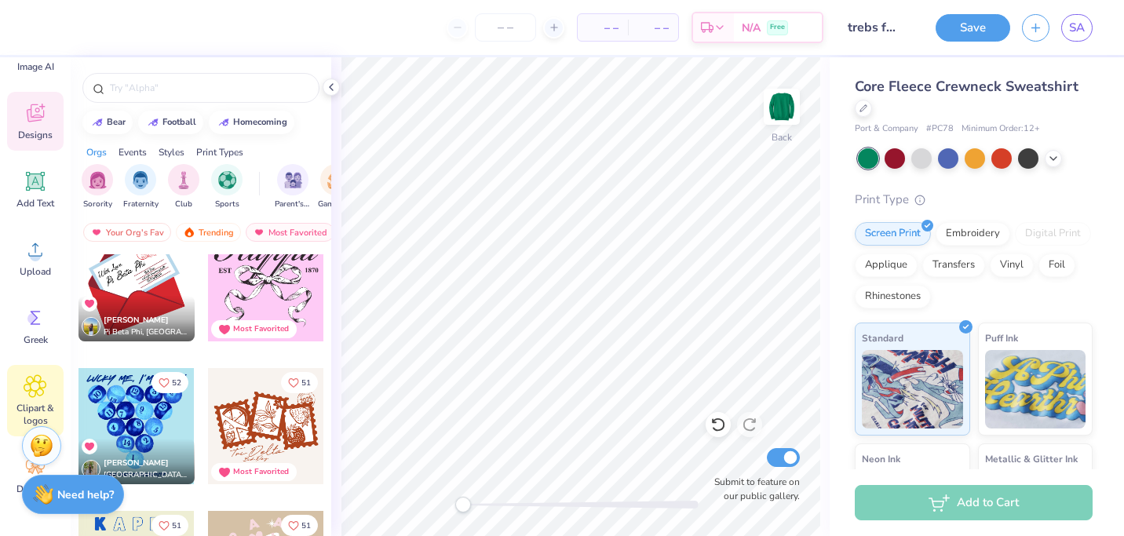
click at [31, 392] on icon at bounding box center [35, 386] width 22 height 22
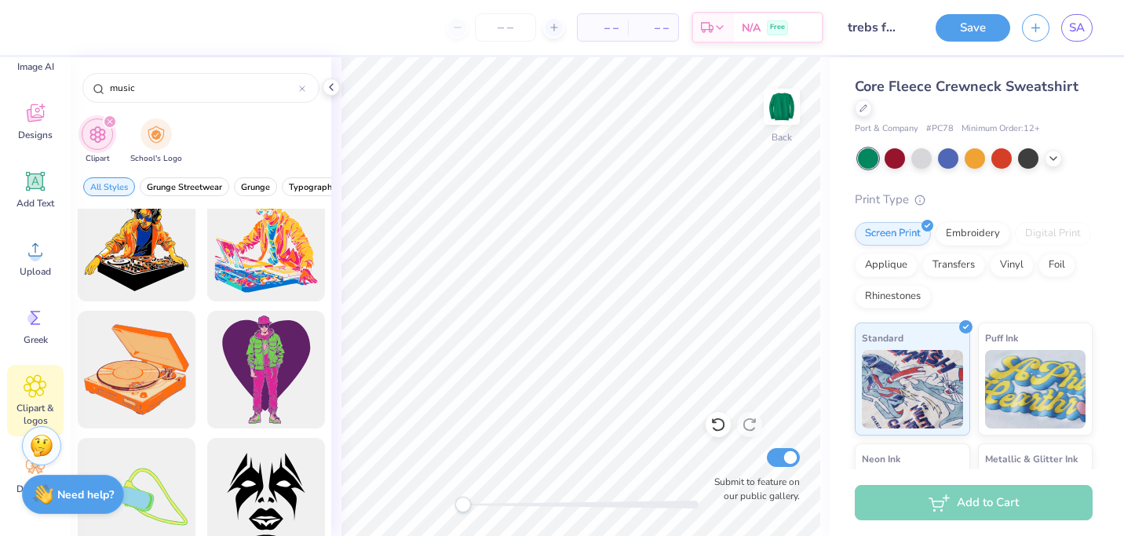
scroll to position [613, 0]
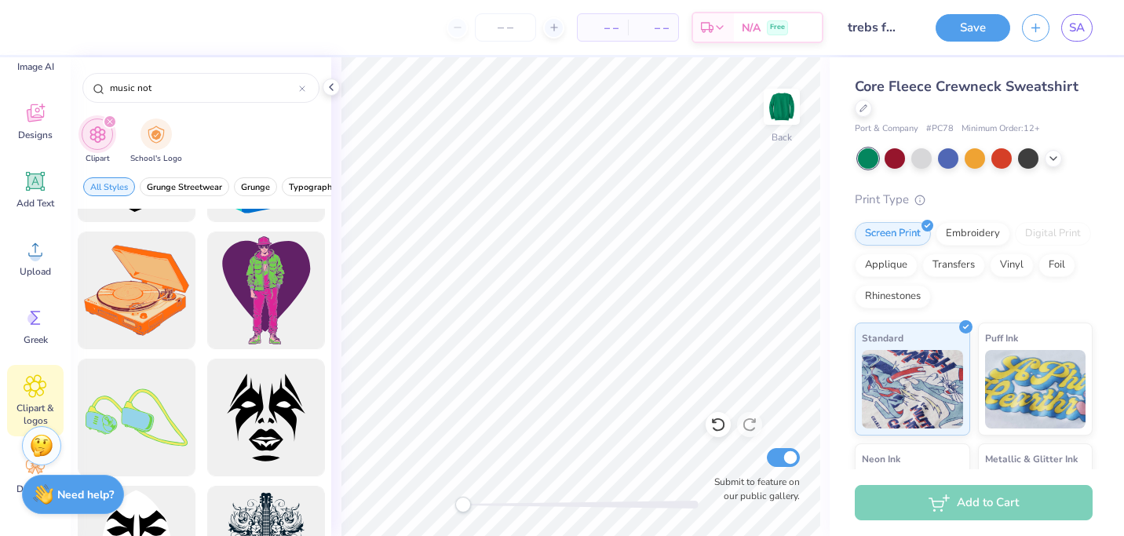
type input "music note"
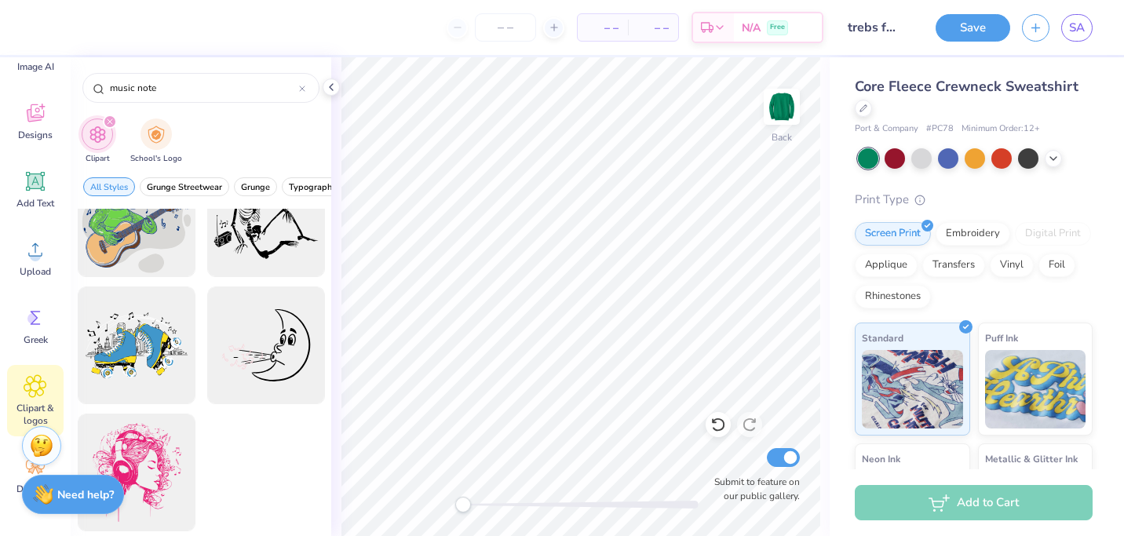
scroll to position [173, 0]
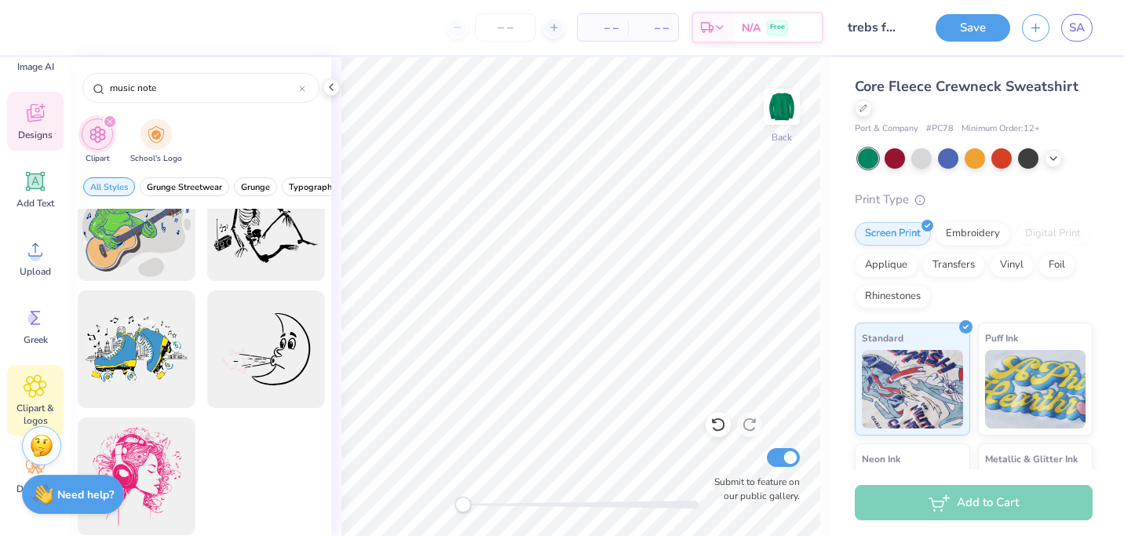
click at [24, 123] on icon at bounding box center [36, 113] width 24 height 24
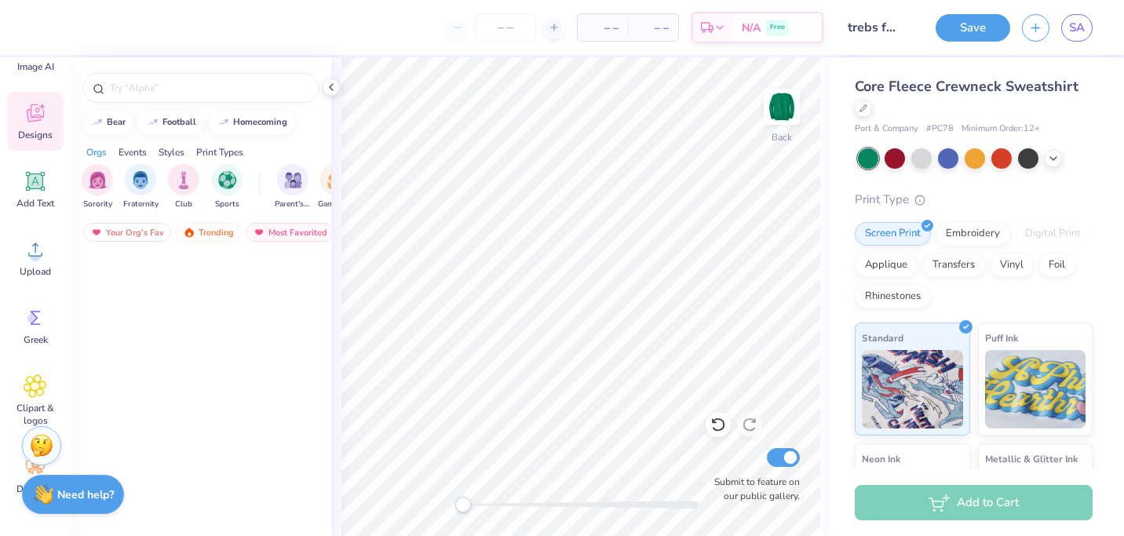
scroll to position [0, 0]
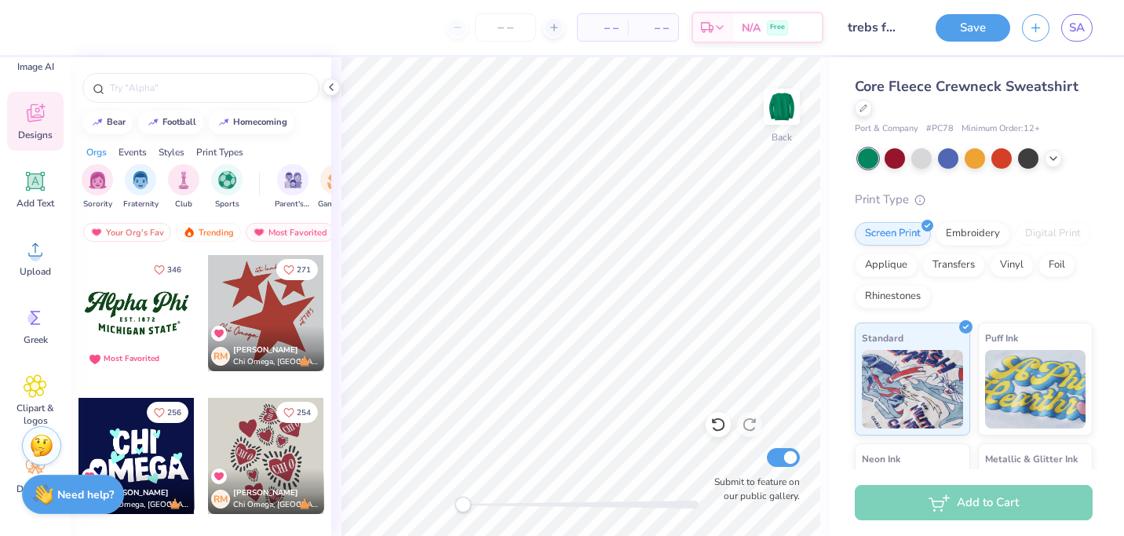
click at [168, 152] on div "Styles" at bounding box center [172, 152] width 26 height 14
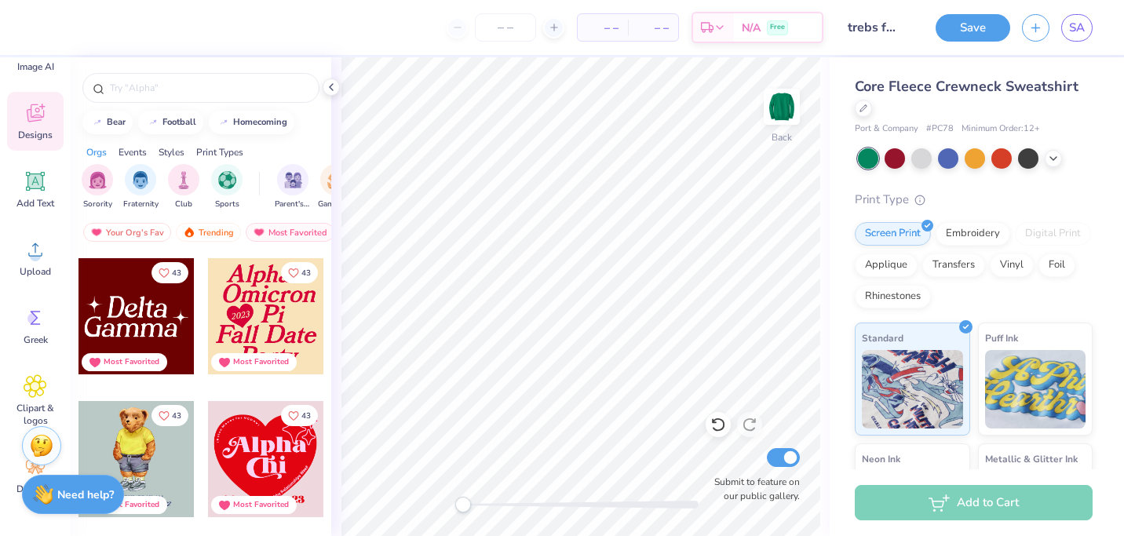
scroll to position [7991, 0]
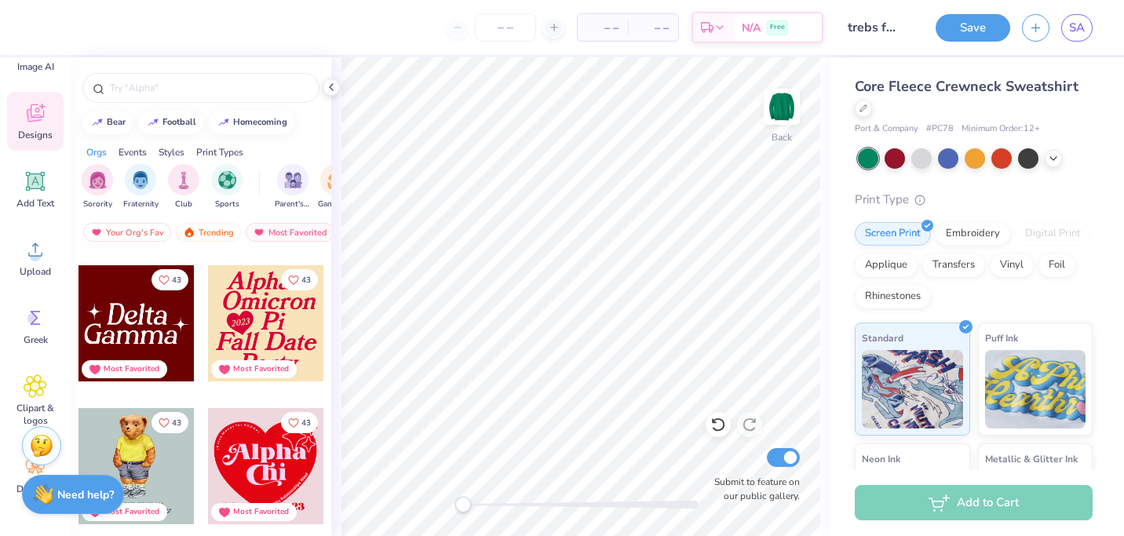
click at [142, 309] on div at bounding box center [137, 323] width 116 height 116
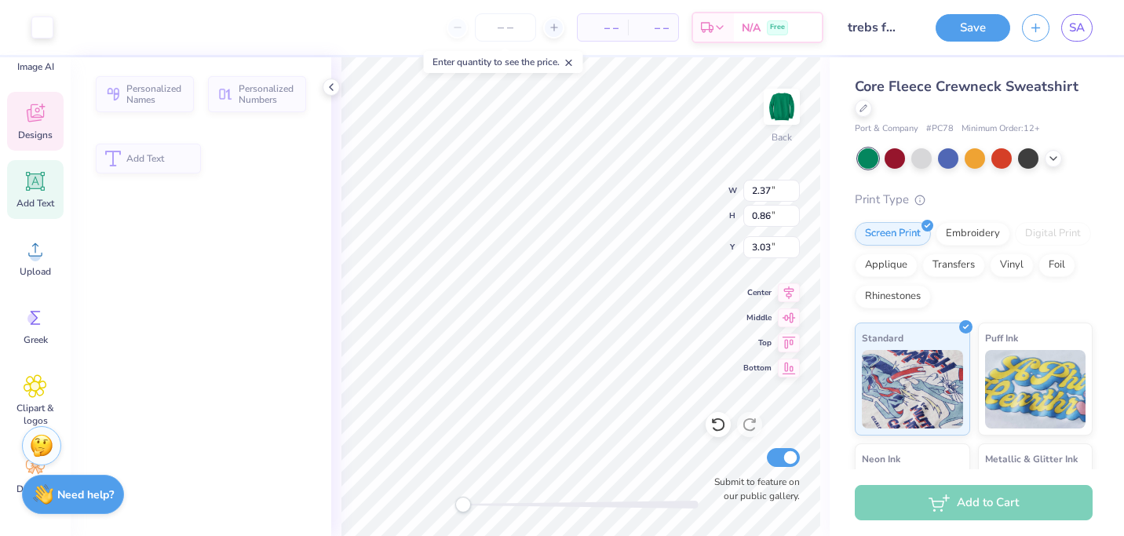
type input "2.37"
type input "0.86"
type input "3.03"
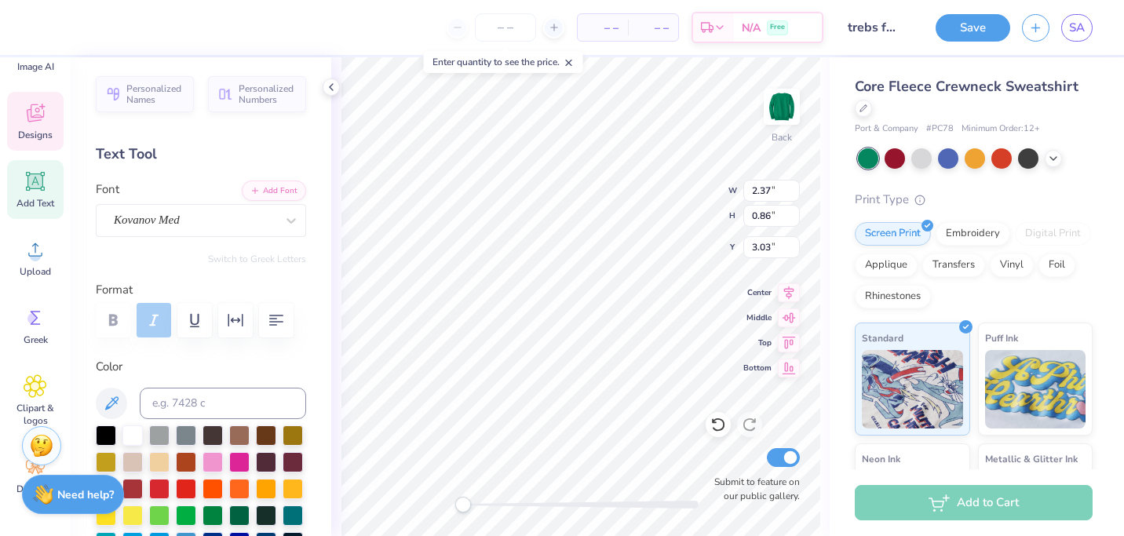
type textarea "TCNJ"
type input "3.64"
type input "0.83"
type input "3.82"
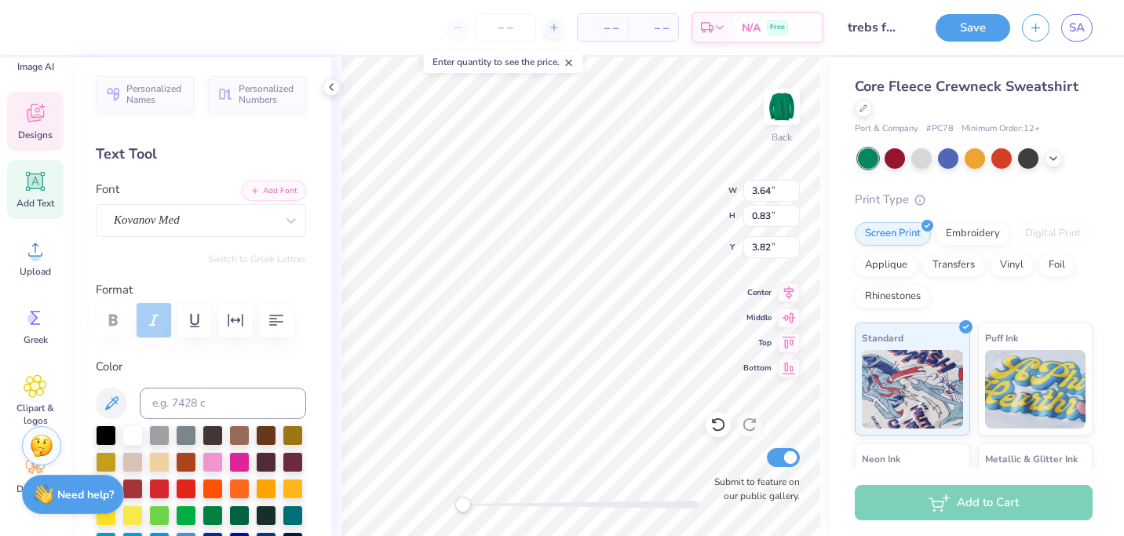
scroll to position [0, 1]
type textarea "trebs"
type input "0.63"
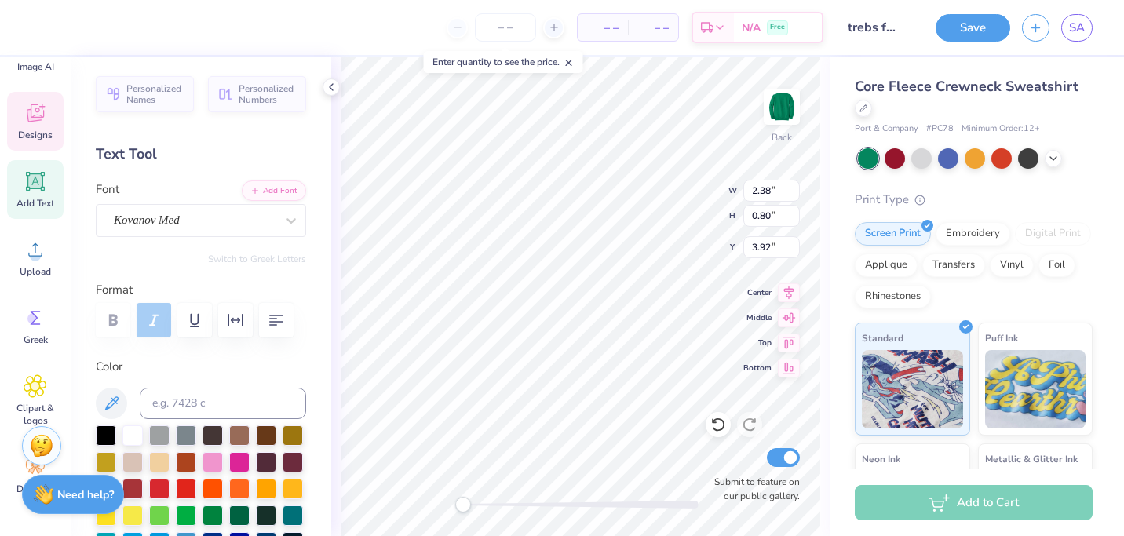
type input "3.54"
type input "2.71"
type input "0.84"
type input "3.14"
type input "10.48"
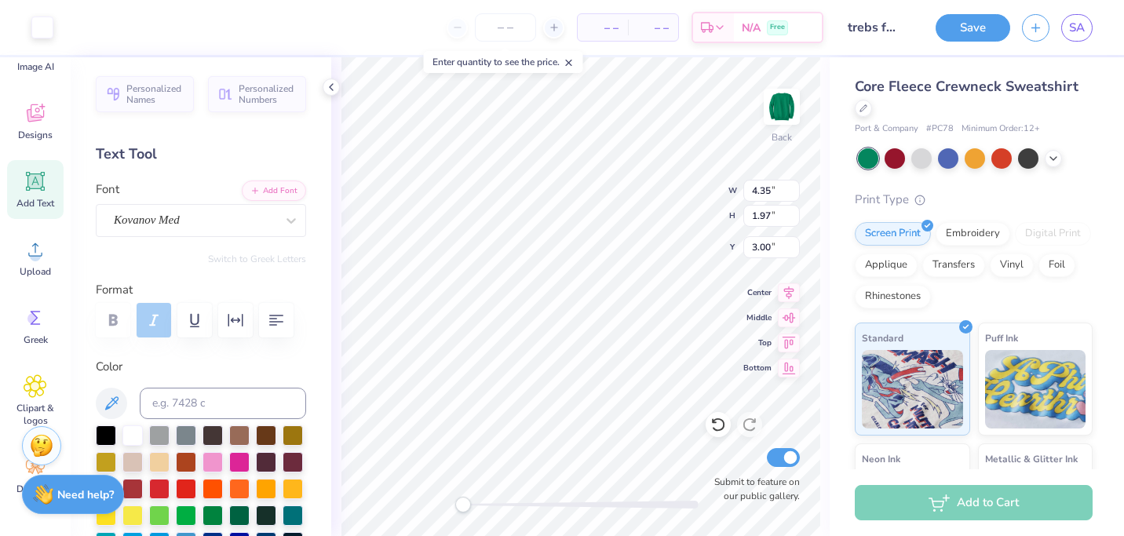
type input "5.33"
type input "2.24"
type input "9.96"
type input "5.11"
type input "2.42"
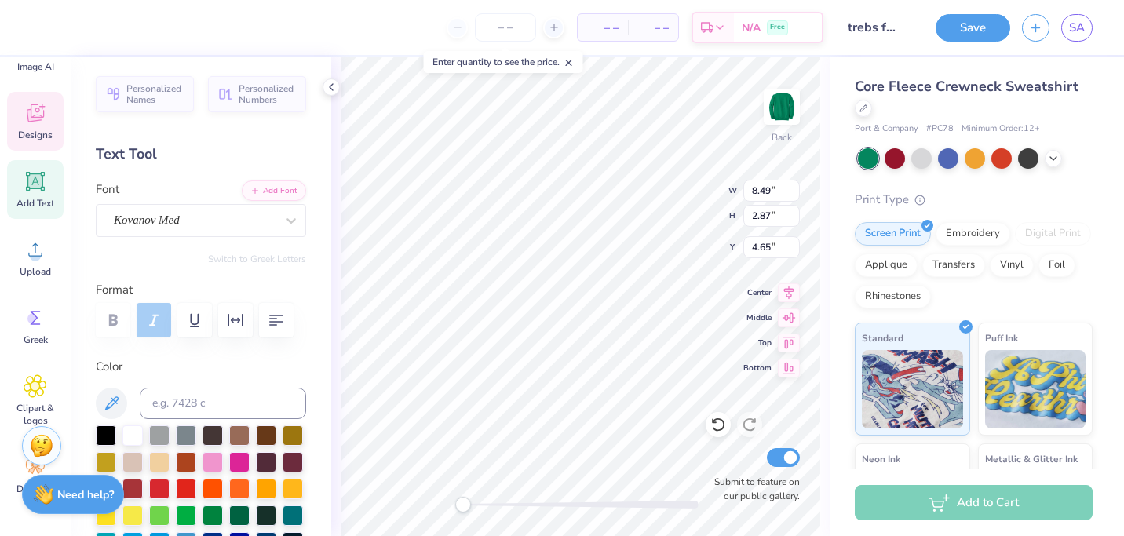
click at [328, 280] on div "Personalized Names Personalized Numbers Text Tool Add Font Font Kovanov Med Swi…" at bounding box center [201, 296] width 261 height 479
type input "8.72"
type input "2.95"
click at [714, 419] on icon at bounding box center [718, 425] width 16 height 16
type input "4.61"
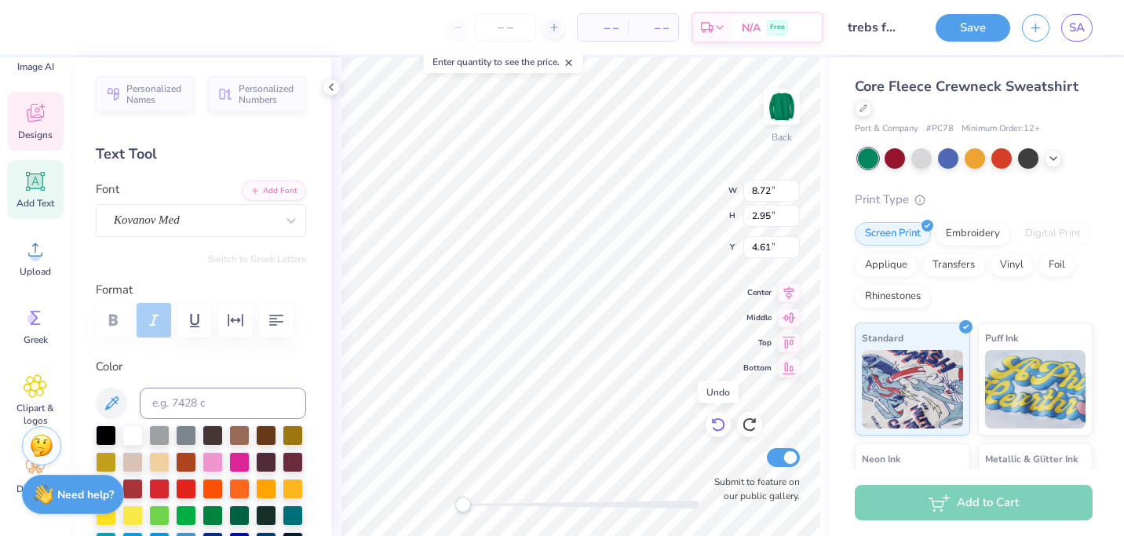
click at [717, 421] on icon at bounding box center [718, 425] width 16 height 16
type input "4.61"
type input "1.56"
type input "5.27"
click at [720, 425] on icon at bounding box center [718, 425] width 16 height 16
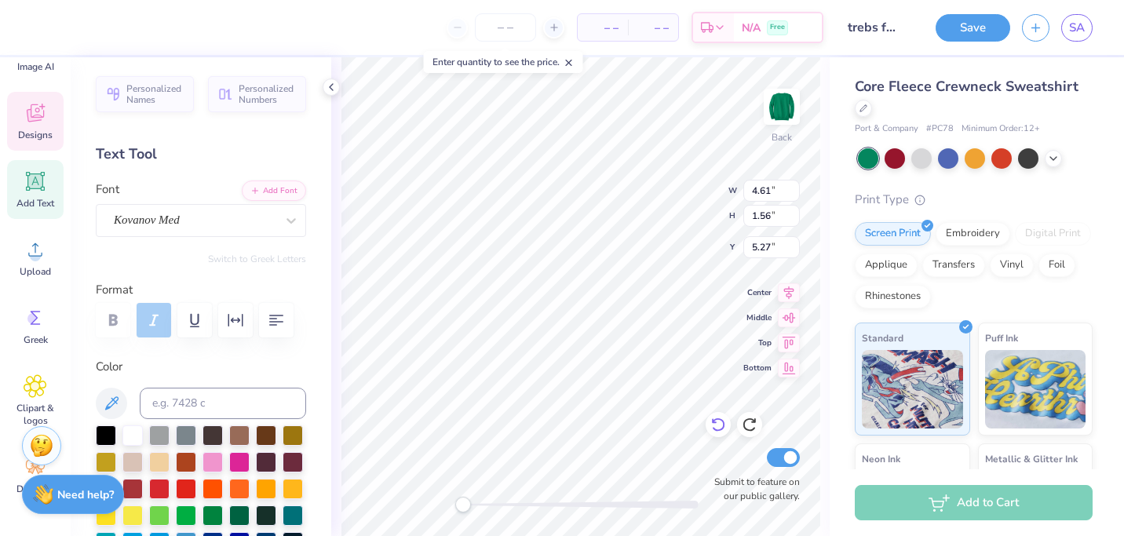
type input "2.38"
type input "0.80"
type input "4.17"
type input "5.14"
type input "2.42"
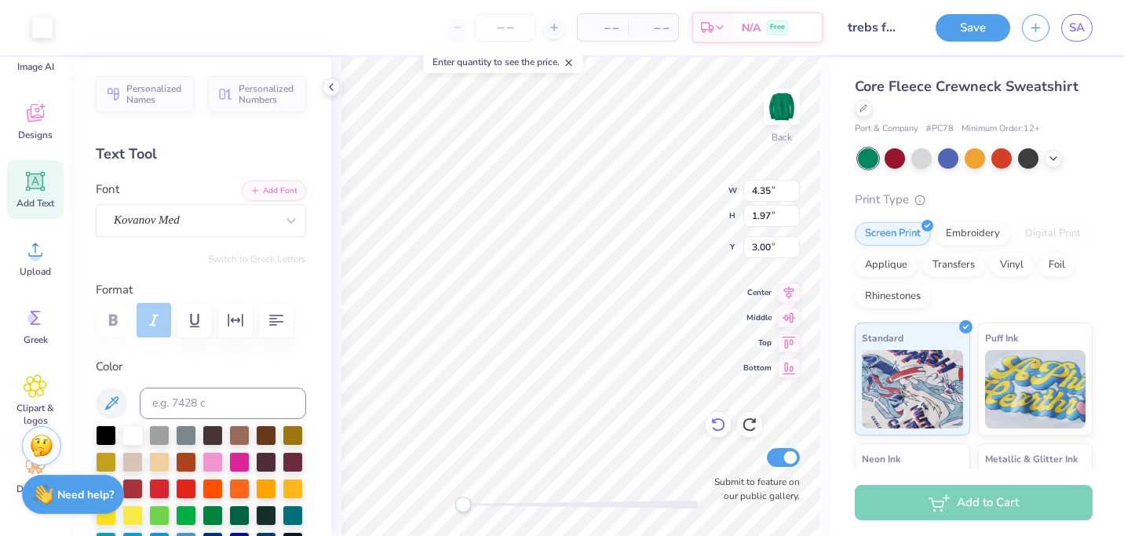
type input "2.93"
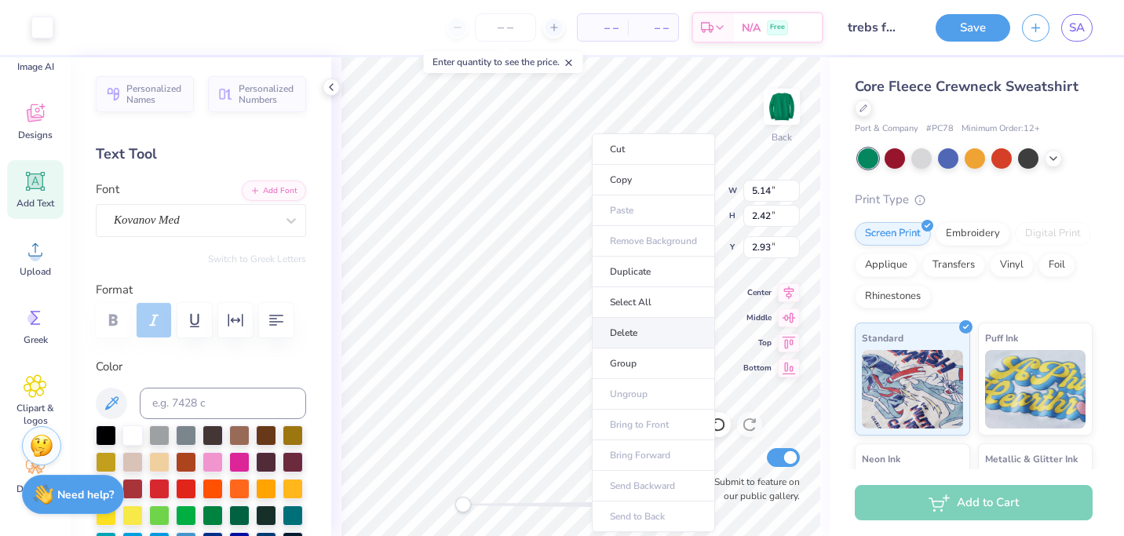
click at [634, 341] on li "Delete" at bounding box center [653, 333] width 123 height 31
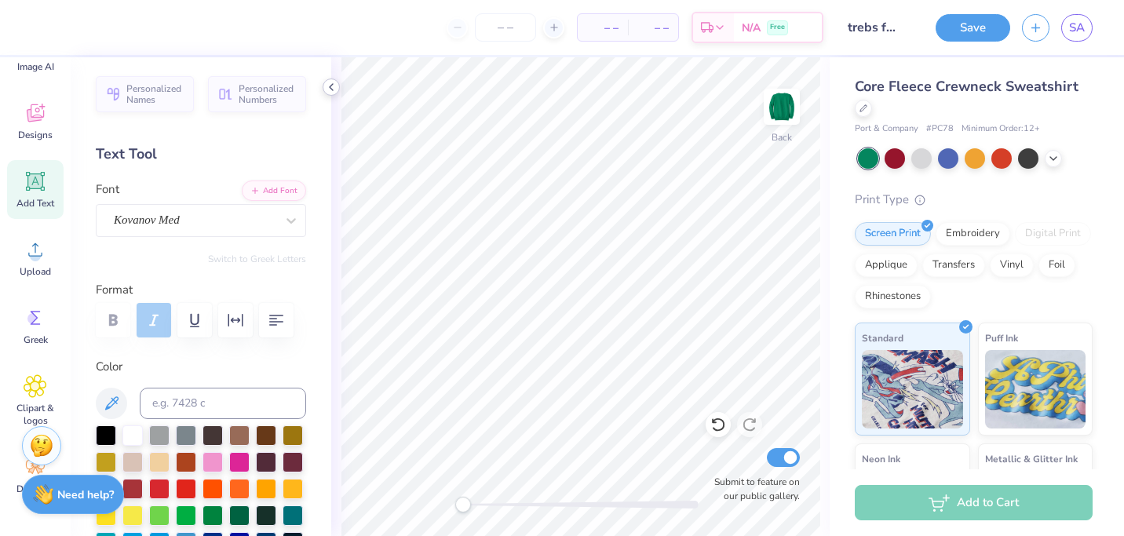
click at [332, 85] on polyline at bounding box center [331, 87] width 3 height 6
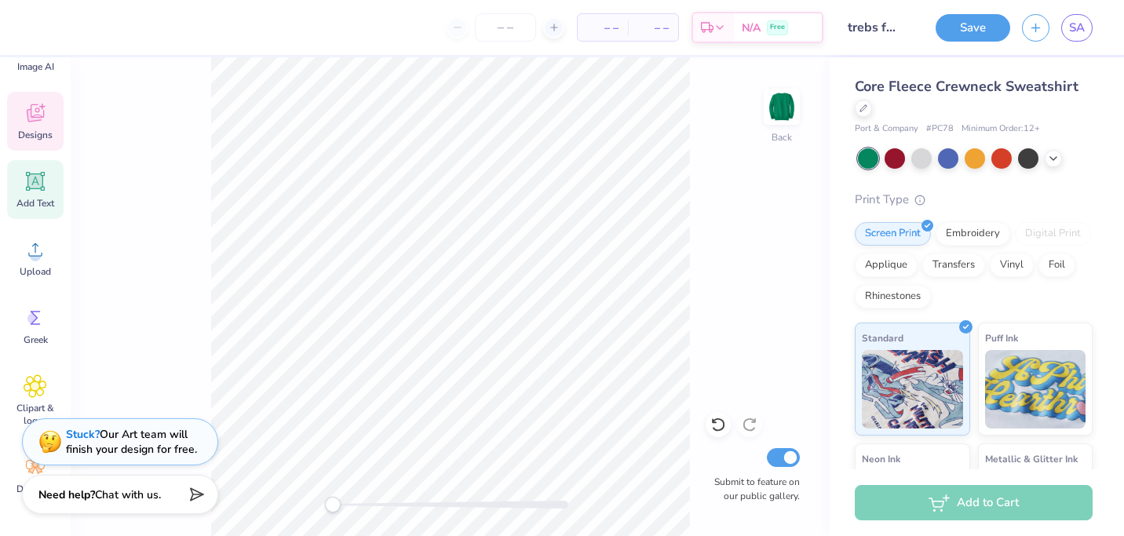
click at [28, 131] on span "Designs" at bounding box center [35, 135] width 35 height 13
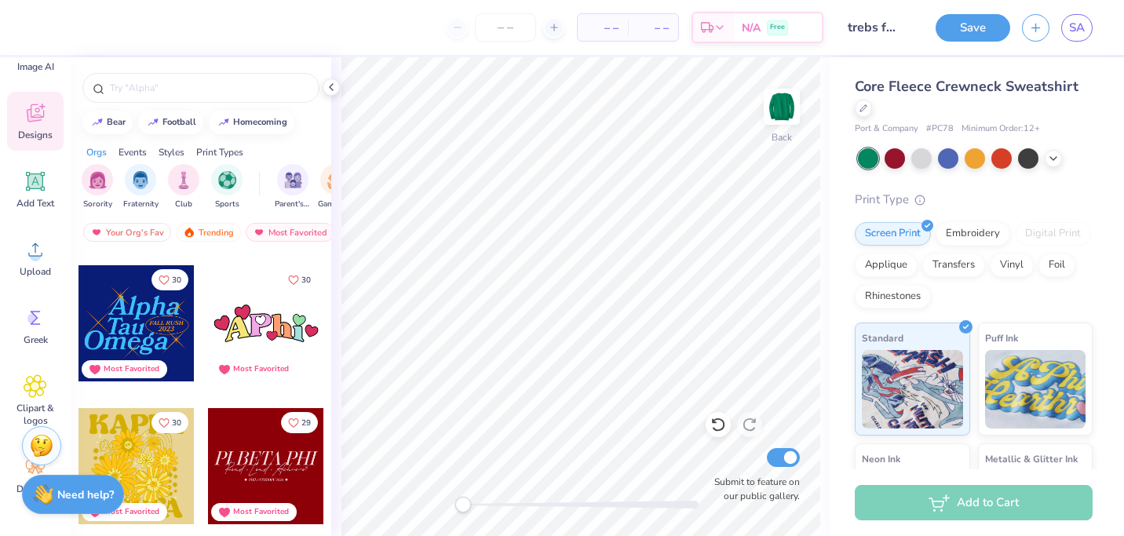
scroll to position [14998, 0]
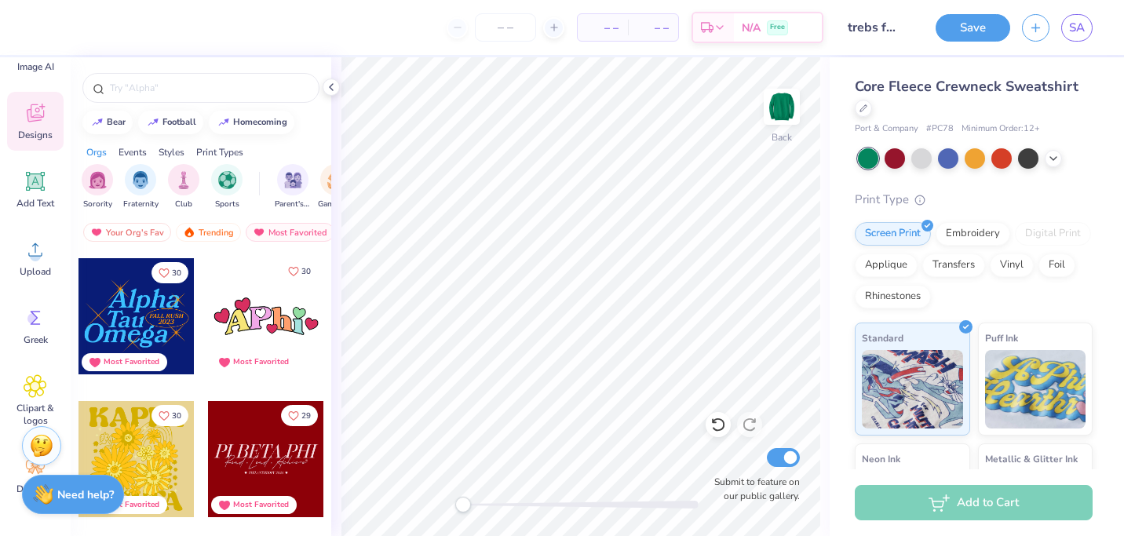
click at [292, 265] on button "30" at bounding box center [299, 271] width 37 height 21
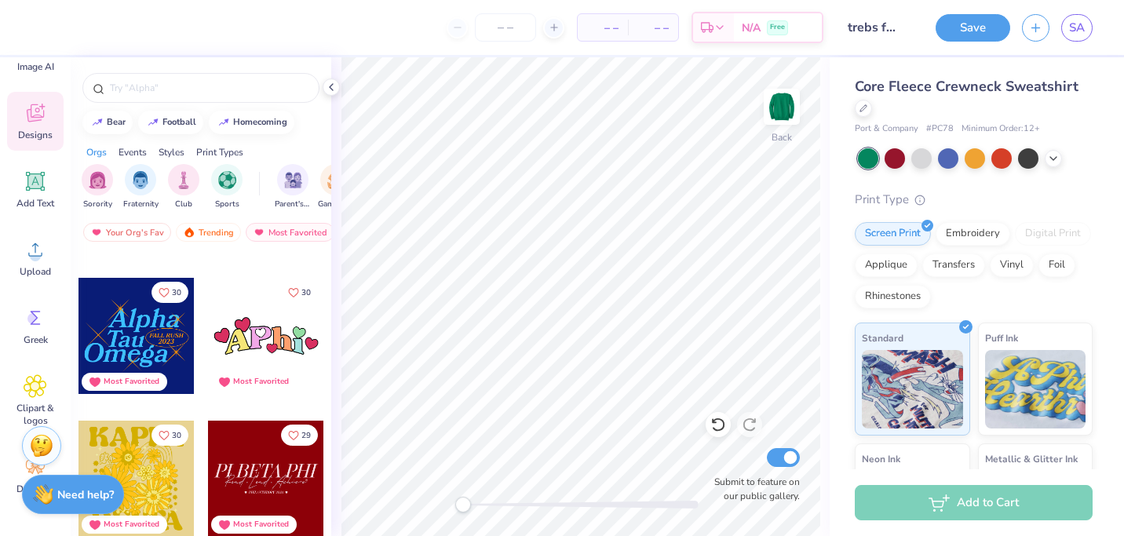
scroll to position [14977, 0]
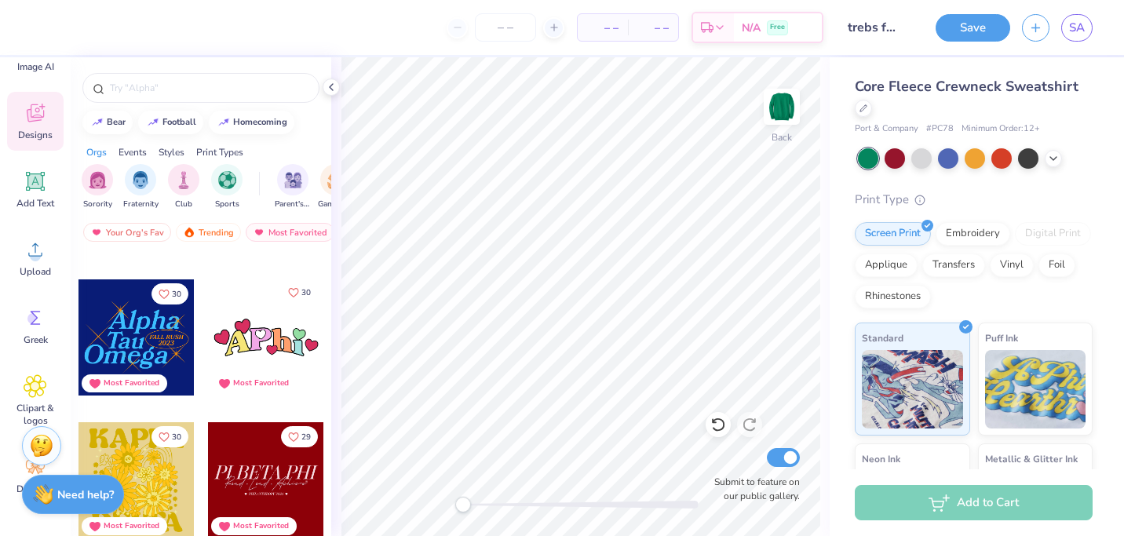
click at [296, 290] on icon "Like" at bounding box center [293, 292] width 11 height 11
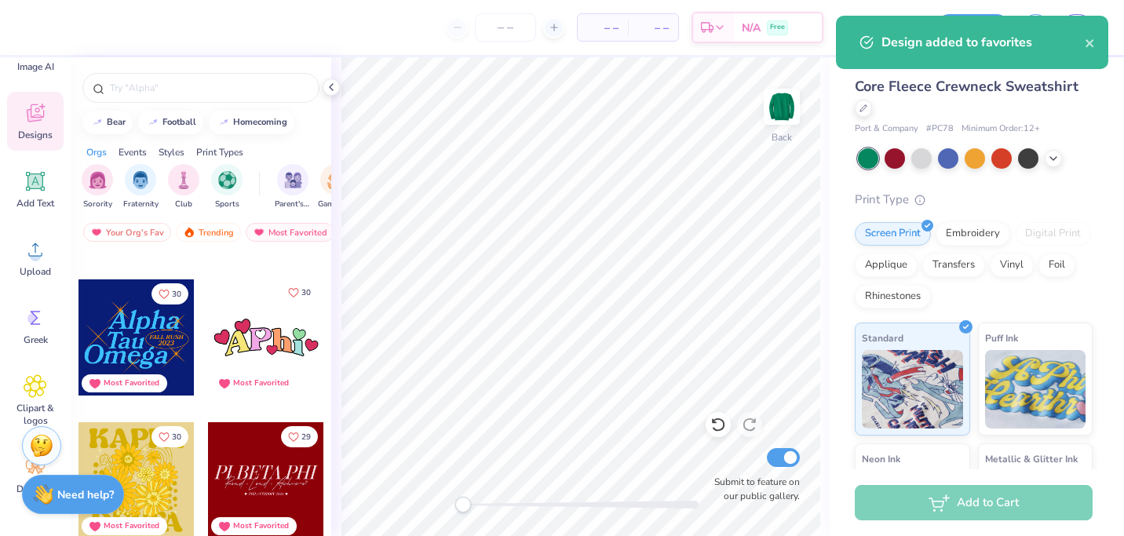
click at [298, 291] on icon "Like" at bounding box center [293, 292] width 9 height 9
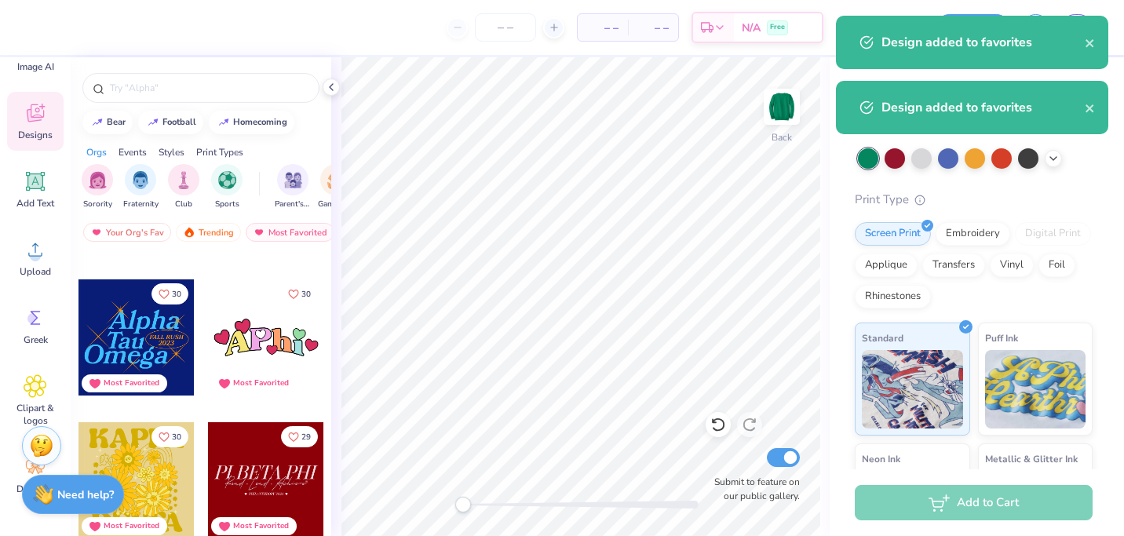
click at [298, 291] on icon "Like" at bounding box center [293, 294] width 9 height 9
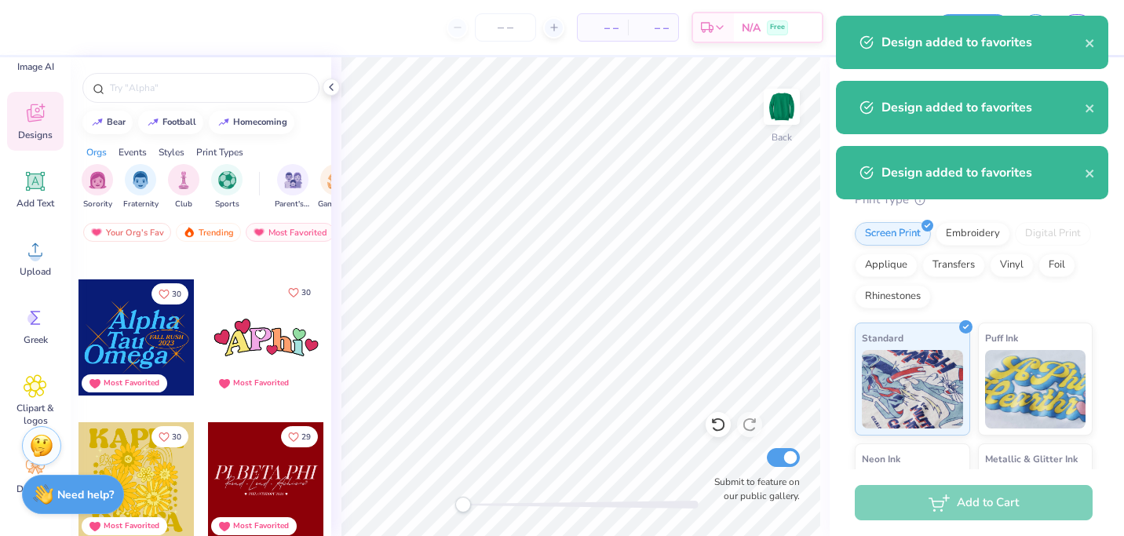
click at [298, 291] on icon "Like" at bounding box center [293, 292] width 9 height 9
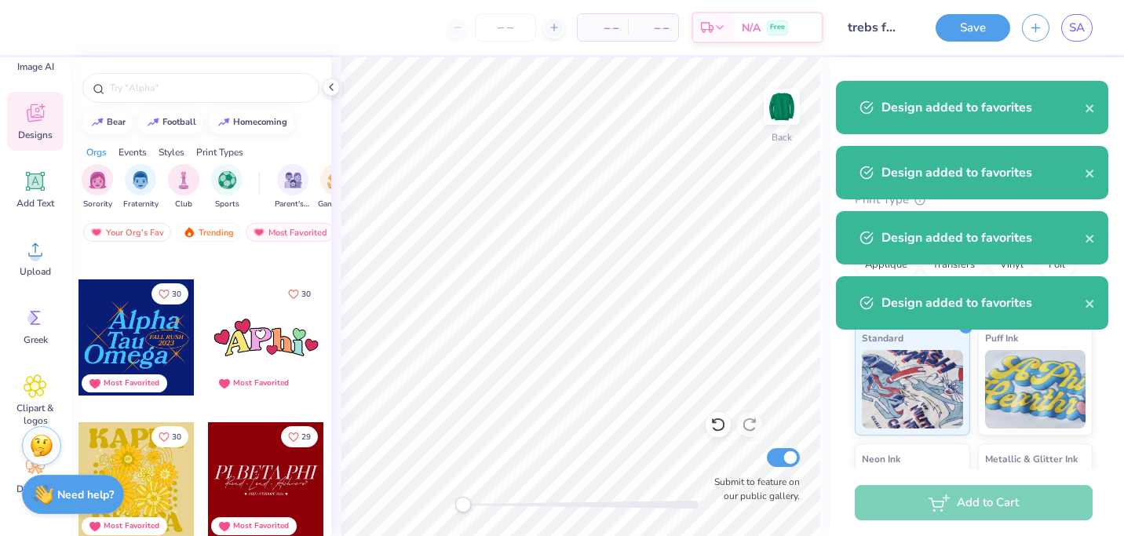
click at [298, 291] on icon "Like" at bounding box center [293, 294] width 9 height 9
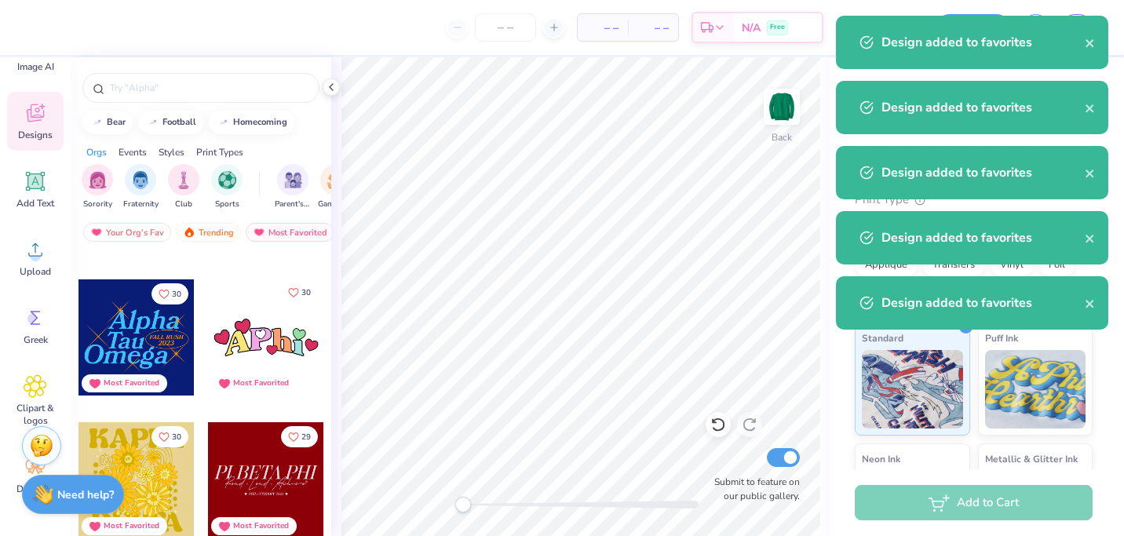
click at [301, 291] on button "30" at bounding box center [299, 292] width 37 height 21
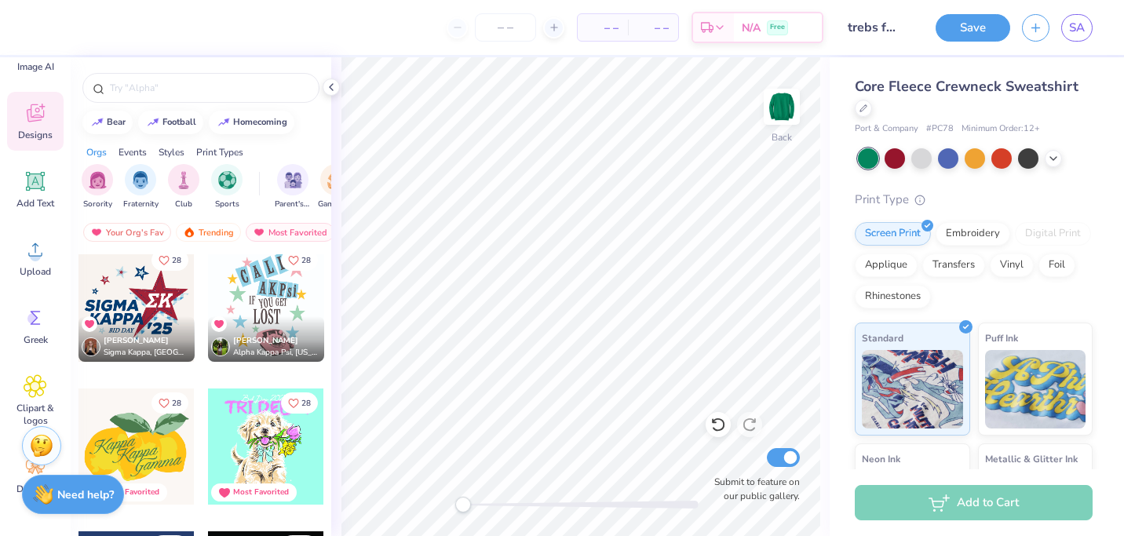
scroll to position [16357, 0]
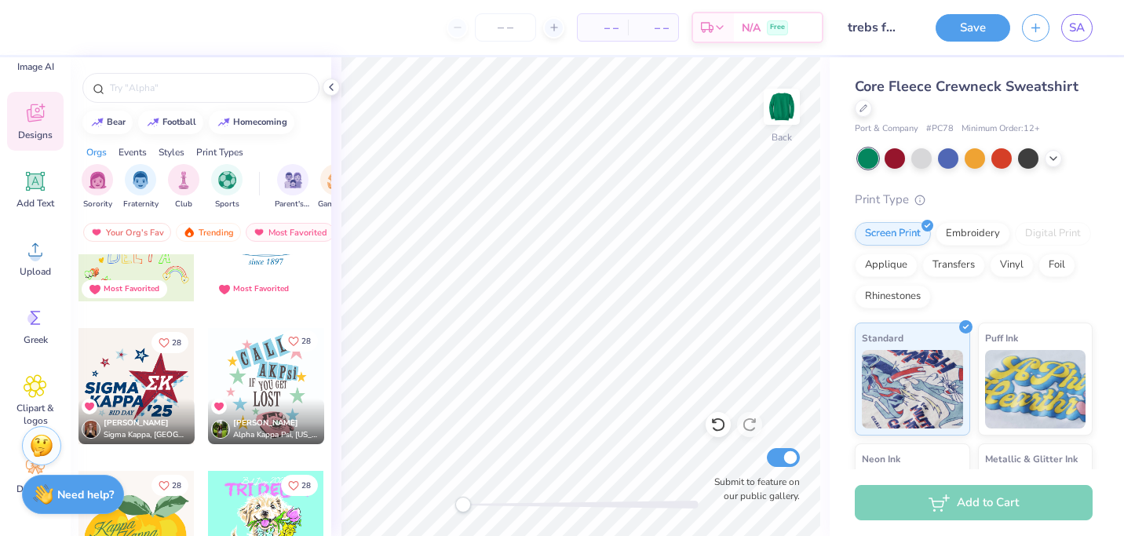
click at [297, 341] on icon "Like" at bounding box center [293, 341] width 9 height 9
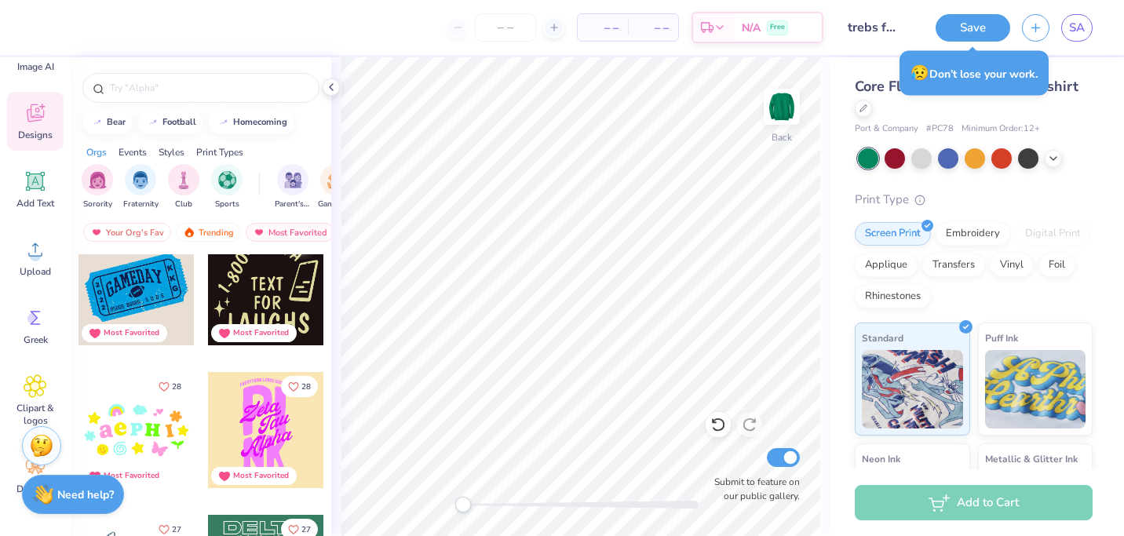
scroll to position [17615, 0]
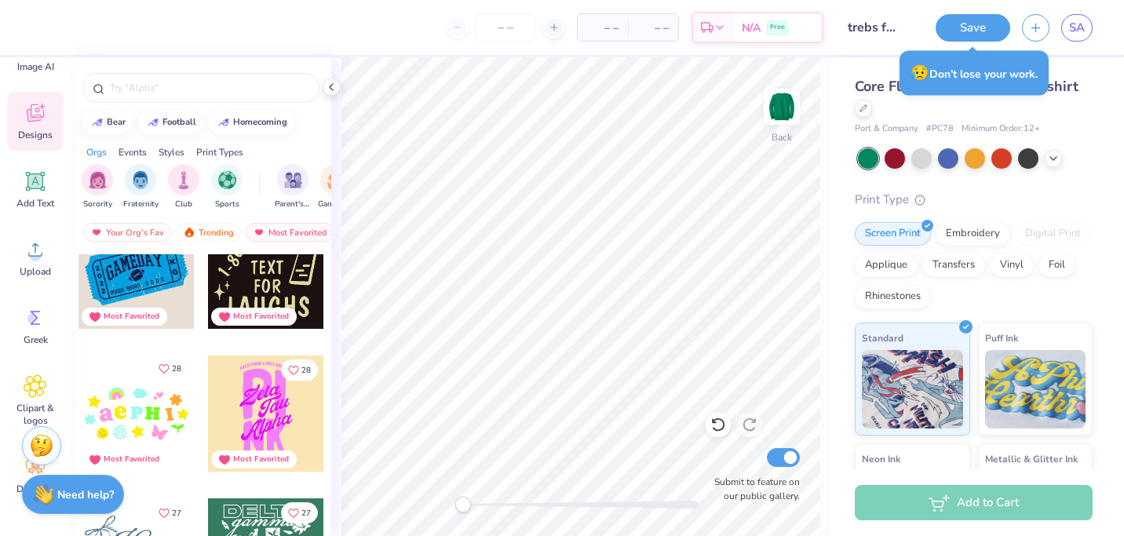
click at [178, 370] on span "28" at bounding box center [176, 369] width 9 height 8
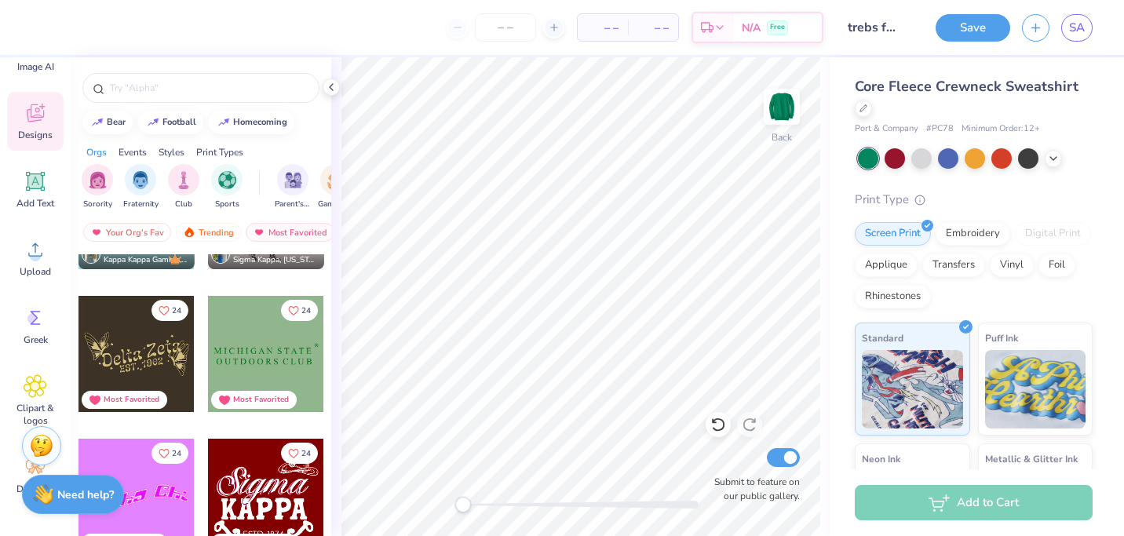
scroll to position [21678, 0]
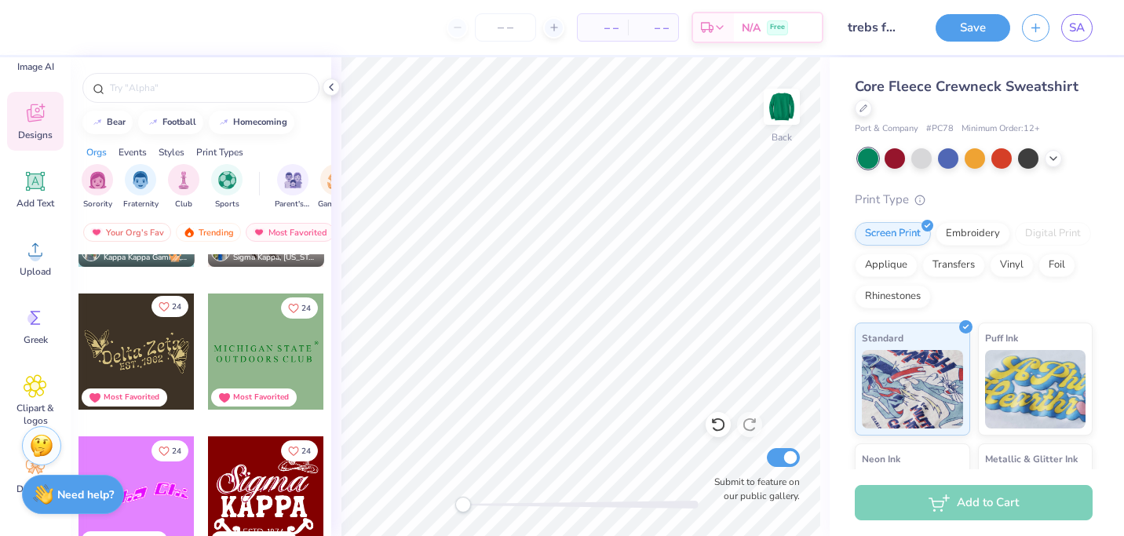
click at [167, 309] on icon "Like" at bounding box center [164, 306] width 11 height 11
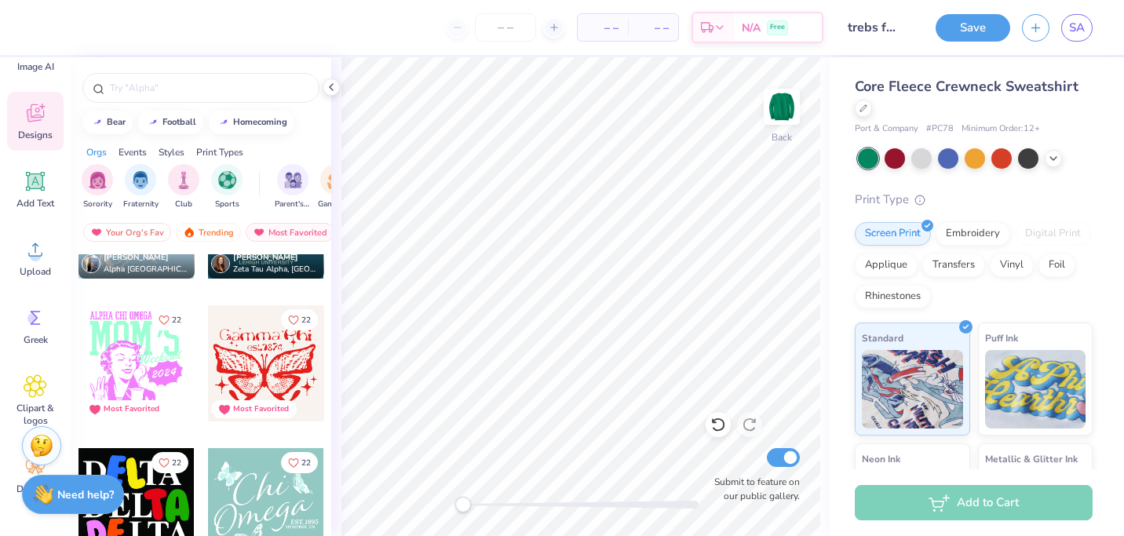
scroll to position [24096, 0]
click at [299, 316] on button "22" at bounding box center [299, 317] width 37 height 21
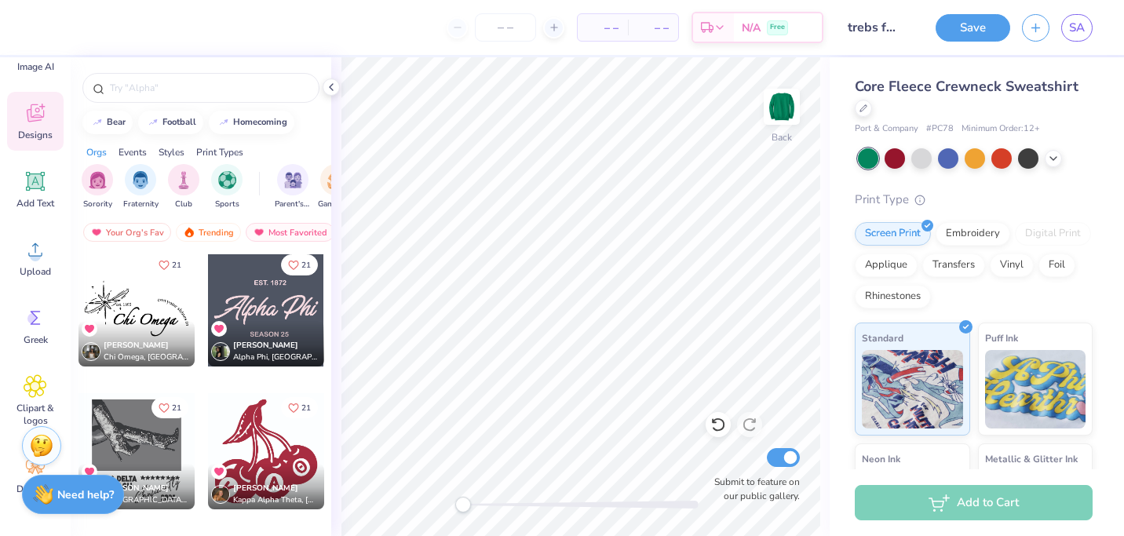
scroll to position [25001, 0]
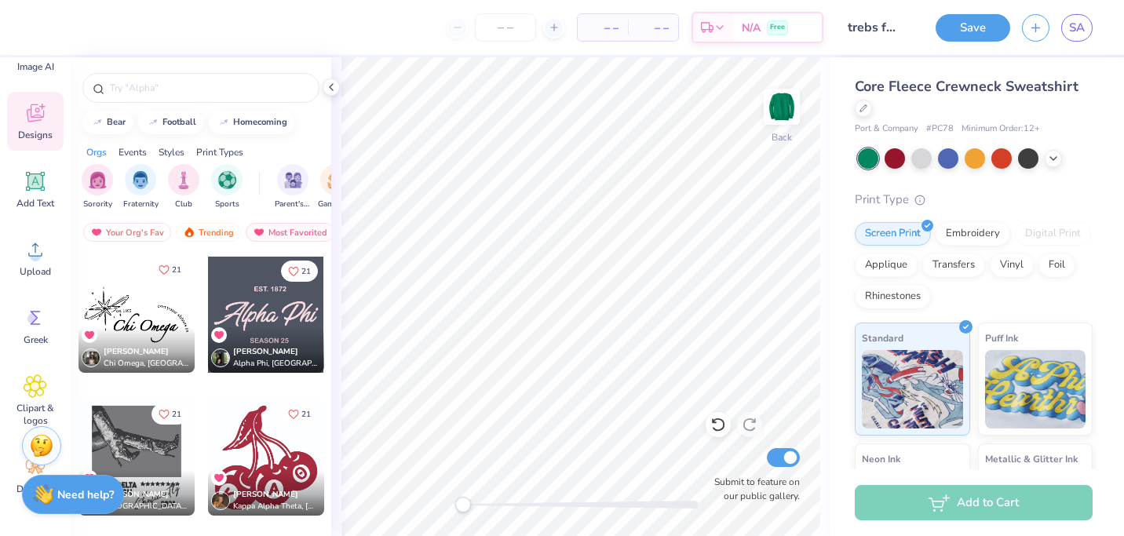
click at [172, 270] on span "21" at bounding box center [176, 270] width 9 height 8
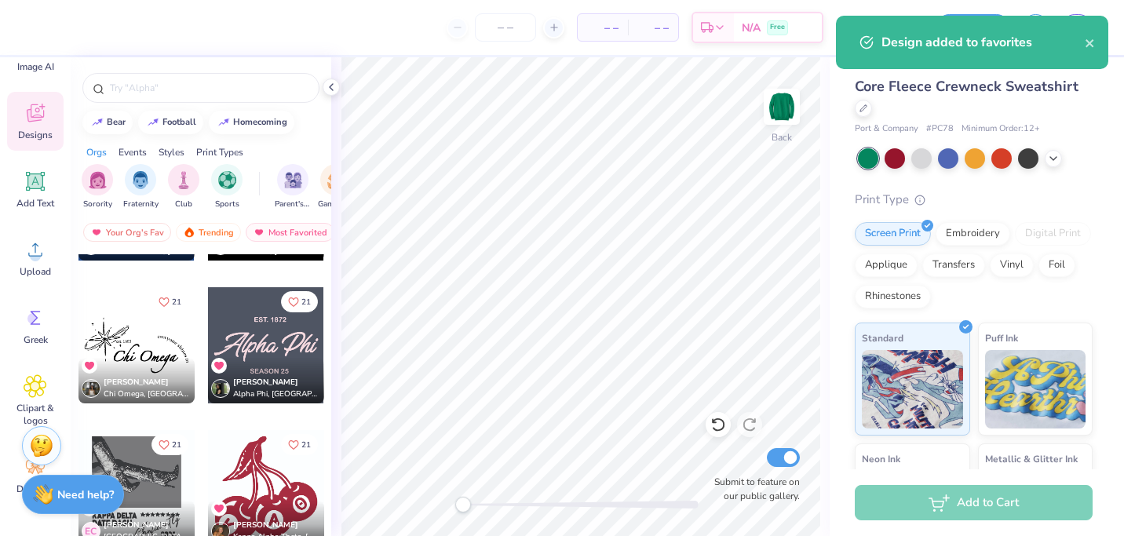
scroll to position [24972, 0]
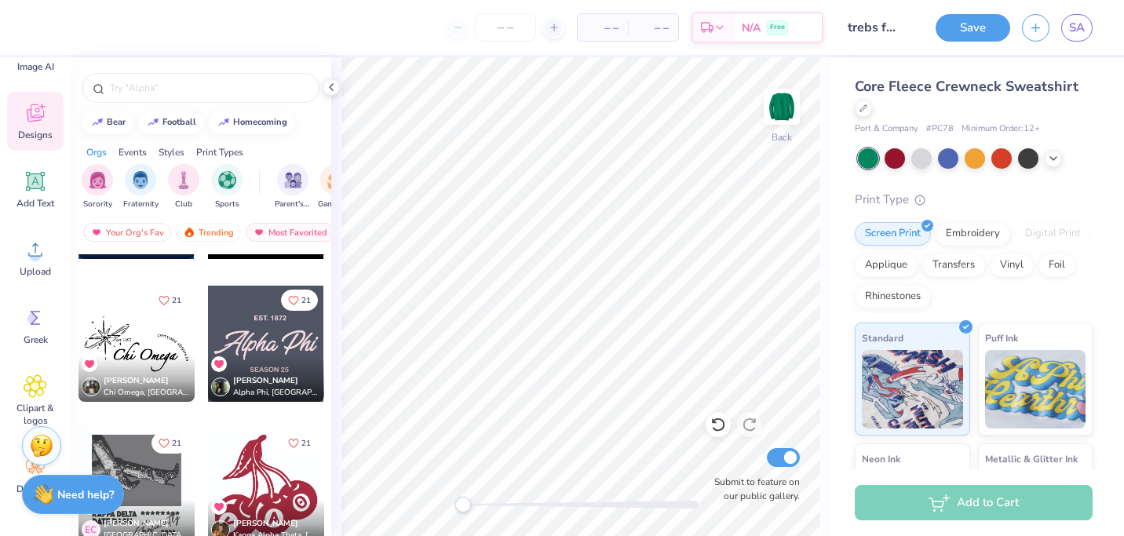
click at [159, 363] on div "Cee [PERSON_NAME] Omega, [GEOGRAPHIC_DATA]" at bounding box center [137, 379] width 116 height 46
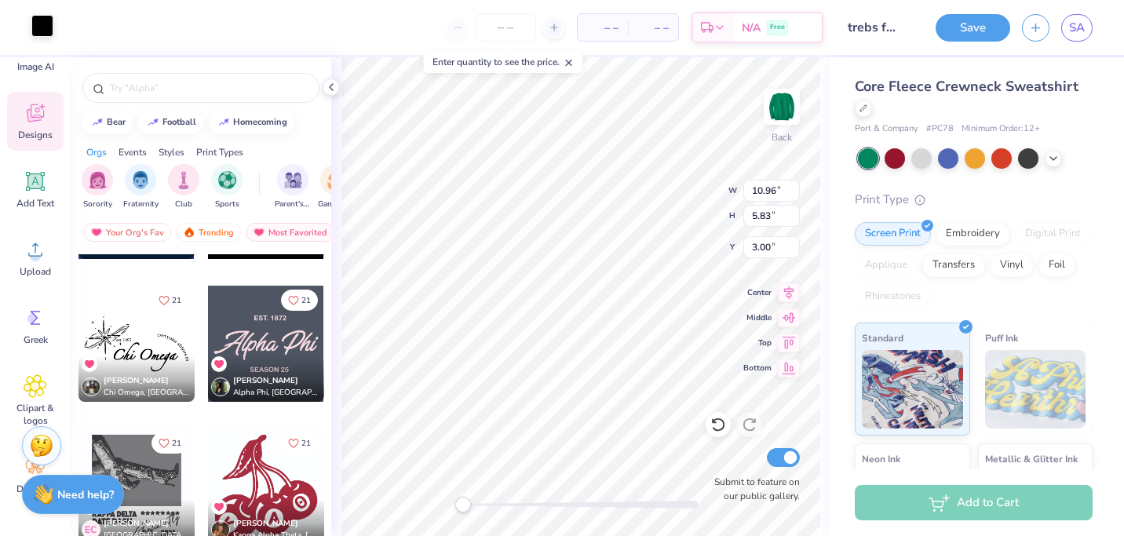
click at [45, 34] on div at bounding box center [42, 26] width 22 height 22
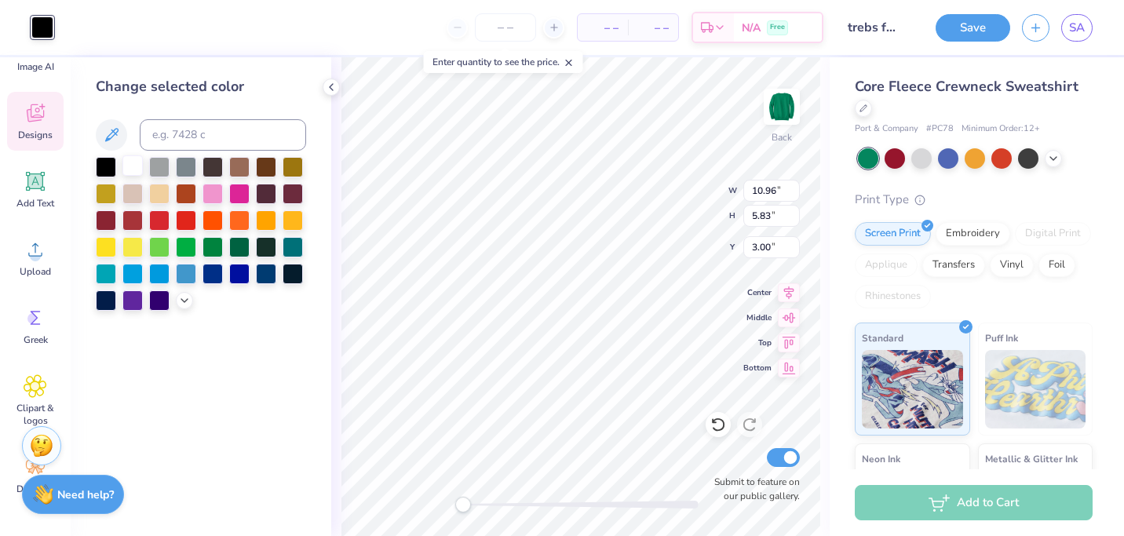
click at [124, 165] on div at bounding box center [132, 165] width 20 height 20
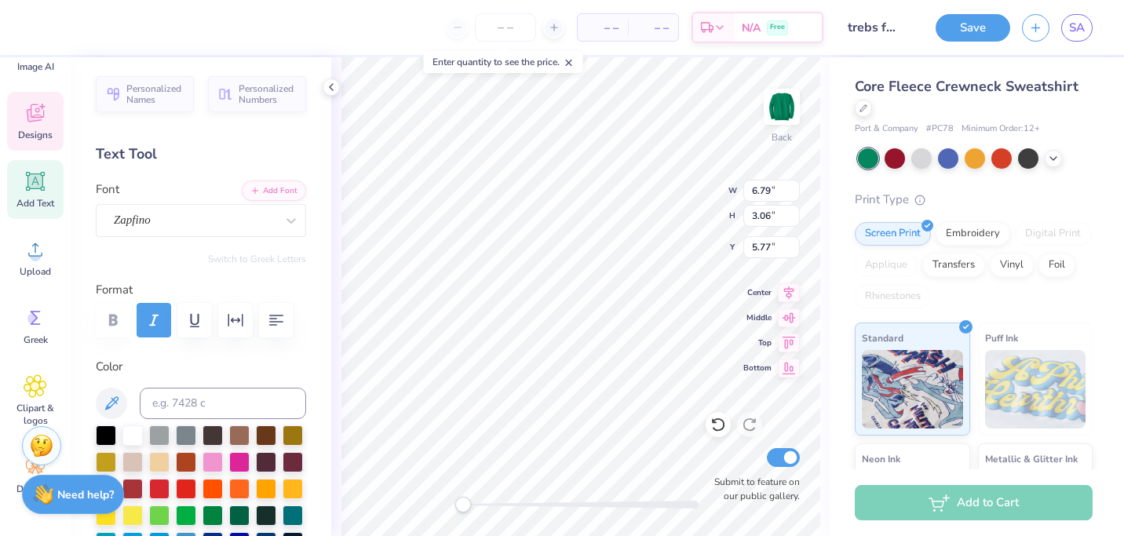
scroll to position [0, 0]
type textarea "Treblemakers"
type textarea "est. 2007"
type input "3.28"
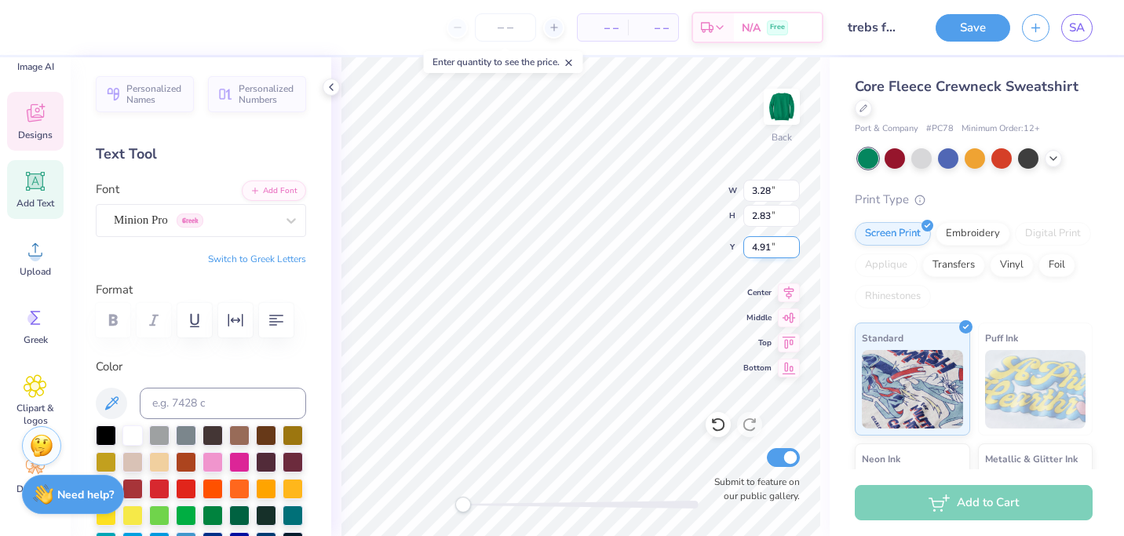
type input "2.83"
type input "4.91"
type textarea "valuing all voices"
type input "12.14"
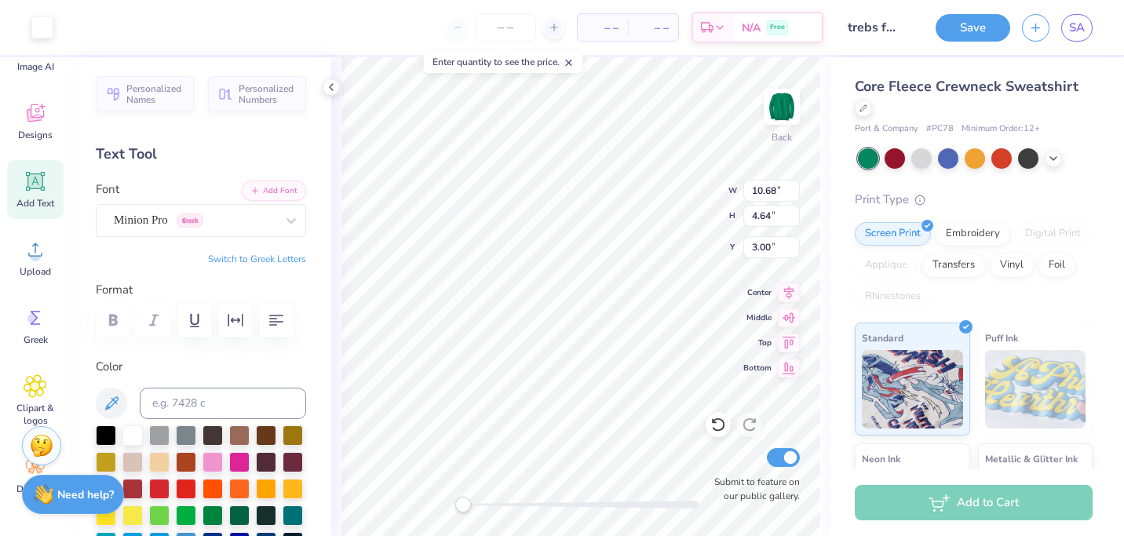
type input "5.57"
type input "2.29"
type input "13.62"
type input "6.58"
type input "2.03"
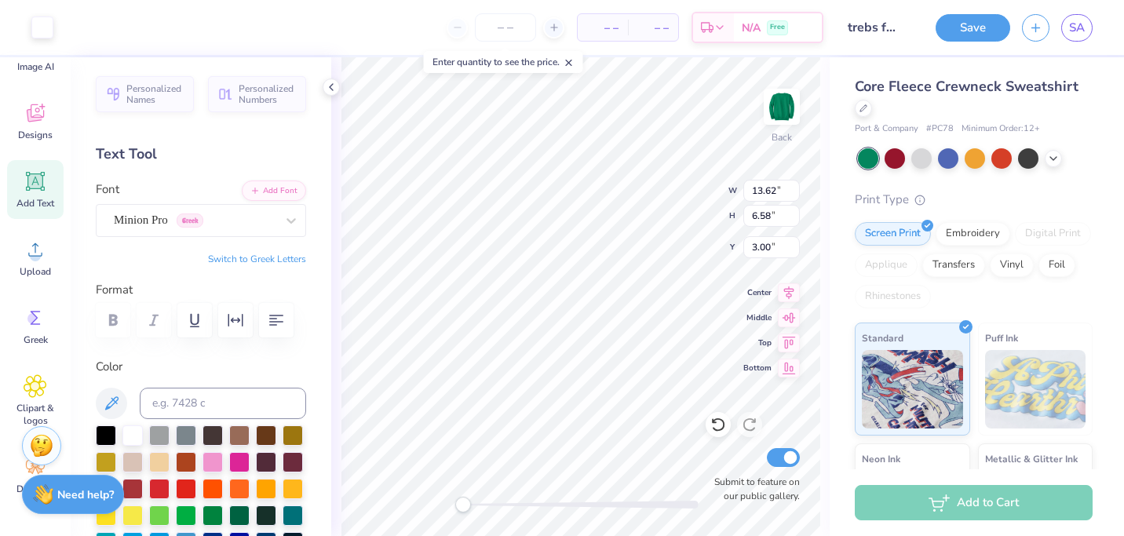
type input "3.00"
type input "4.36"
type input "3.86"
type input "4.84"
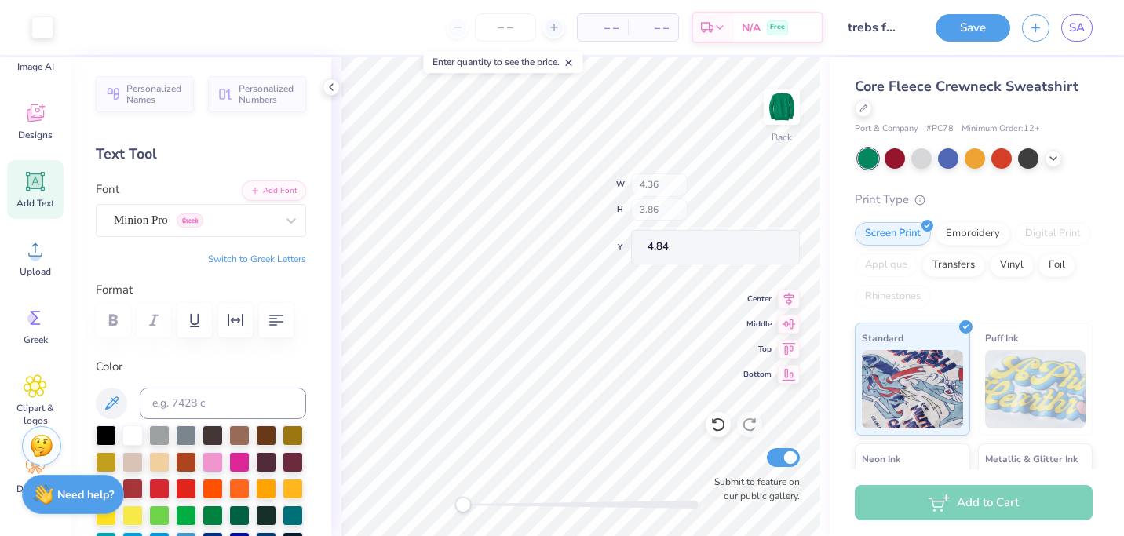
type input "4.95"
type input "2.30"
type input "10.03"
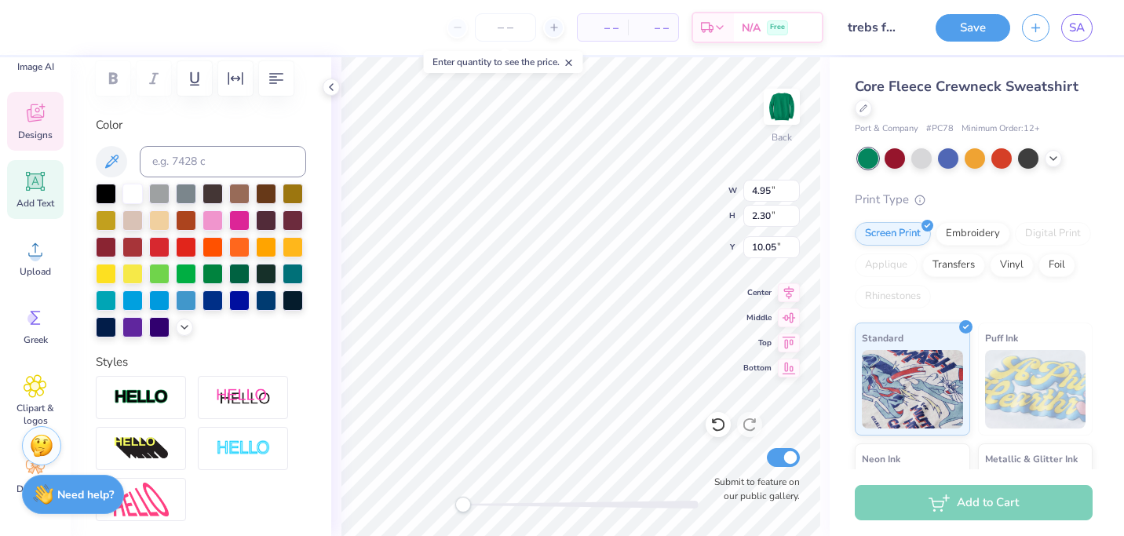
scroll to position [438, 0]
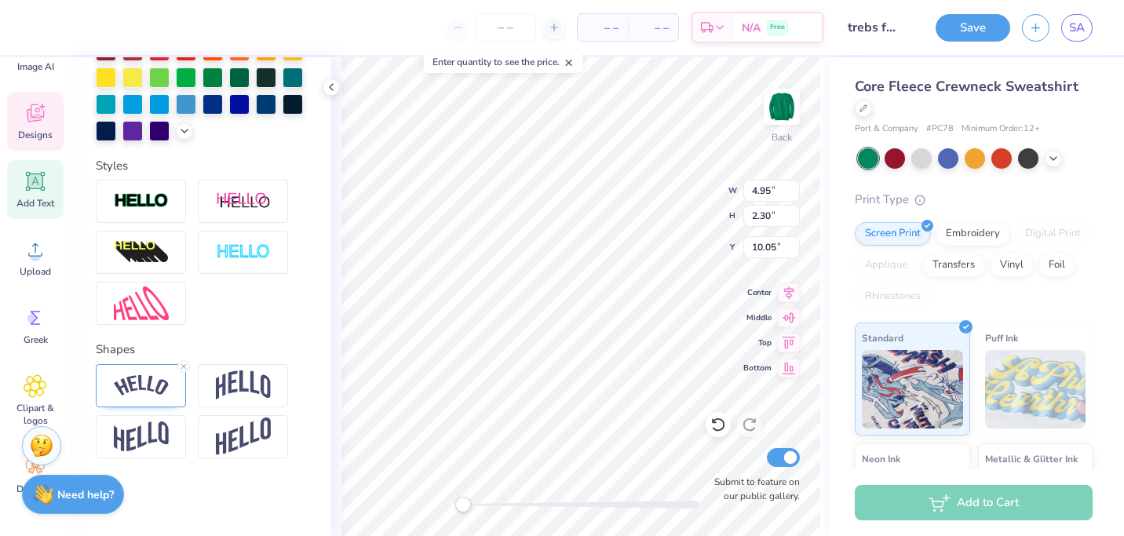
click at [184, 364] on line at bounding box center [183, 366] width 5 height 5
type input "9.03"
type input "2.29"
type input "7.20"
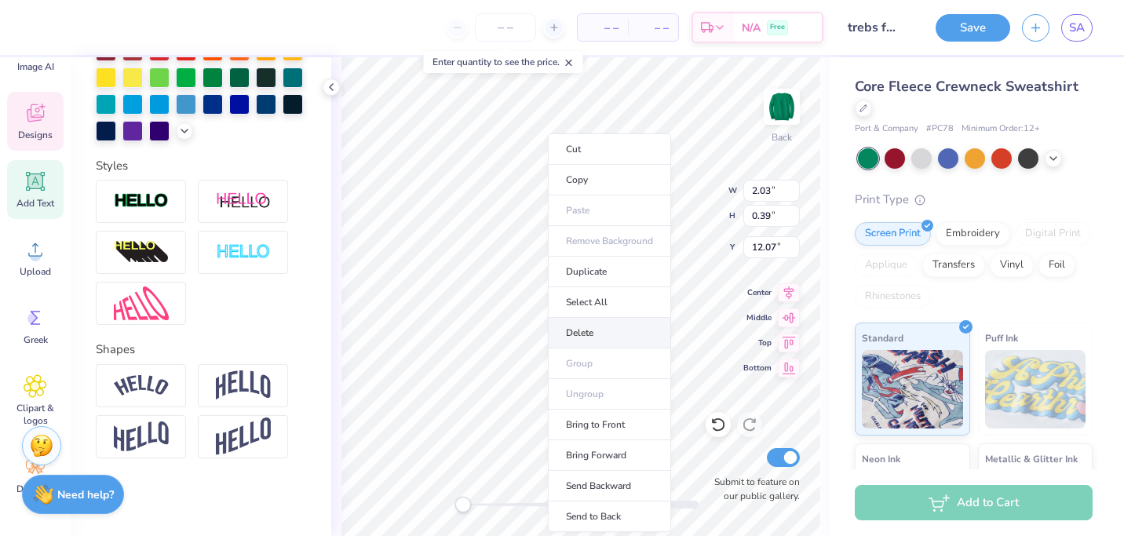
click at [584, 330] on li "Delete" at bounding box center [609, 333] width 123 height 31
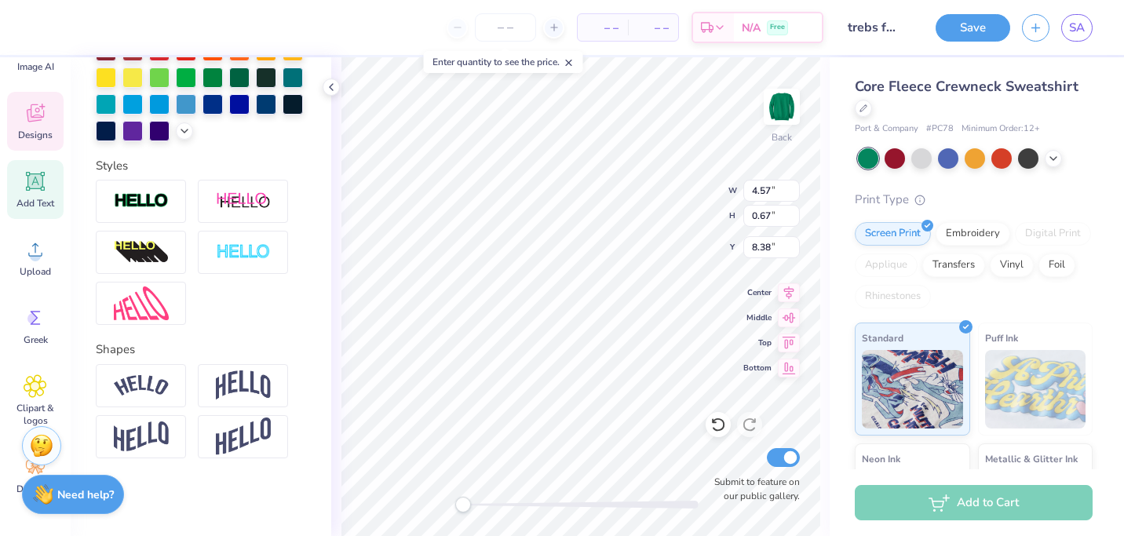
scroll to position [0, 0]
type textarea "est. 2007"
type input "2.70"
type input "3.00"
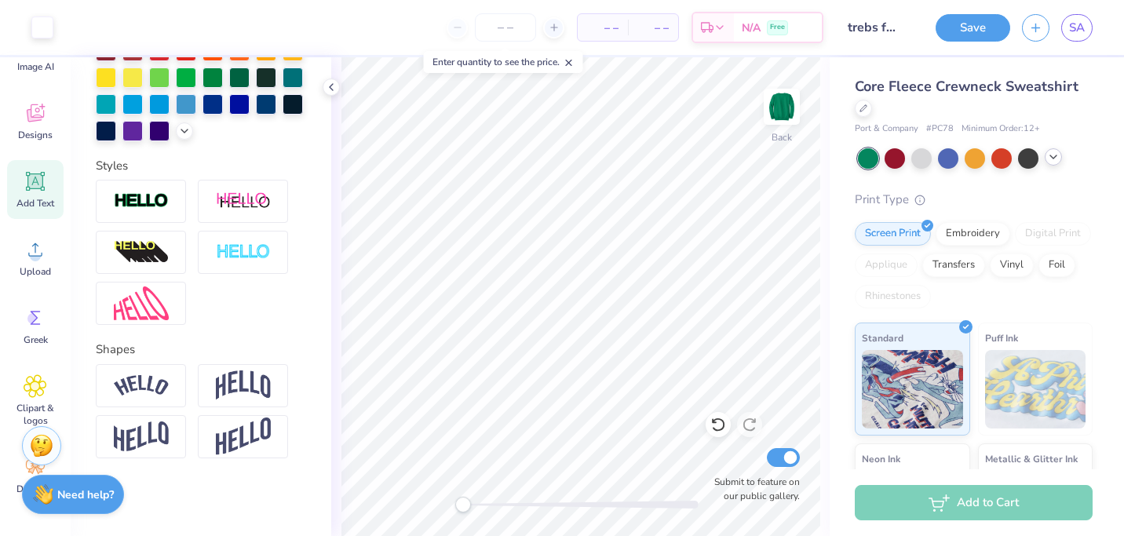
click at [1056, 166] on div at bounding box center [975, 158] width 235 height 20
click at [1054, 164] on div at bounding box center [1053, 156] width 17 height 17
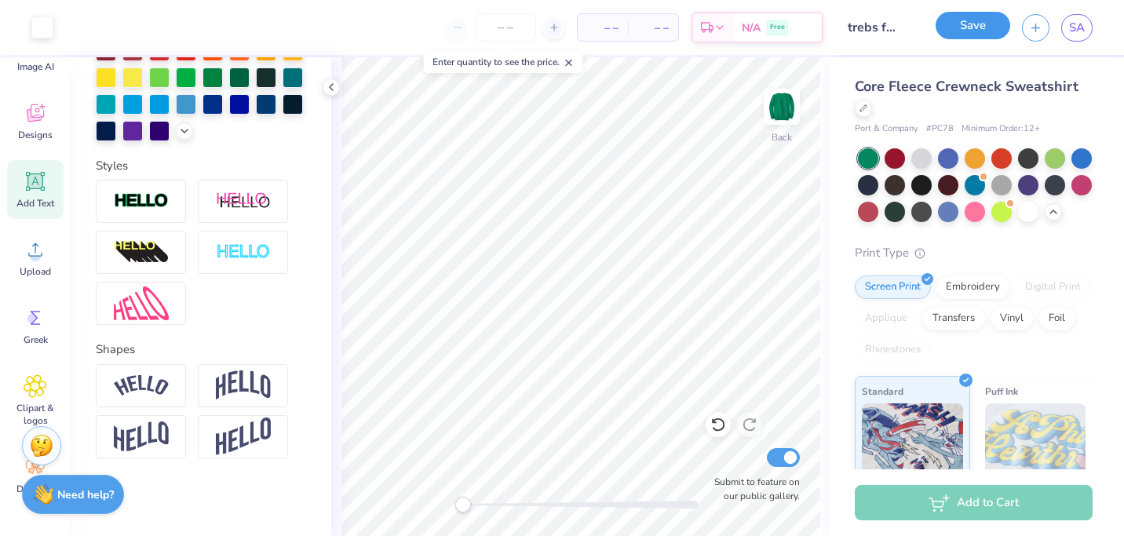
click at [983, 21] on button "Save" at bounding box center [973, 25] width 75 height 27
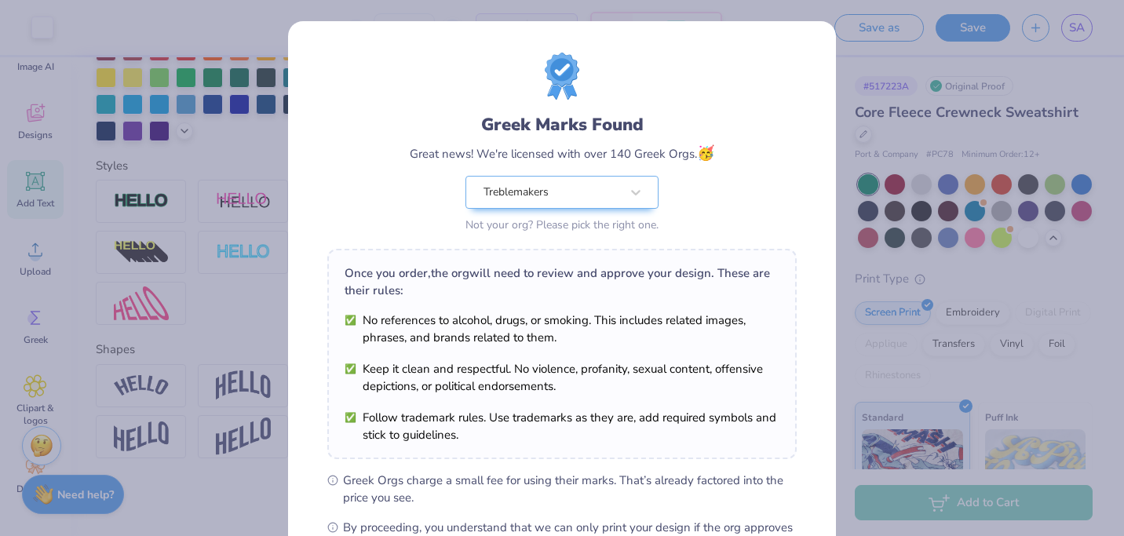
click at [802, 54] on div "Greek Marks Found Great news! We're licensed with over 140 Greek Orgs. 🥳 Treble…" at bounding box center [562, 358] width 548 height 675
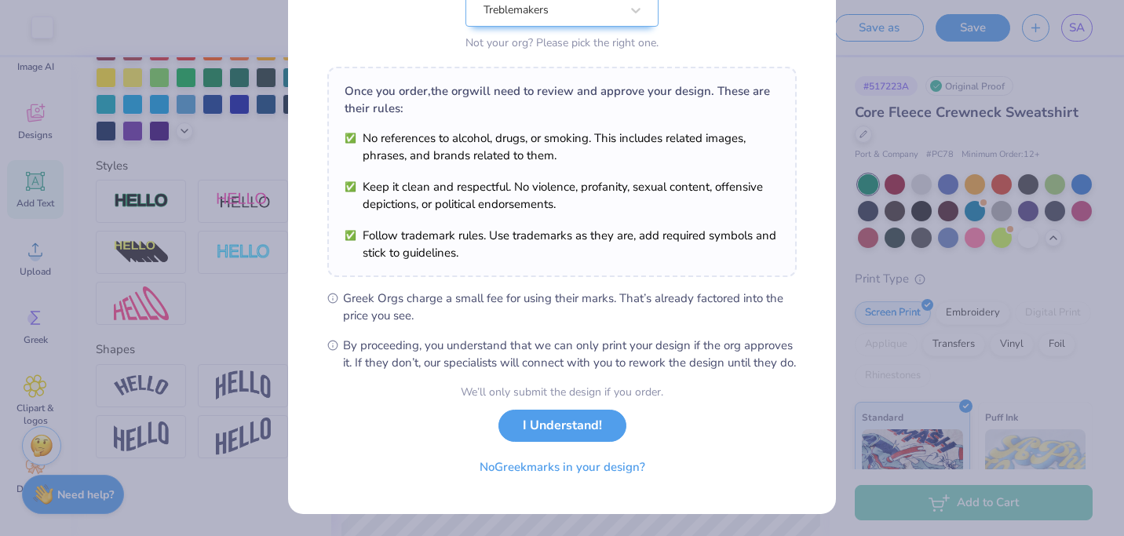
click at [901, 338] on div "Greek Marks Found Great news! We're licensed with over 140 Greek Orgs. 🥳 Treble…" at bounding box center [562, 268] width 1124 height 536
click at [608, 471] on button "No Greek marks in your design?" at bounding box center [562, 463] width 192 height 32
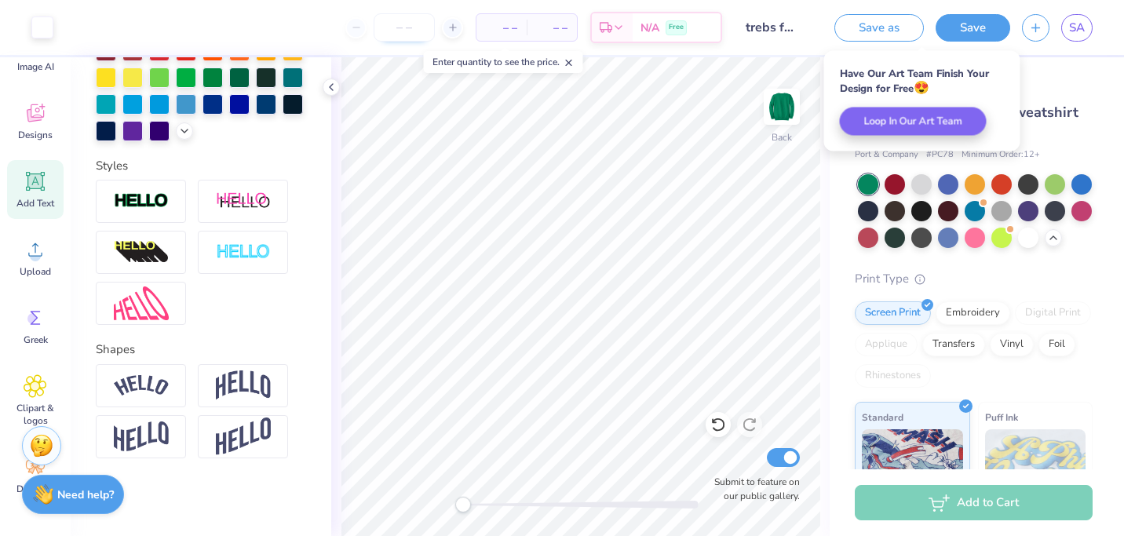
click at [421, 31] on input "number" at bounding box center [404, 27] width 61 height 28
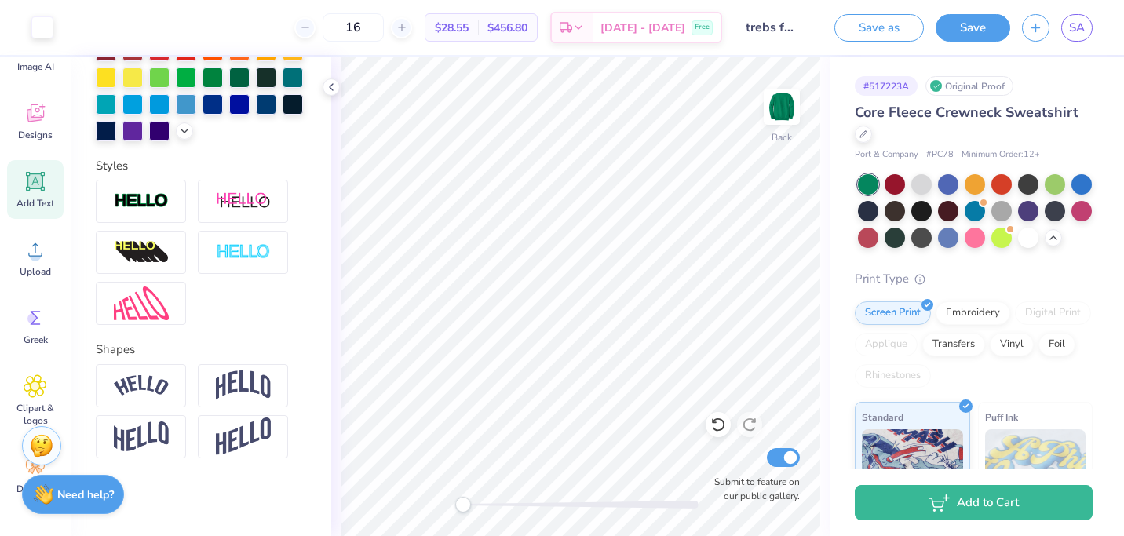
type input "16"
click at [955, 26] on button "Save" at bounding box center [973, 25] width 75 height 27
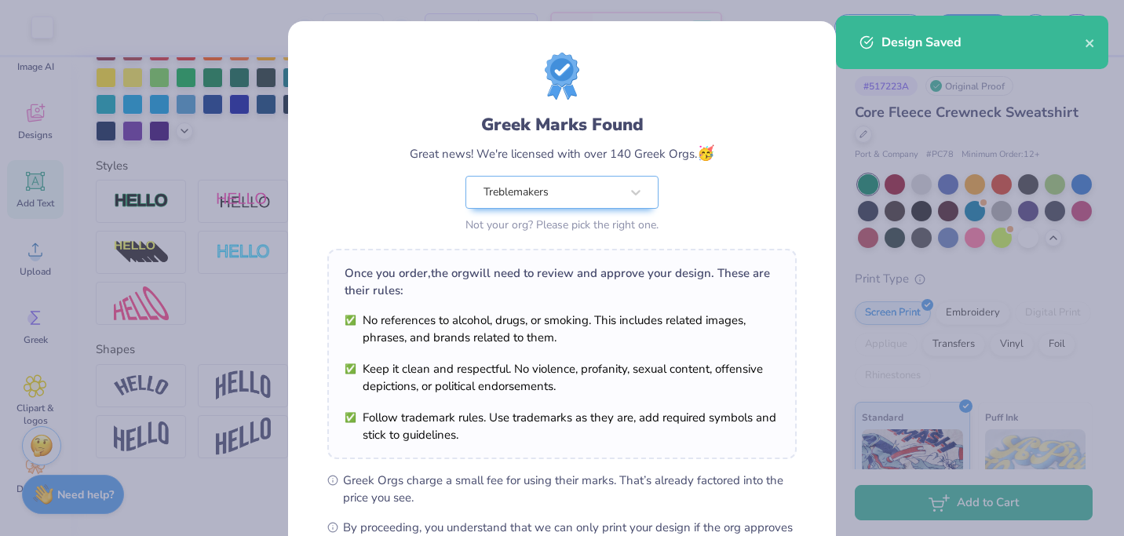
scroll to position [199, 0]
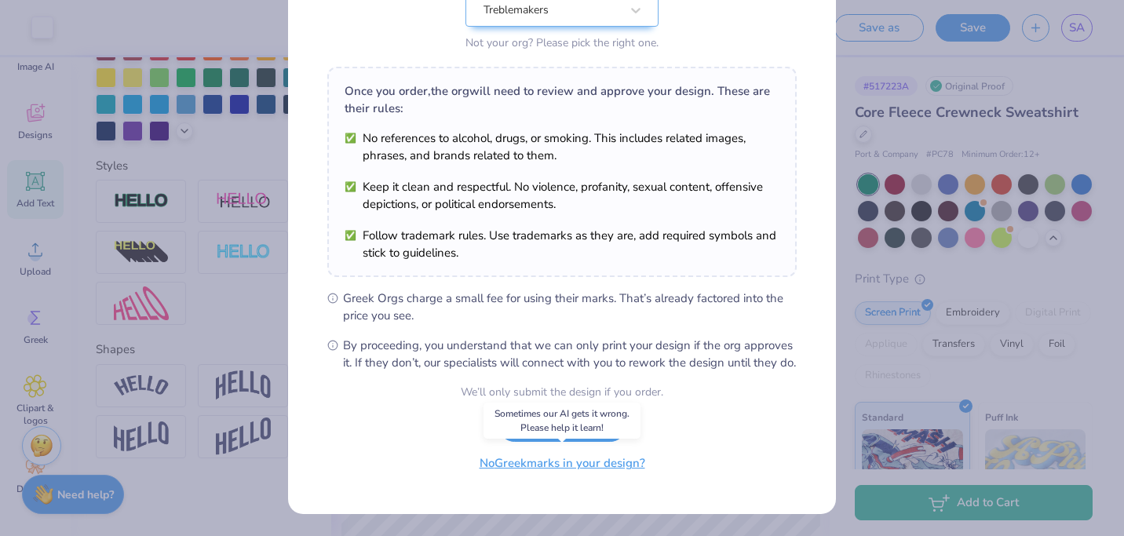
click at [567, 466] on button "No Greek marks in your design?" at bounding box center [562, 463] width 192 height 32
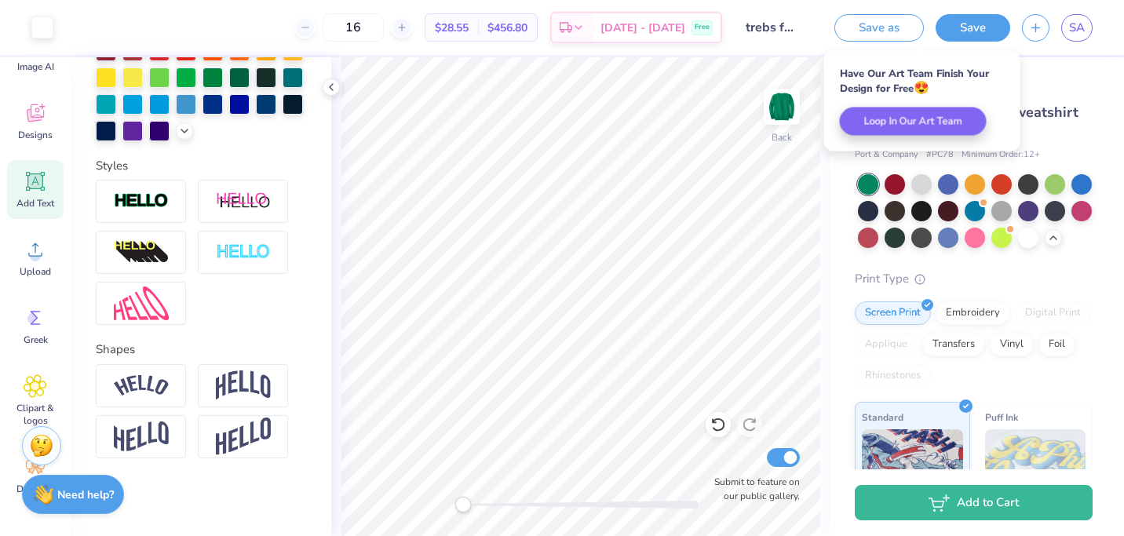
scroll to position [0, 0]
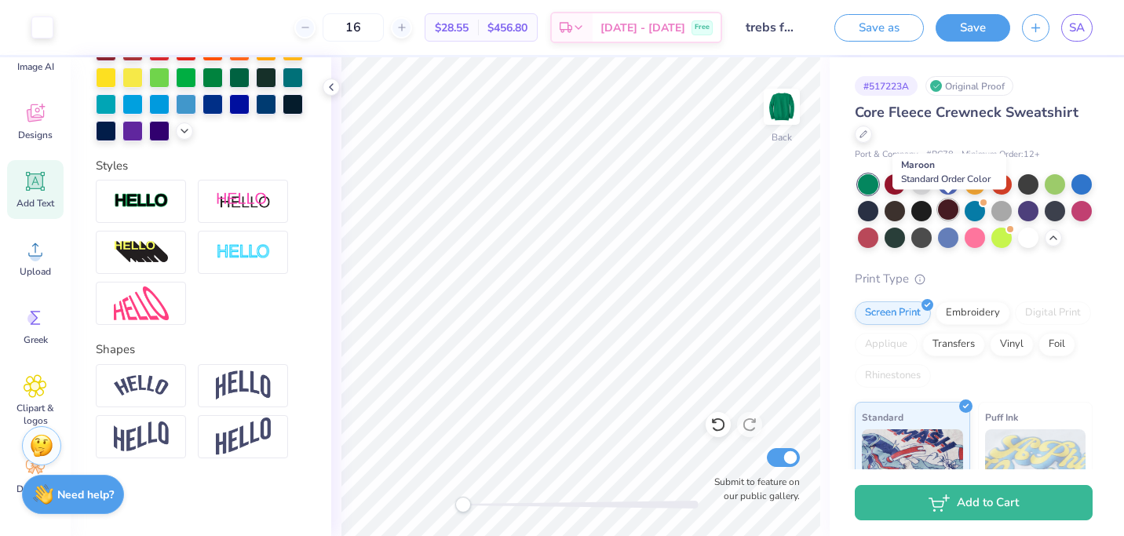
click at [950, 218] on div at bounding box center [948, 209] width 20 height 20
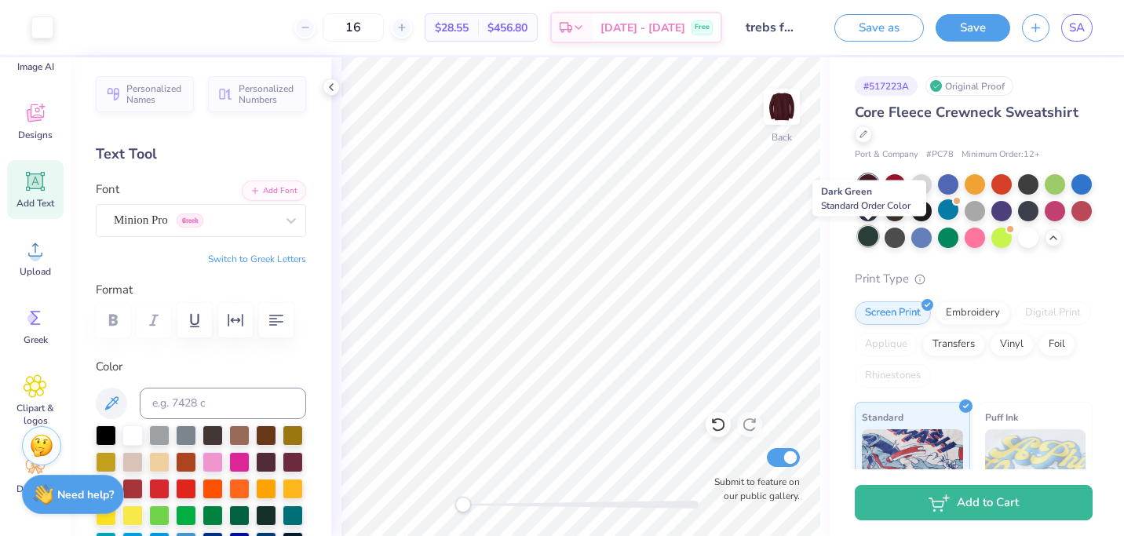
click at [875, 239] on div at bounding box center [868, 236] width 20 height 20
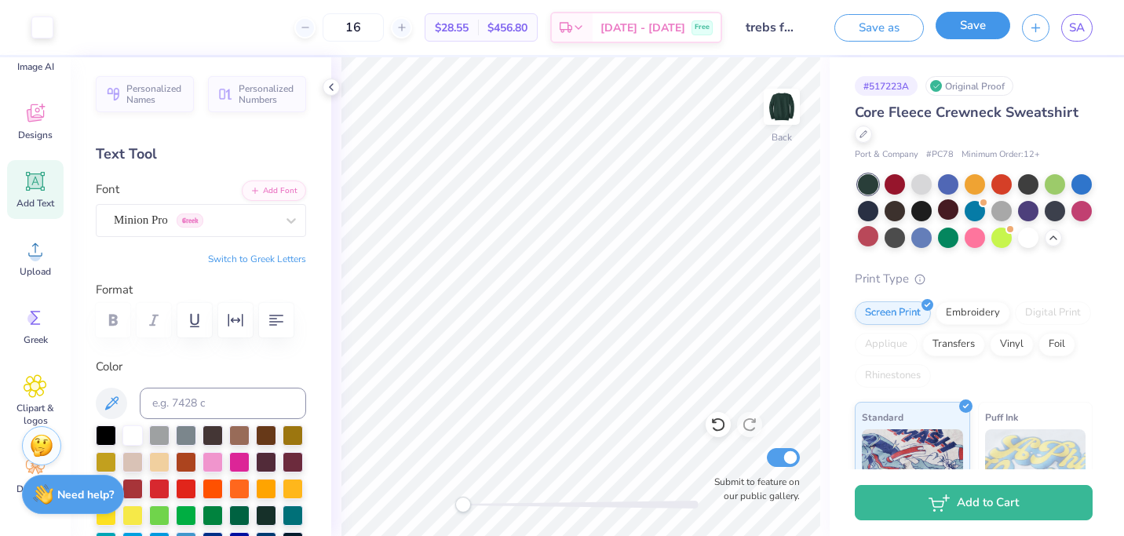
click at [959, 27] on button "Save" at bounding box center [973, 25] width 75 height 27
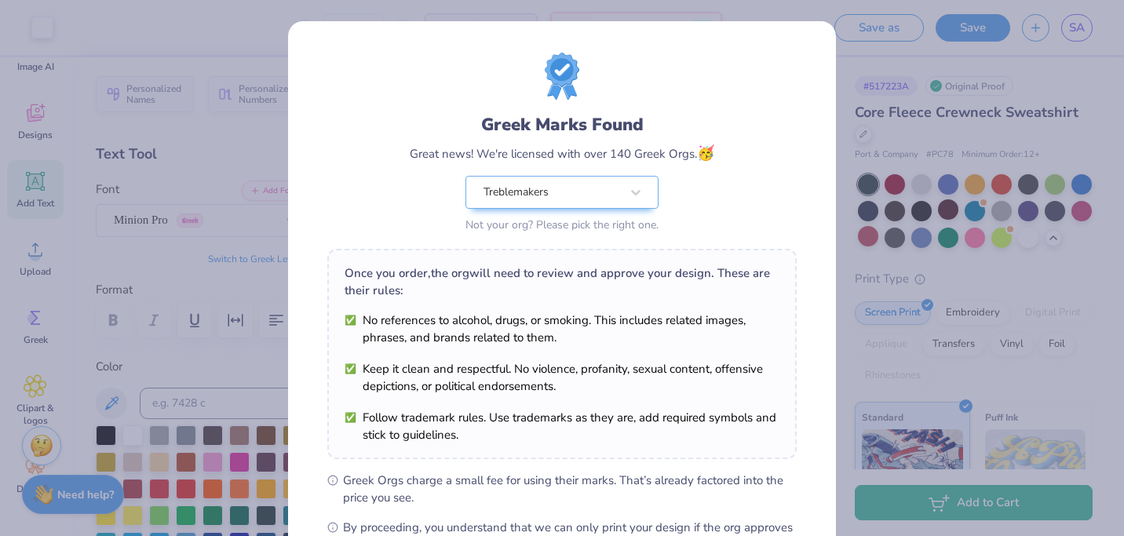
click at [867, 61] on div "Greek Marks Found Great news! We're licensed with over 140 Greek Orgs. 🥳 Treble…" at bounding box center [562, 268] width 1124 height 536
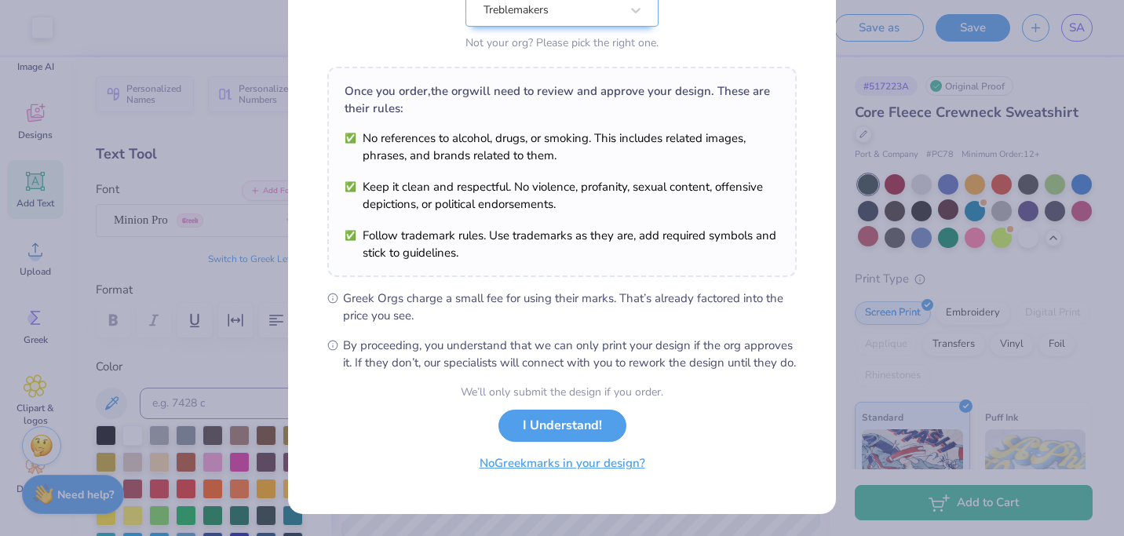
click at [531, 469] on button "No Greek marks in your design?" at bounding box center [562, 463] width 192 height 32
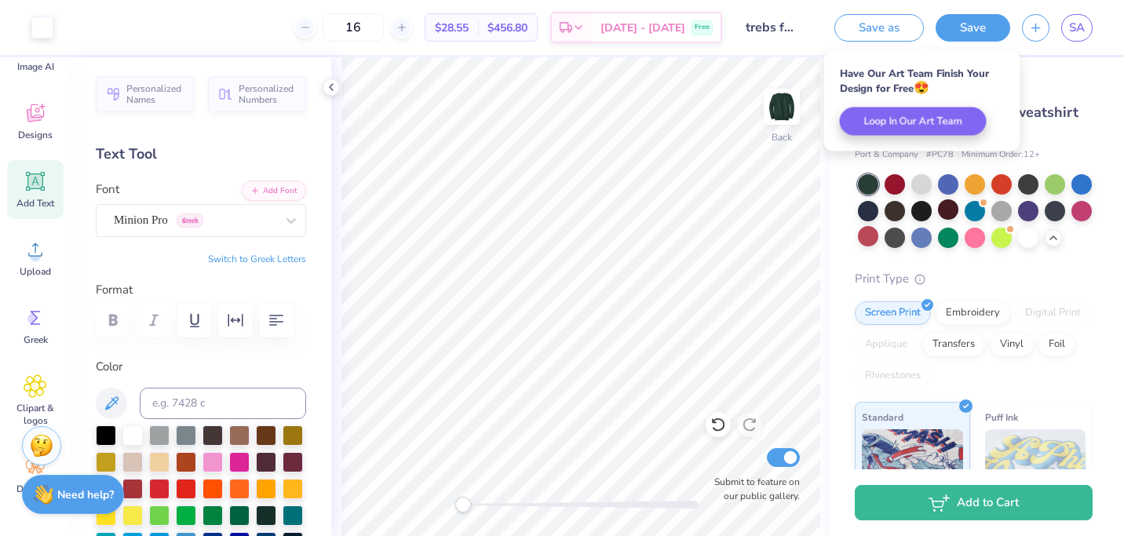
scroll to position [0, 0]
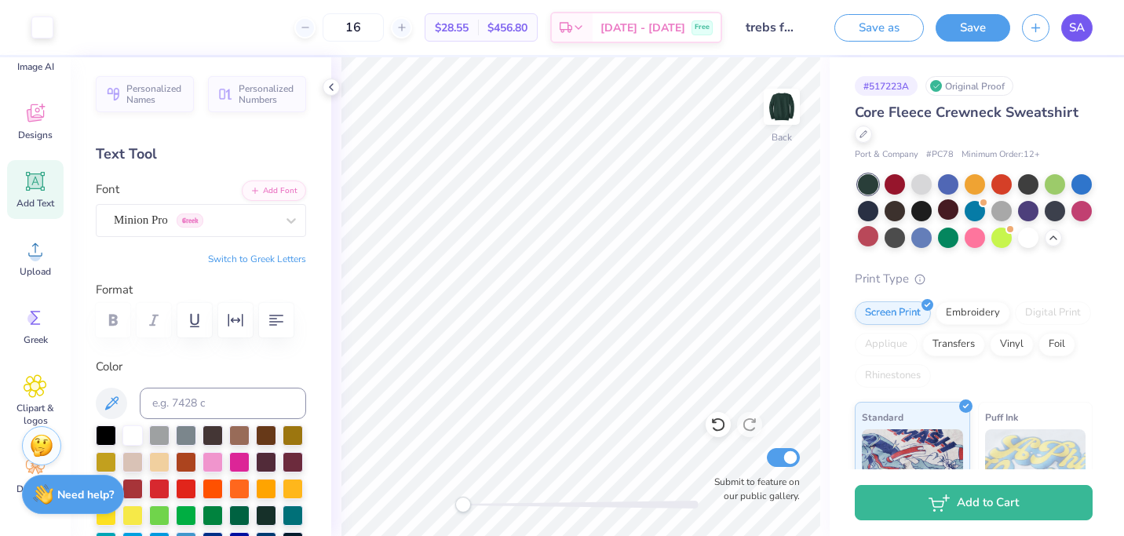
click at [1067, 26] on link "SA" at bounding box center [1076, 27] width 31 height 27
